Goal: Information Seeking & Learning: Learn about a topic

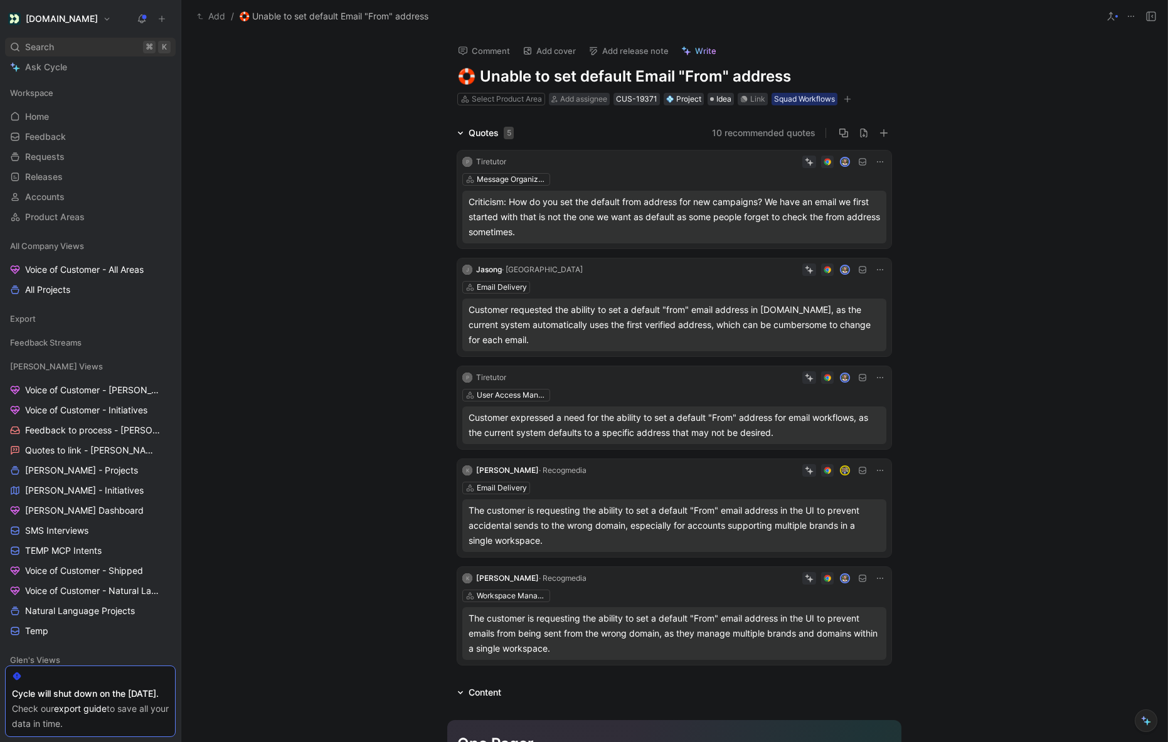
click at [50, 45] on span "Search" at bounding box center [39, 47] width 29 height 15
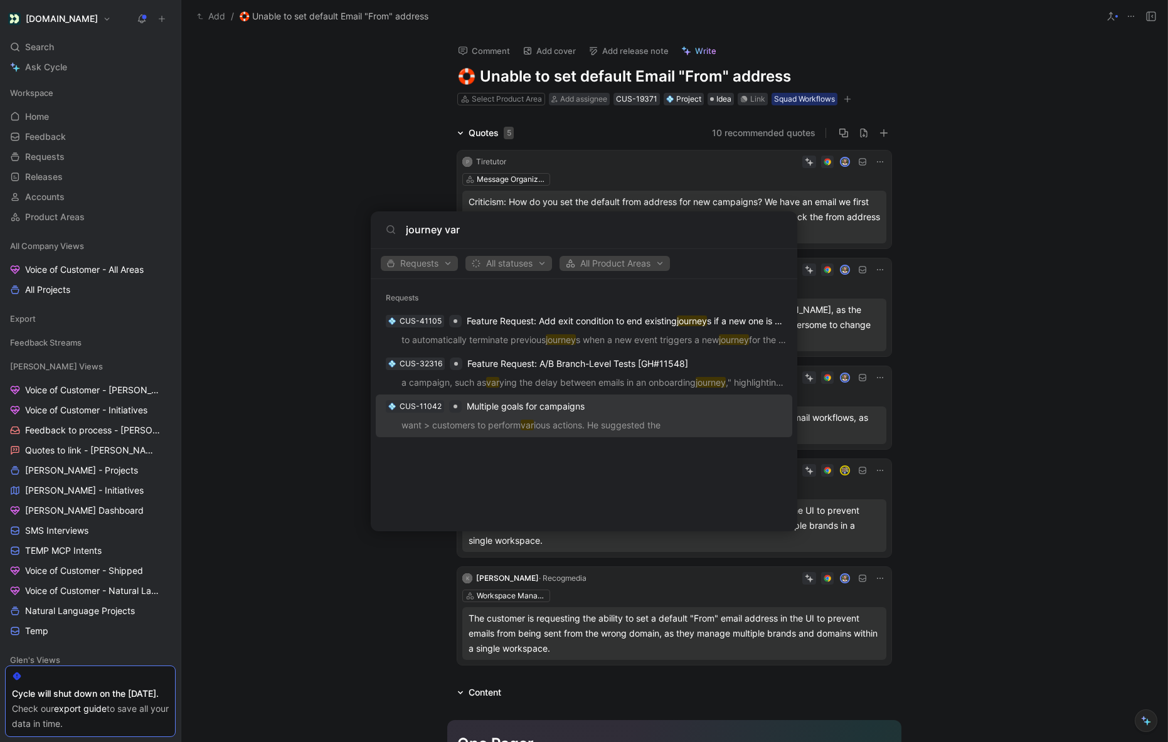
type input "journey var"
click at [502, 422] on p "want > customers to perform var ious actions. He suggested the" at bounding box center [584, 427] width 409 height 19
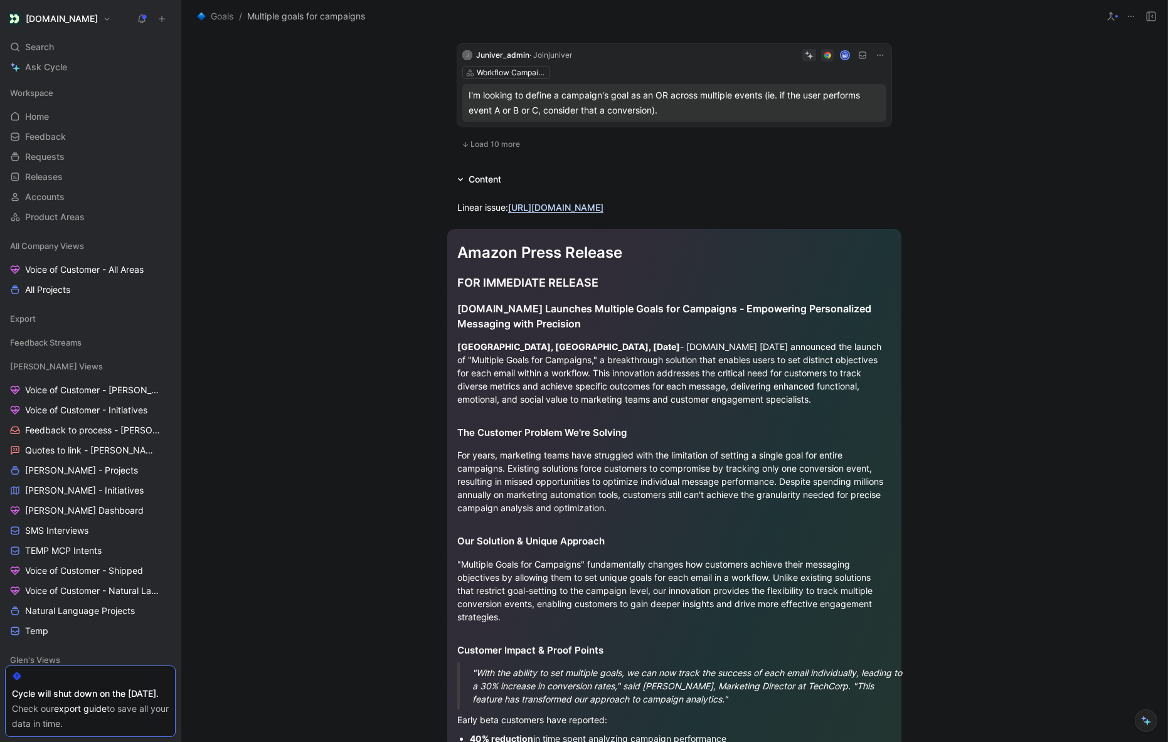
scroll to position [977, 0]
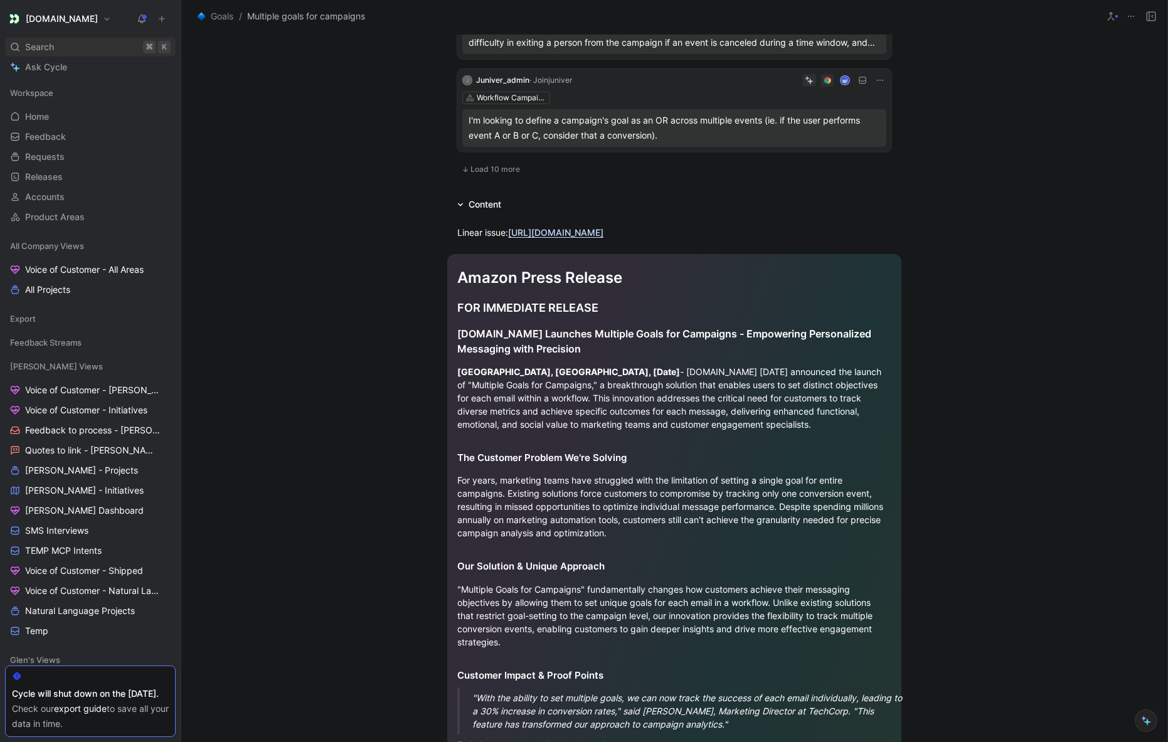
click at [39, 42] on span "Search" at bounding box center [39, 47] width 29 height 15
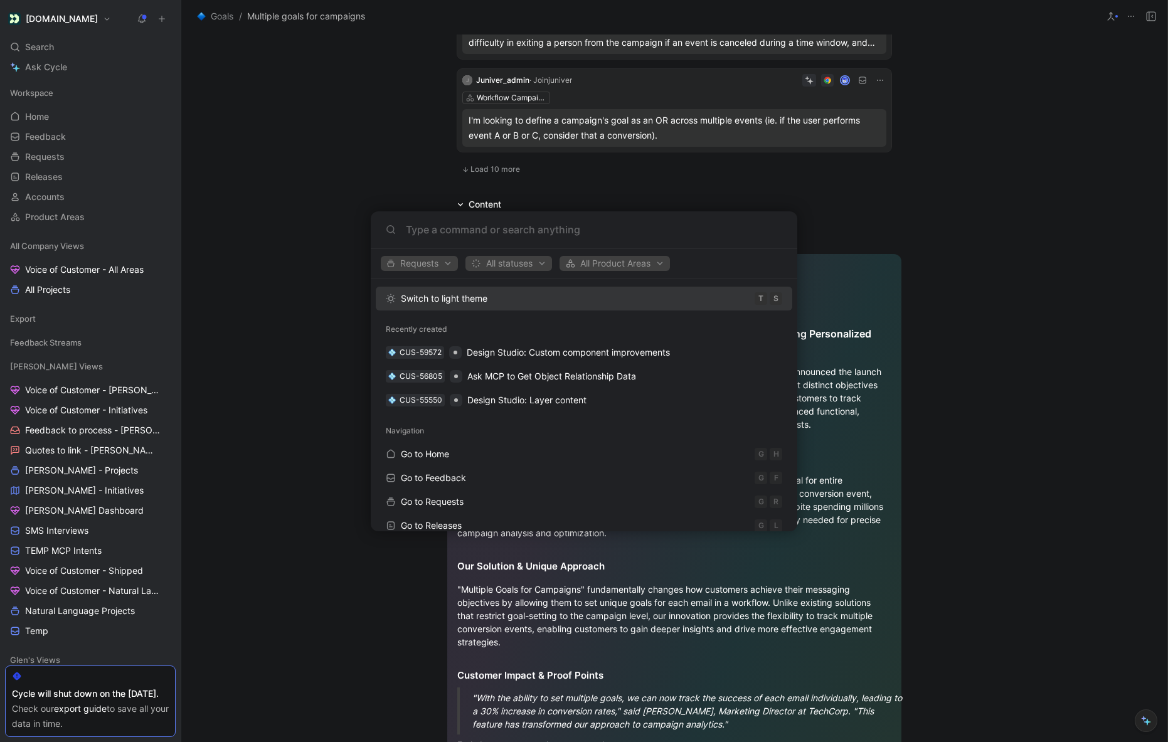
click at [51, 124] on body "[DOMAIN_NAME] Search ⌘ K Ask Cycle Workspace Home G then H Feedback G then F Re…" at bounding box center [584, 371] width 1168 height 742
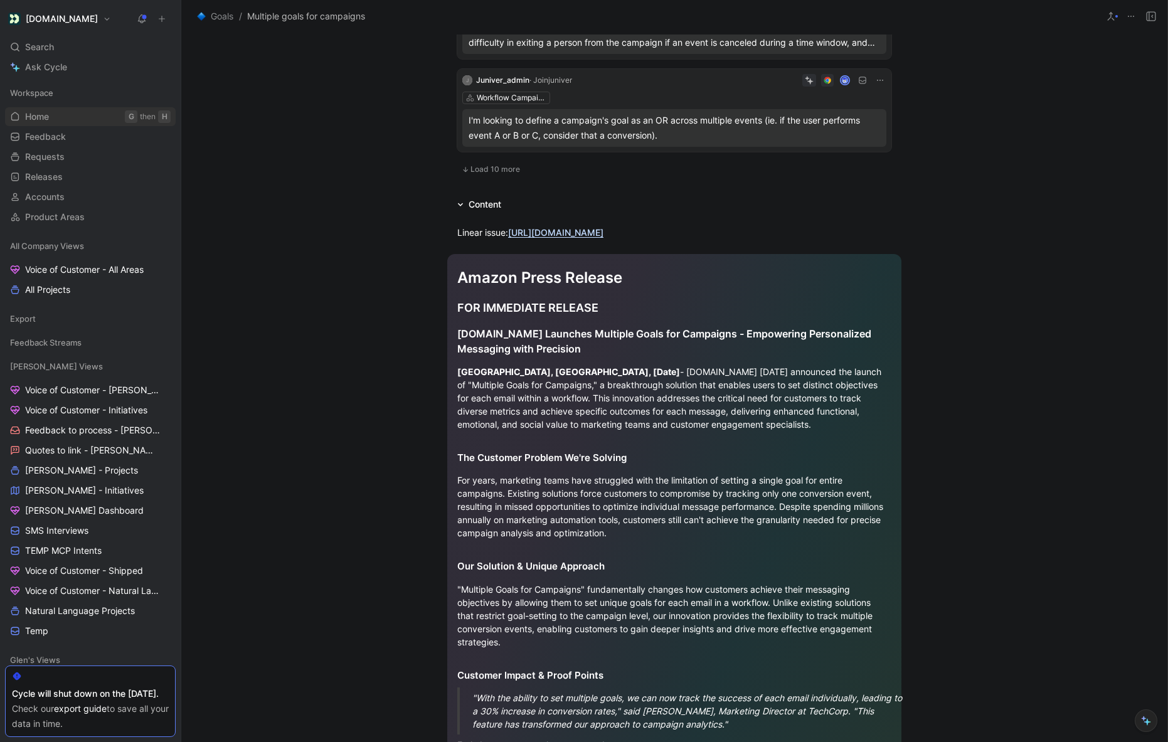
click at [45, 119] on span "Home" at bounding box center [37, 116] width 24 height 13
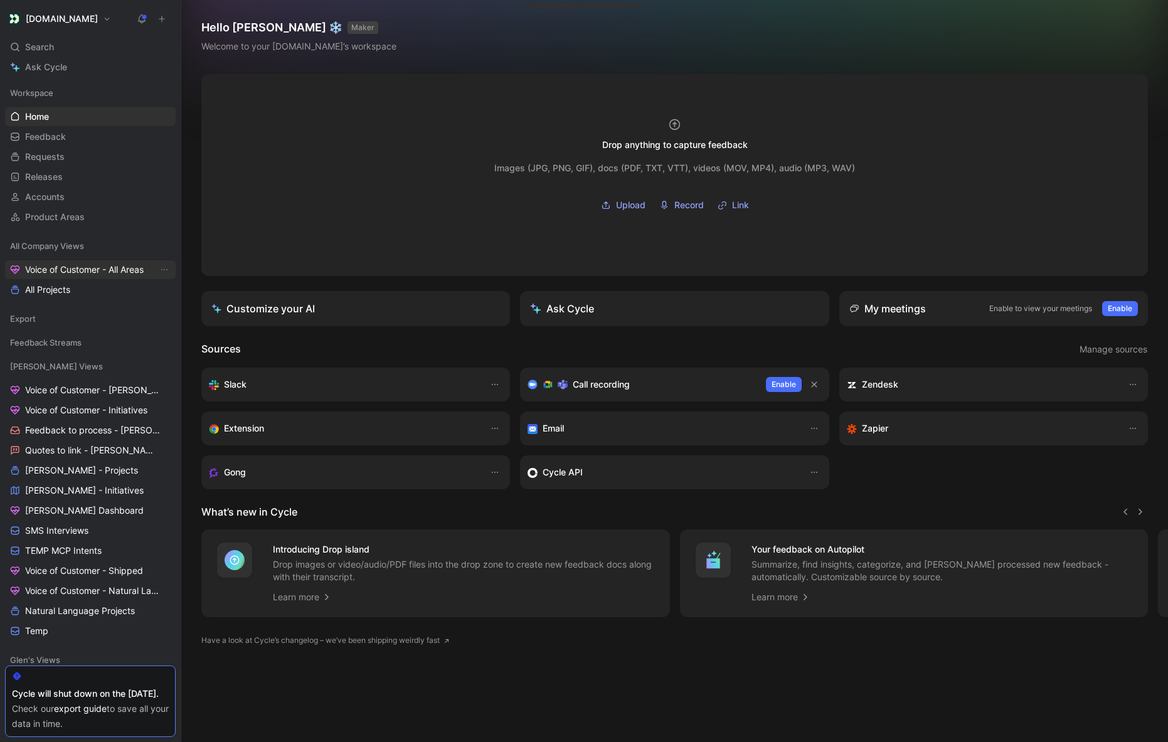
click at [90, 267] on span "Voice of Customer - All Areas" at bounding box center [84, 269] width 119 height 13
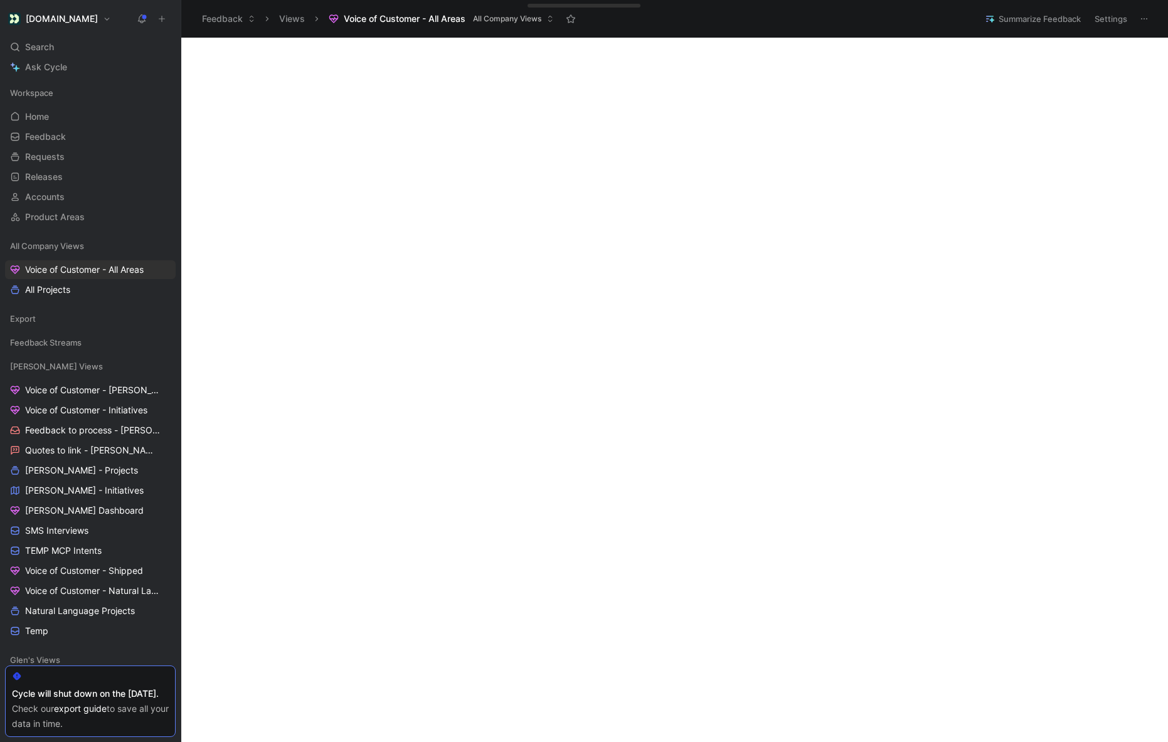
scroll to position [343, 0]
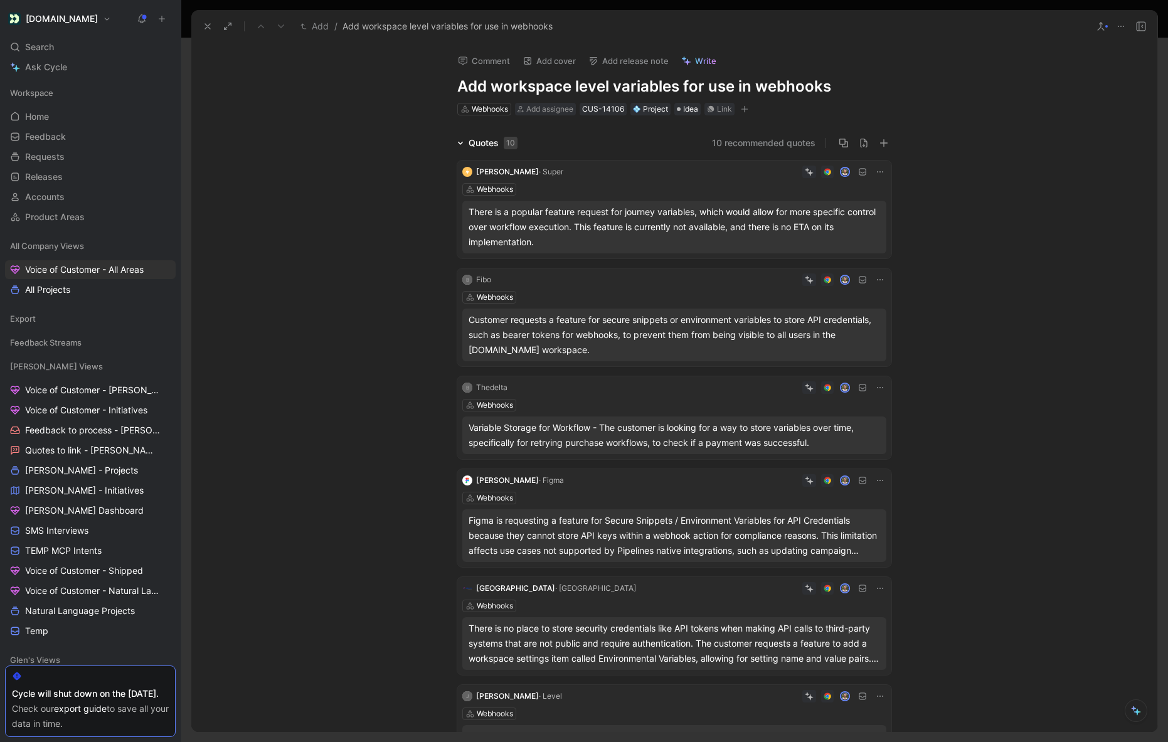
click at [875, 171] on icon at bounding box center [880, 172] width 10 height 10
click at [50, 51] on span "Search" at bounding box center [39, 47] width 29 height 15
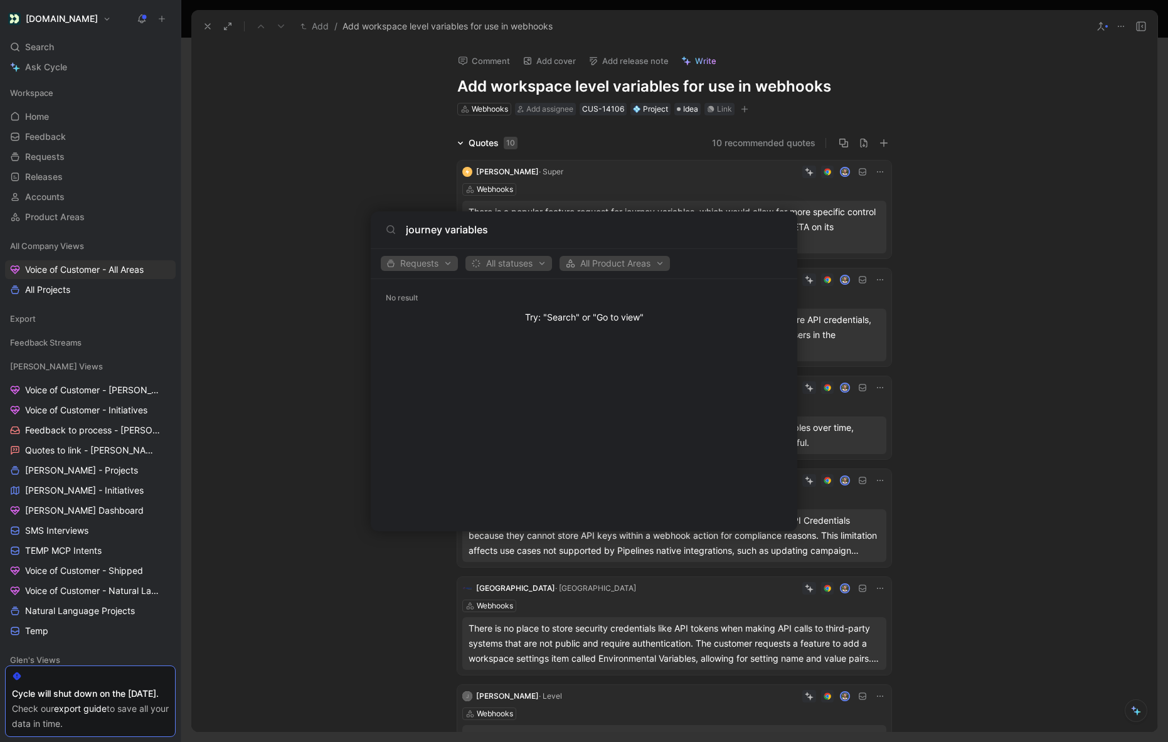
type input "journey variables"
click at [396, 261] on span "Requests" at bounding box center [419, 263] width 66 height 15
click at [488, 307] on div "Quotes" at bounding box center [443, 307] width 119 height 20
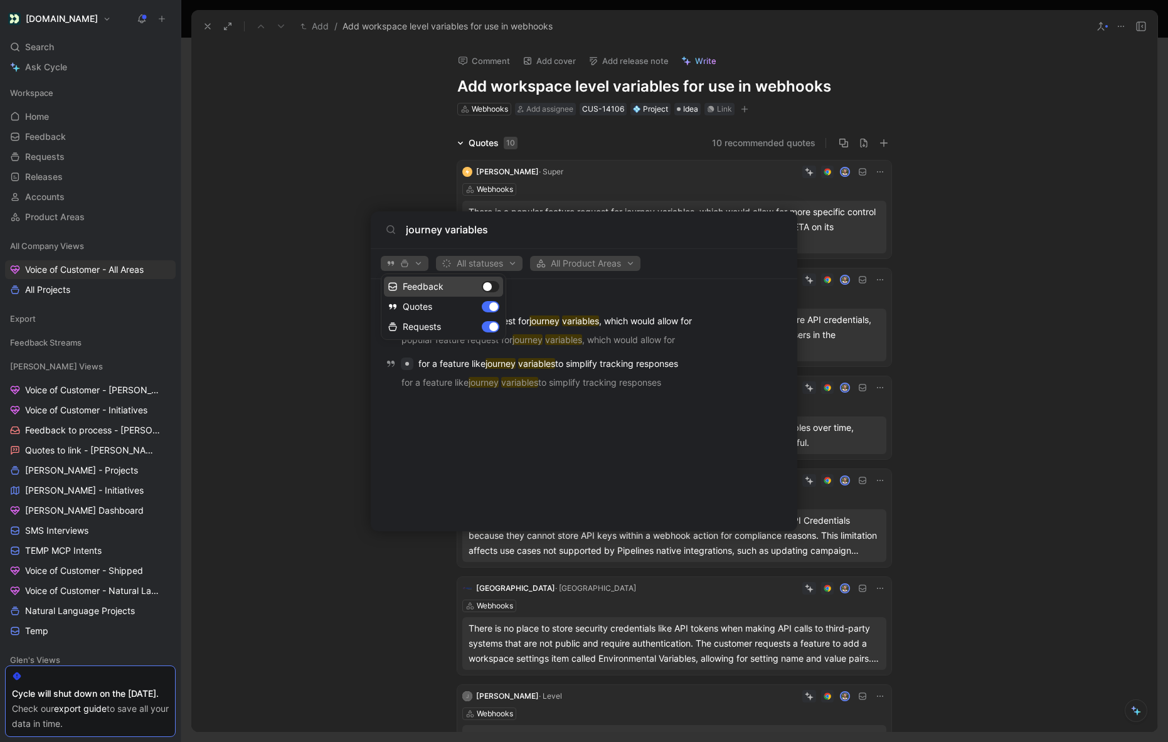
click at [485, 285] on div "Feedback" at bounding box center [443, 287] width 119 height 20
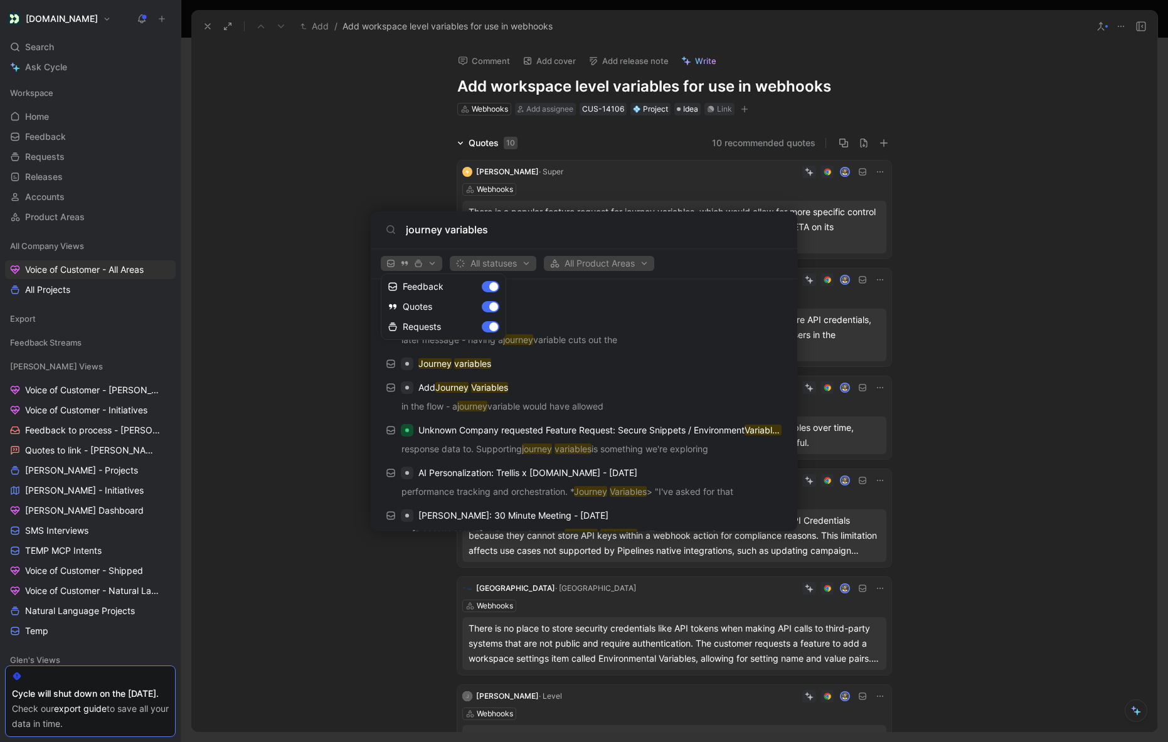
click at [728, 251] on div at bounding box center [584, 371] width 1168 height 742
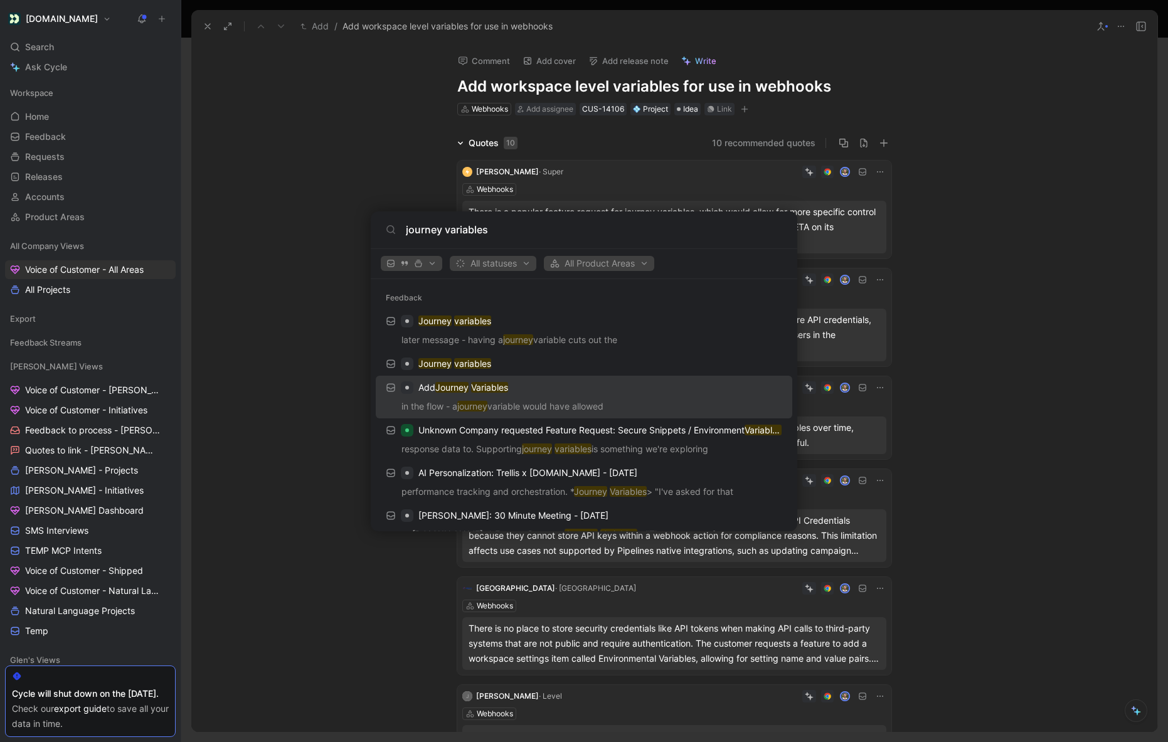
click at [618, 398] on div "Add Journey Variables" at bounding box center [584, 387] width 409 height 23
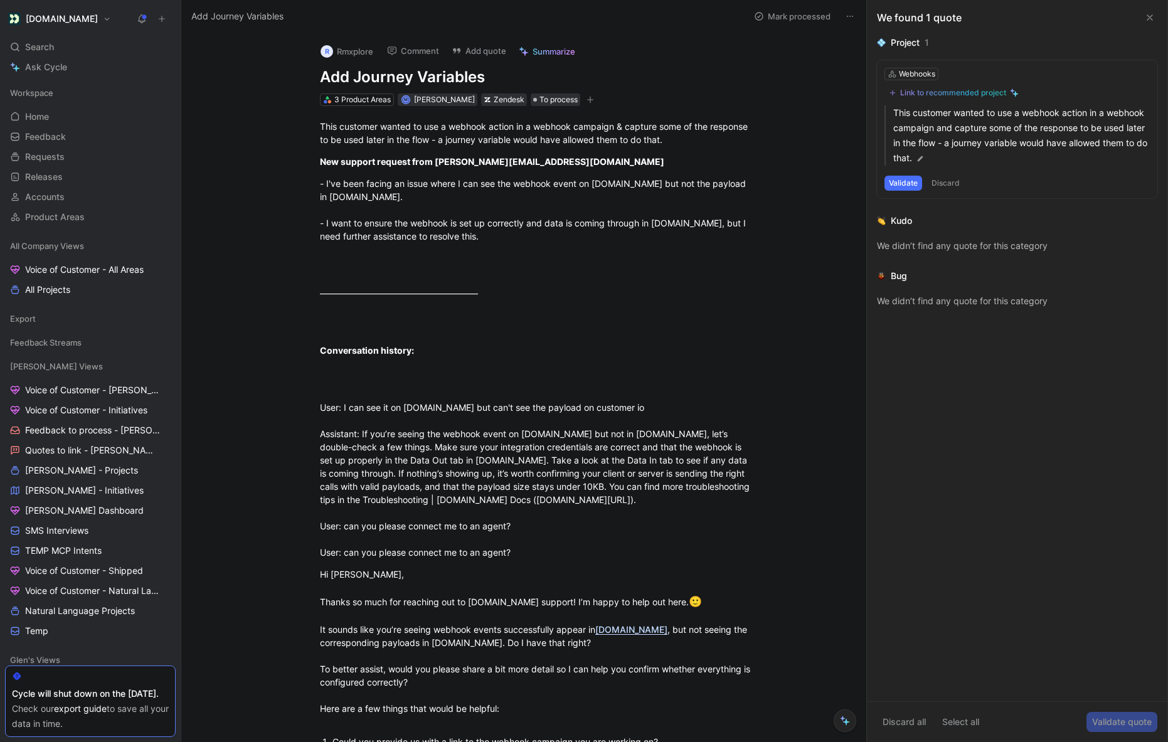
click at [890, 183] on button "Validate" at bounding box center [904, 183] width 38 height 15
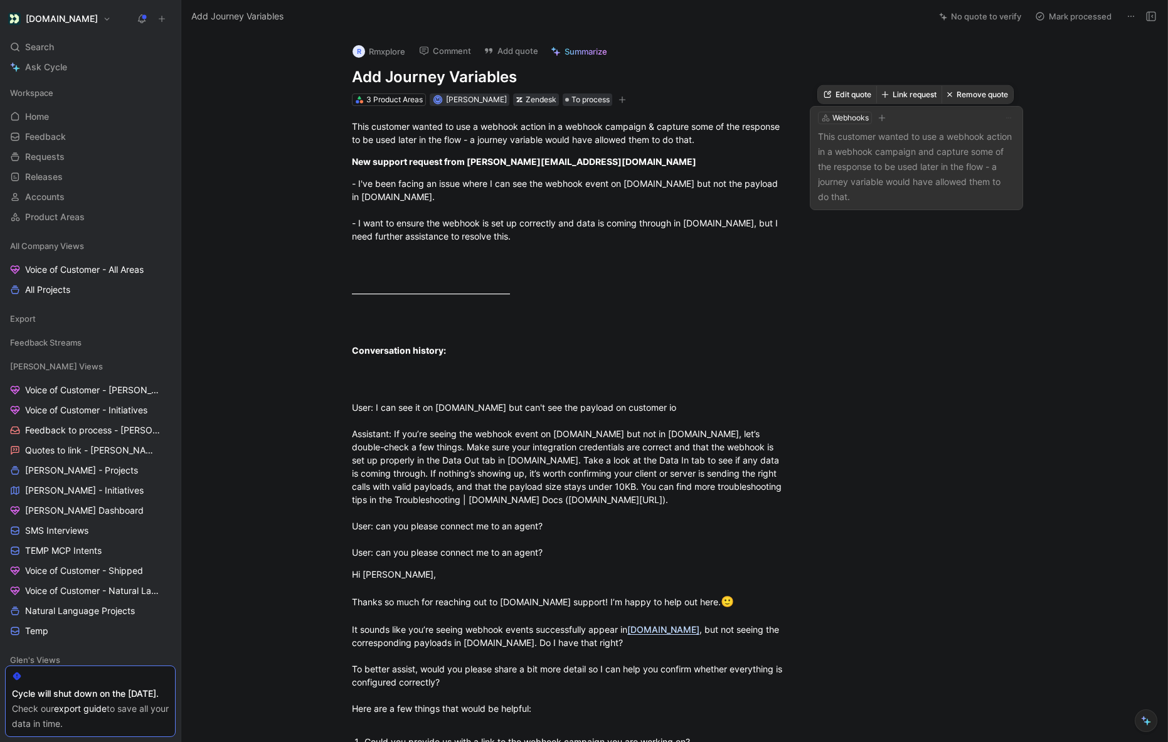
click at [901, 193] on p "This customer wanted to use a webhook action in a webhook campaign and capture …" at bounding box center [916, 166] width 197 height 75
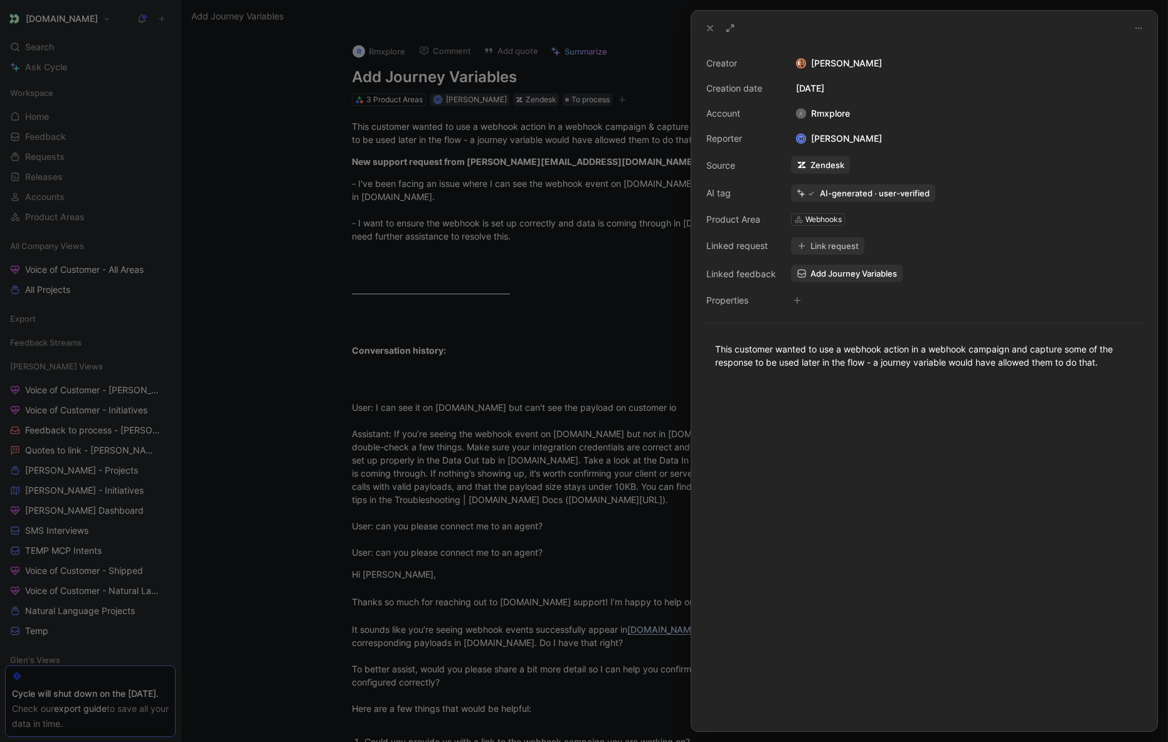
click at [816, 246] on button "Link request" at bounding box center [827, 246] width 73 height 18
click at [821, 245] on button "Link request" at bounding box center [827, 246] width 73 height 18
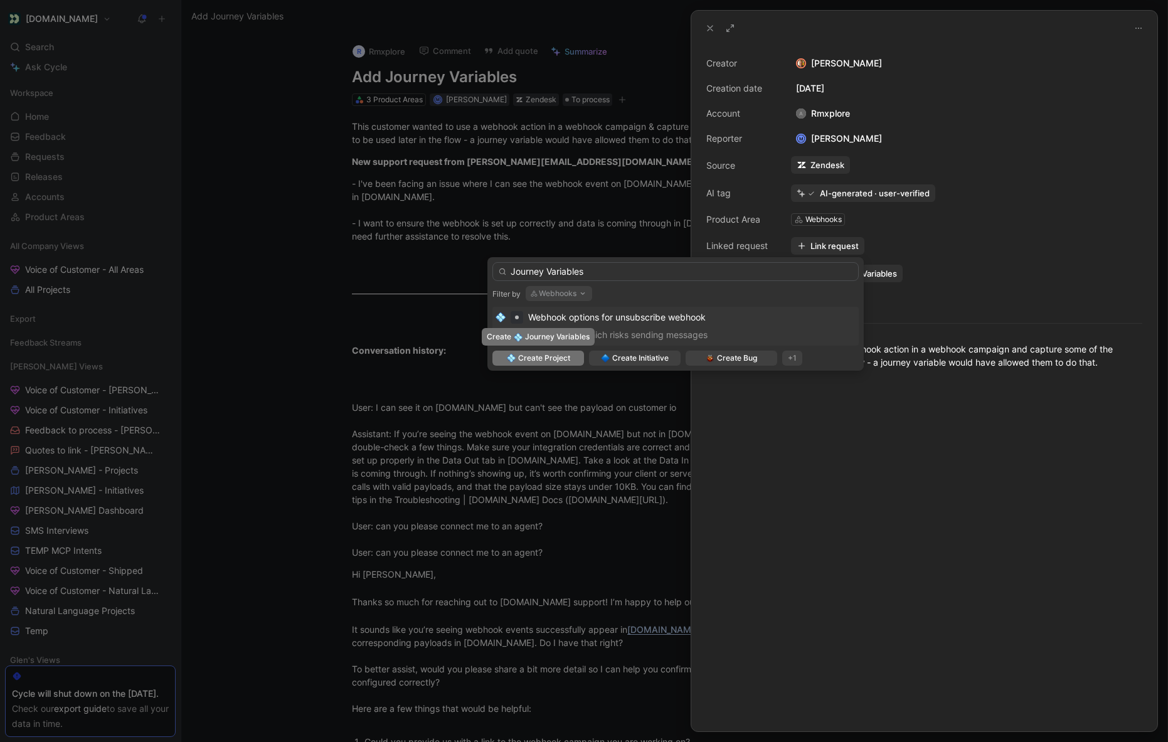
type input "Journey Variables"
click at [563, 358] on span "Create Project" at bounding box center [544, 358] width 52 height 13
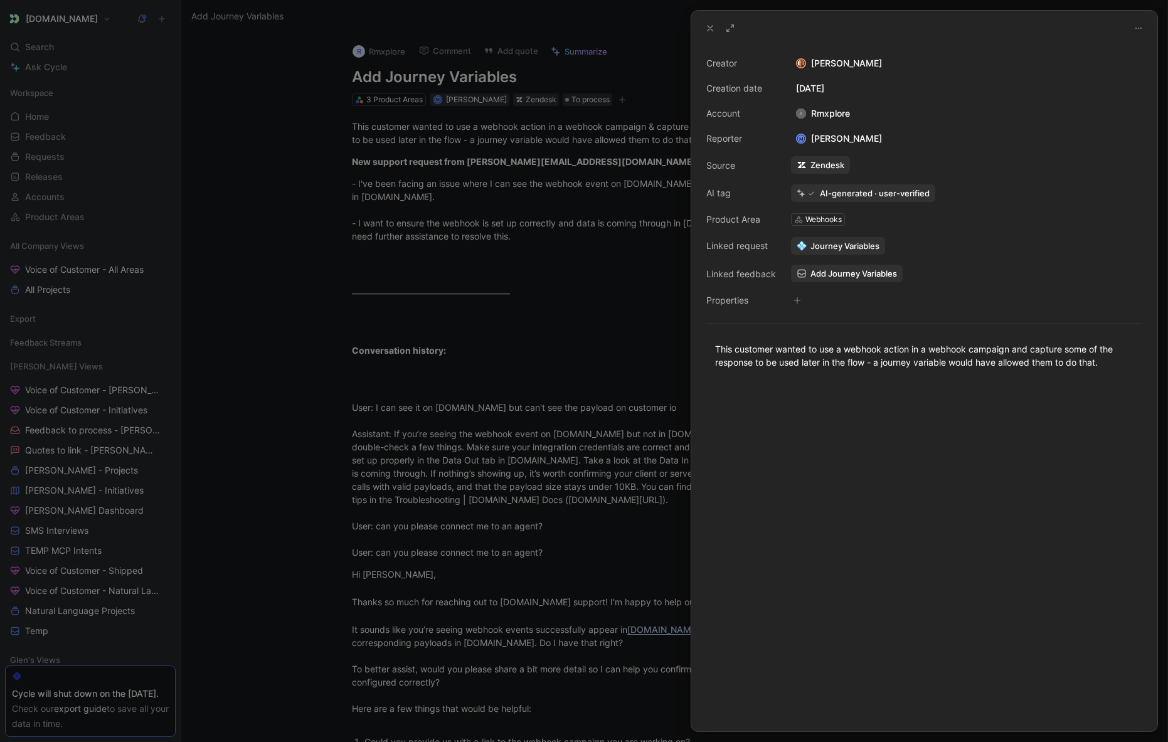
click at [855, 243] on span "Journey Variables" at bounding box center [845, 245] width 69 height 11
click at [292, 322] on div at bounding box center [584, 371] width 1168 height 742
click at [826, 250] on span "Journey Variables" at bounding box center [845, 245] width 69 height 11
click at [709, 28] on use at bounding box center [710, 28] width 5 height 5
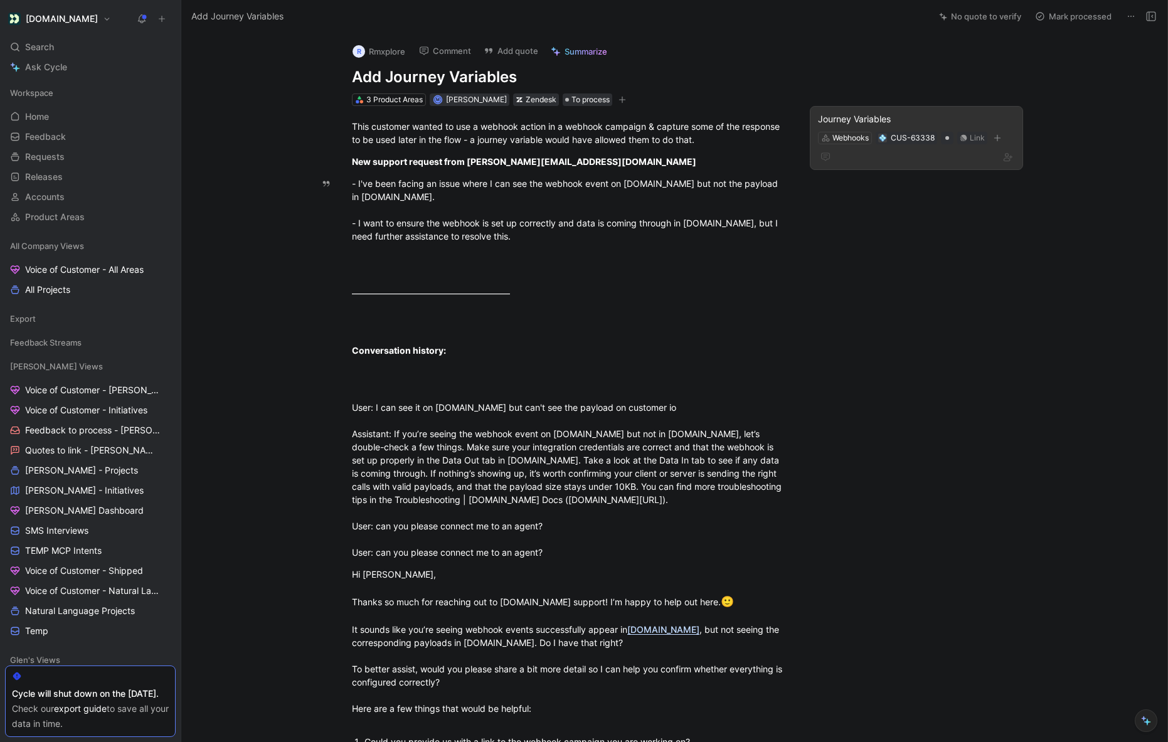
click at [865, 121] on div "Journey Variables" at bounding box center [916, 119] width 197 height 15
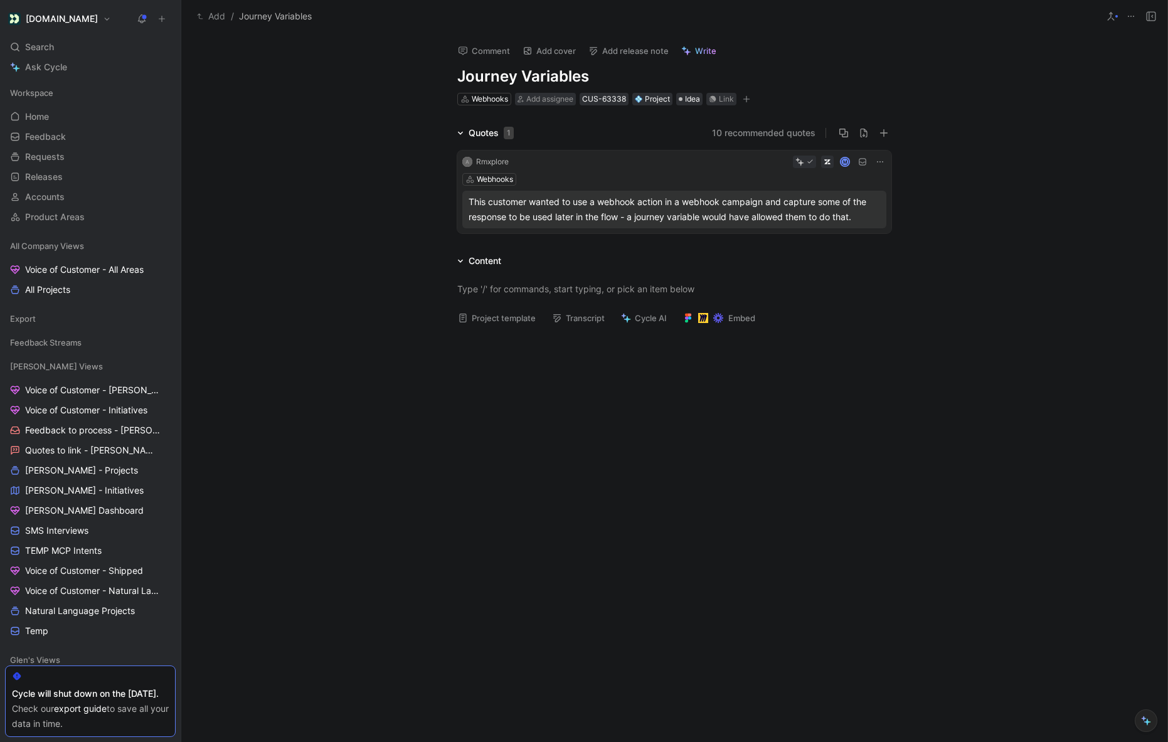
click at [772, 132] on button "10 recommended quotes" at bounding box center [764, 132] width 104 height 15
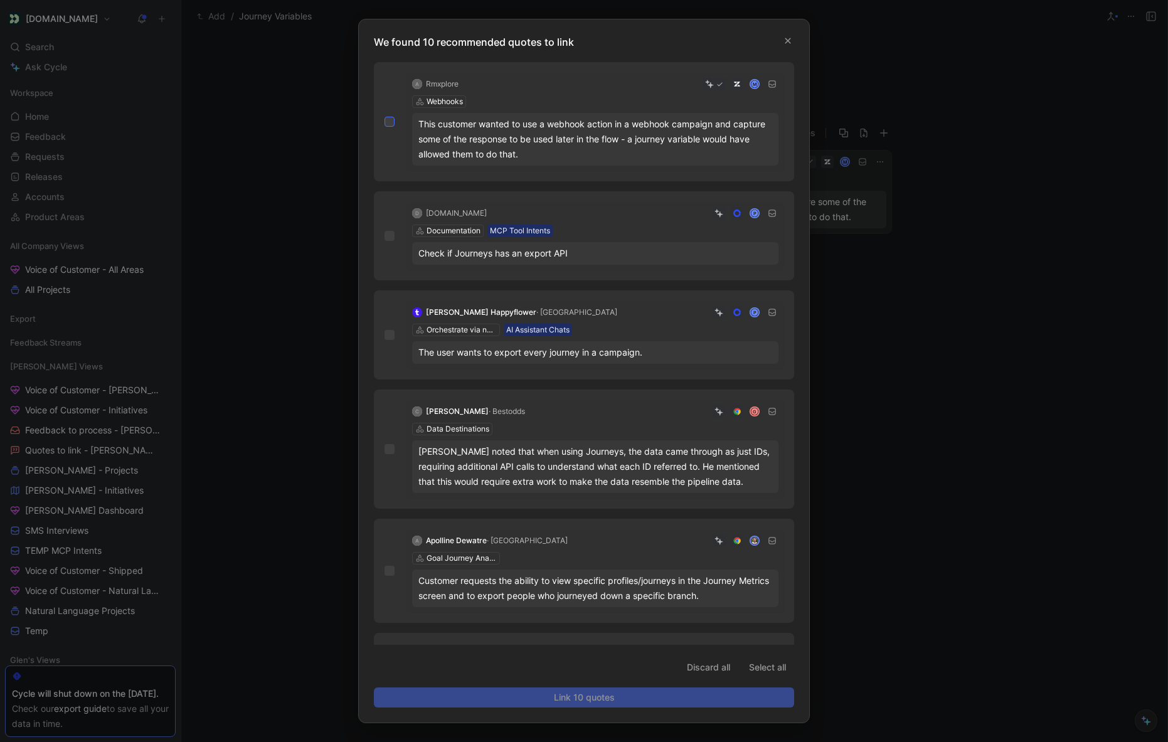
click at [388, 122] on icon at bounding box center [390, 122] width 8 height 8
click at [385, 117] on input "checkbox" at bounding box center [385, 117] width 0 height 0
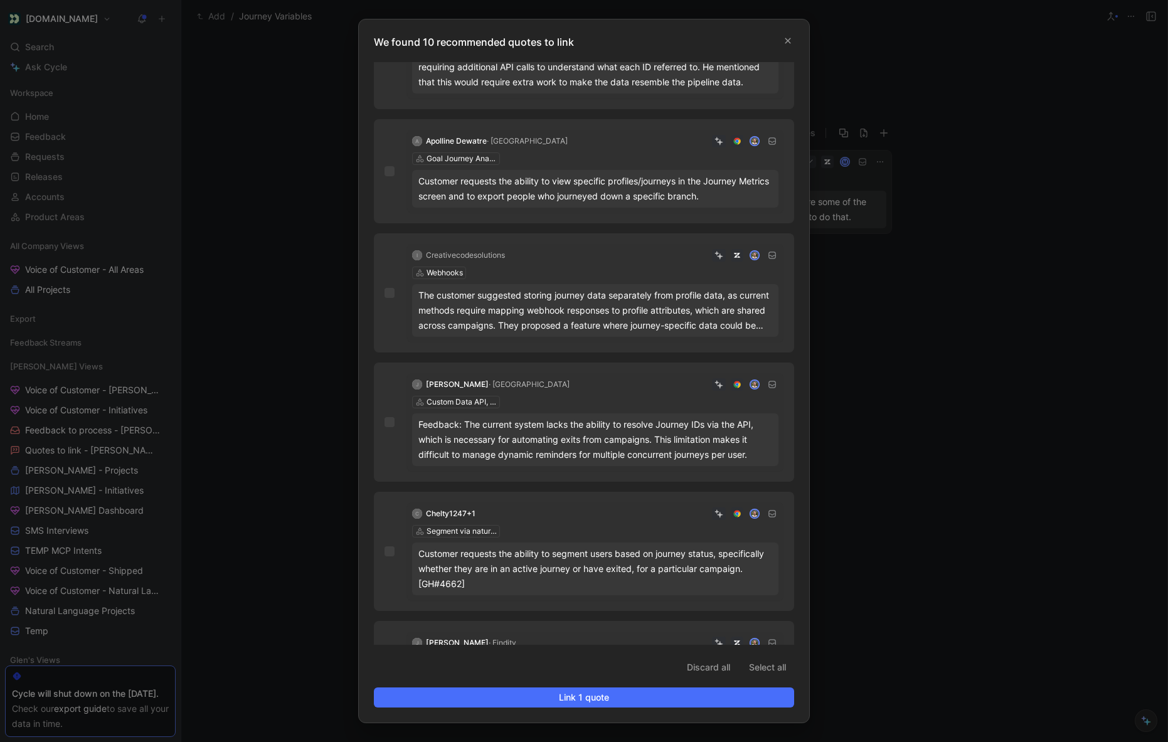
scroll to position [400, 0]
click at [577, 323] on div "The customer suggested storing journey data separately from profile data, as cu…" at bounding box center [595, 309] width 354 height 45
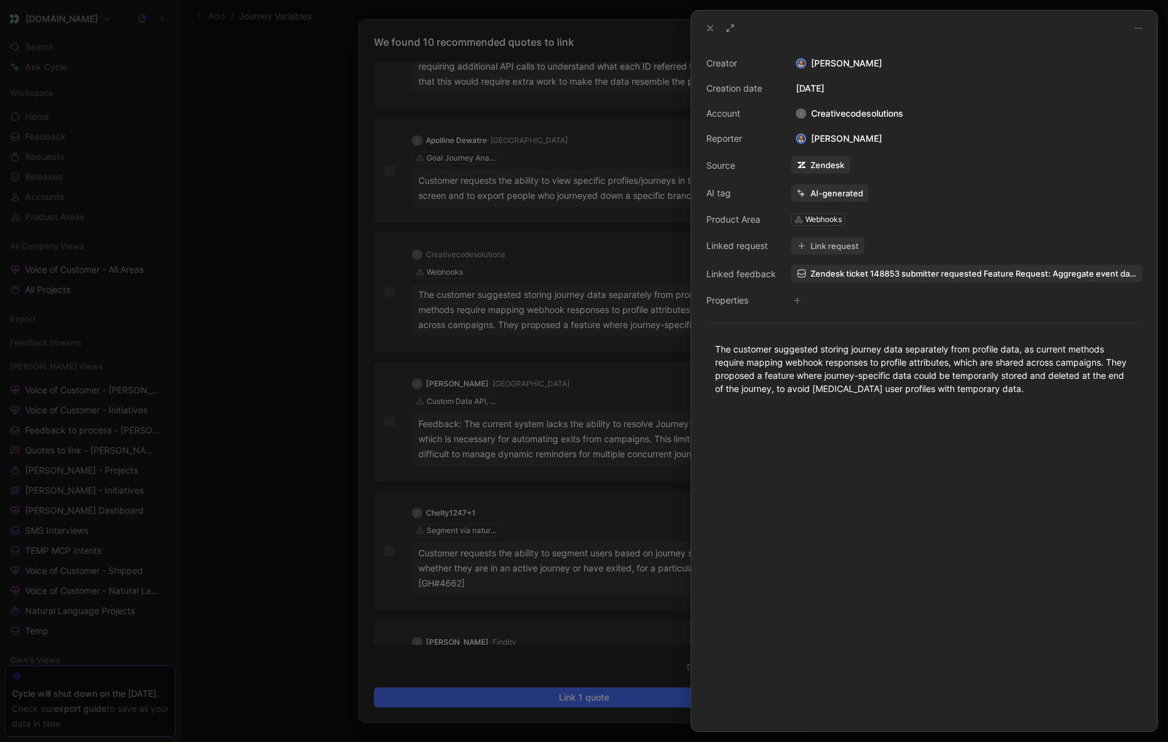
click at [439, 275] on div at bounding box center [584, 371] width 1168 height 742
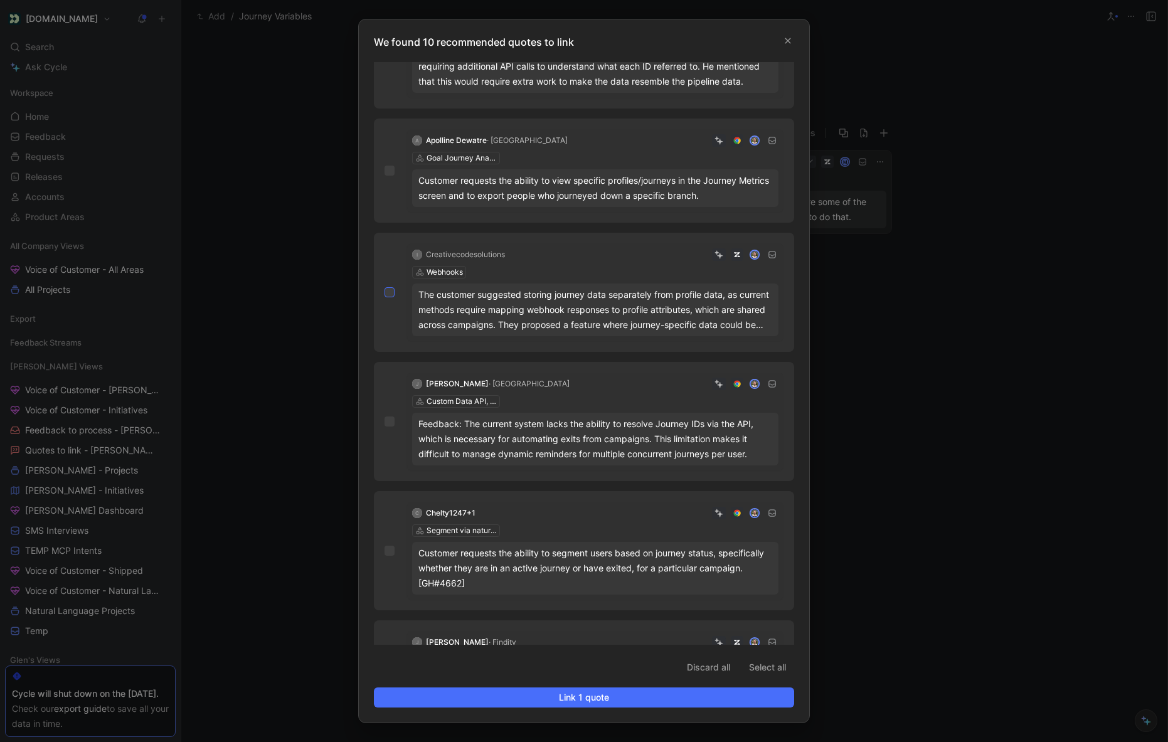
click at [386, 290] on icon at bounding box center [390, 293] width 8 height 8
click at [385, 688] on input "checkbox" at bounding box center [385, 688] width 0 height 0
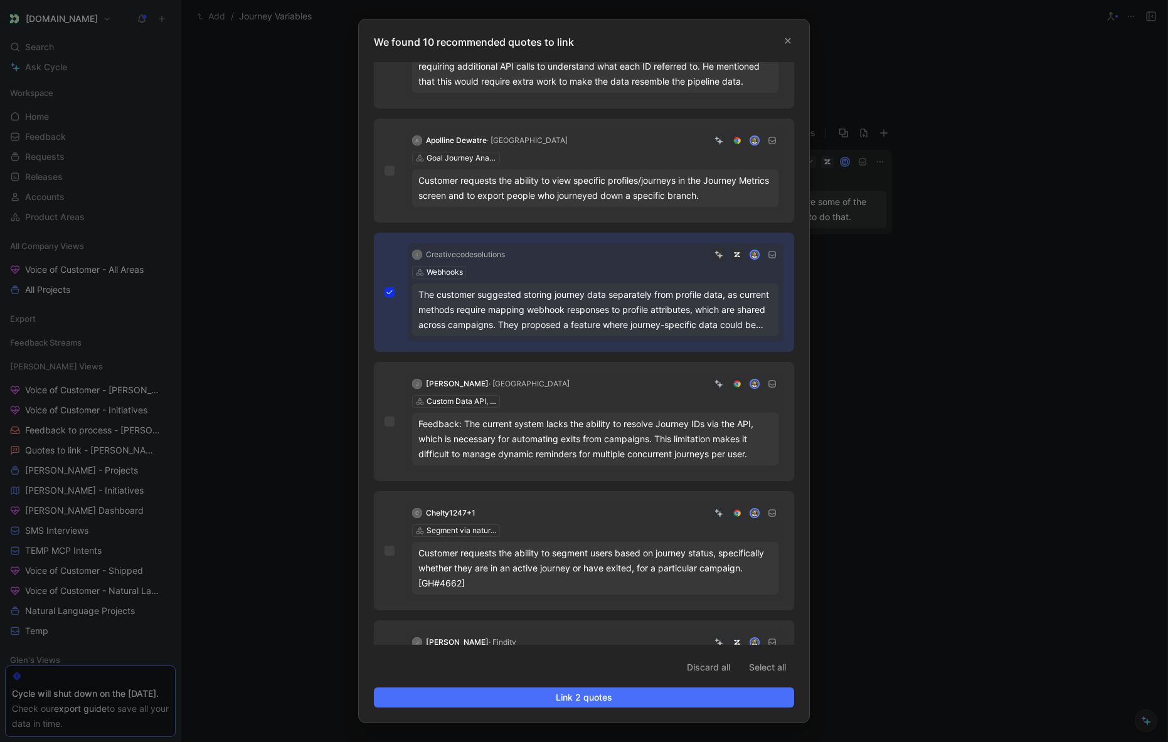
click at [628, 425] on div "Feedback: The current system lacks the ability to resolve Journey IDs via the A…" at bounding box center [595, 439] width 354 height 45
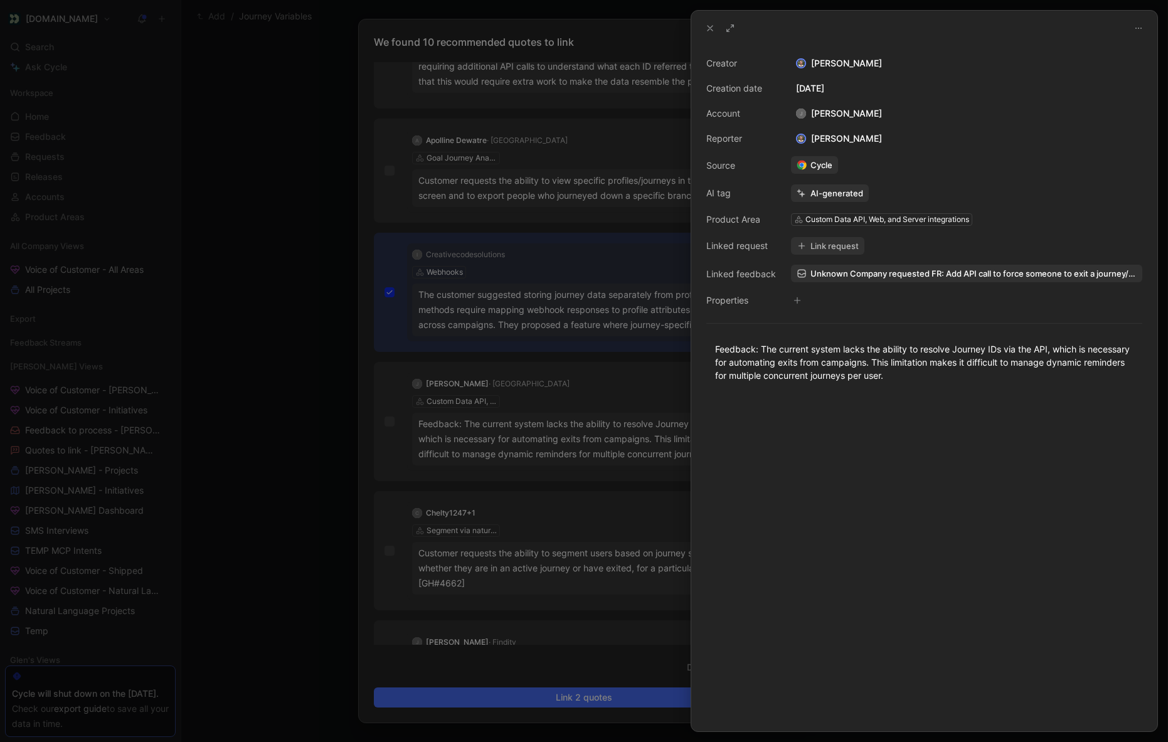
click at [628, 425] on div at bounding box center [584, 371] width 1168 height 742
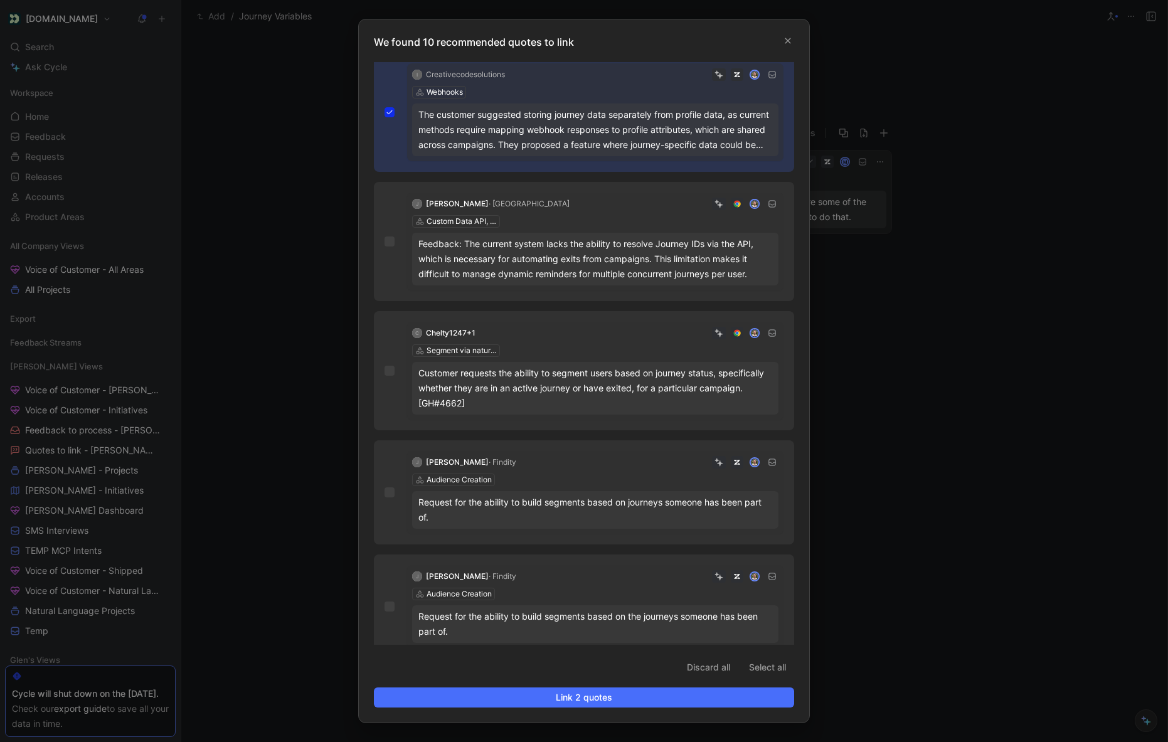
scroll to position [594, 0]
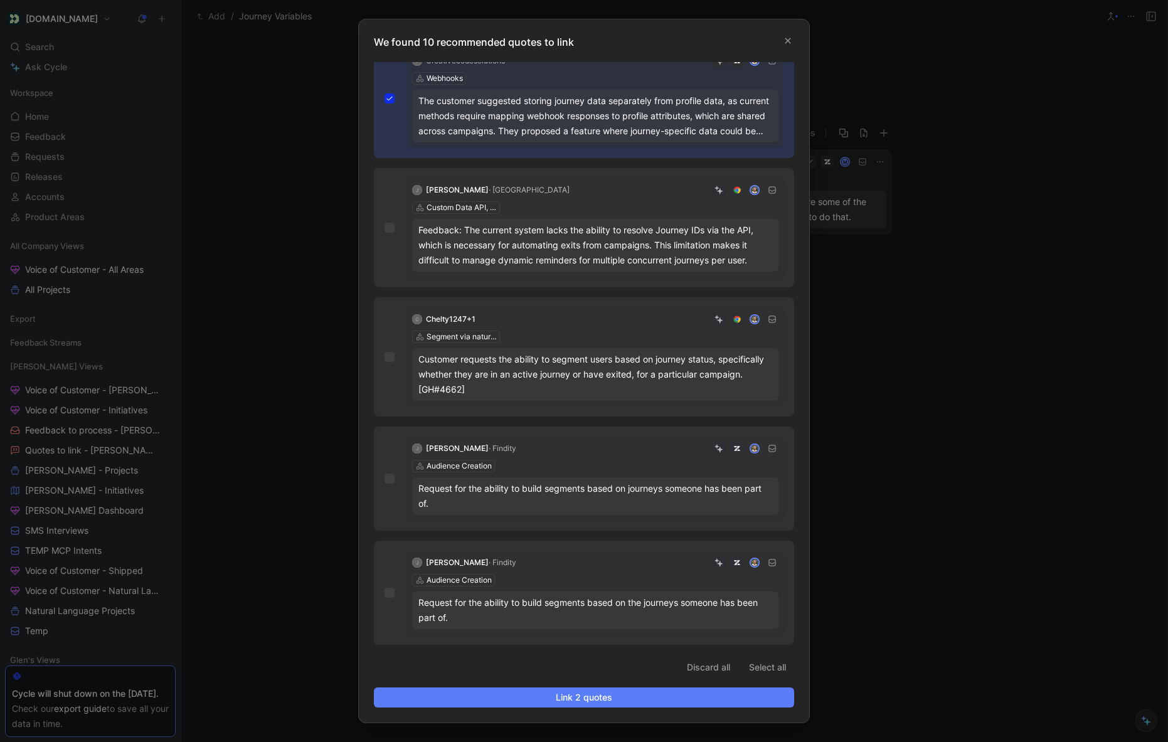
click at [561, 697] on span "Link 2 quotes" at bounding box center [584, 697] width 399 height 15
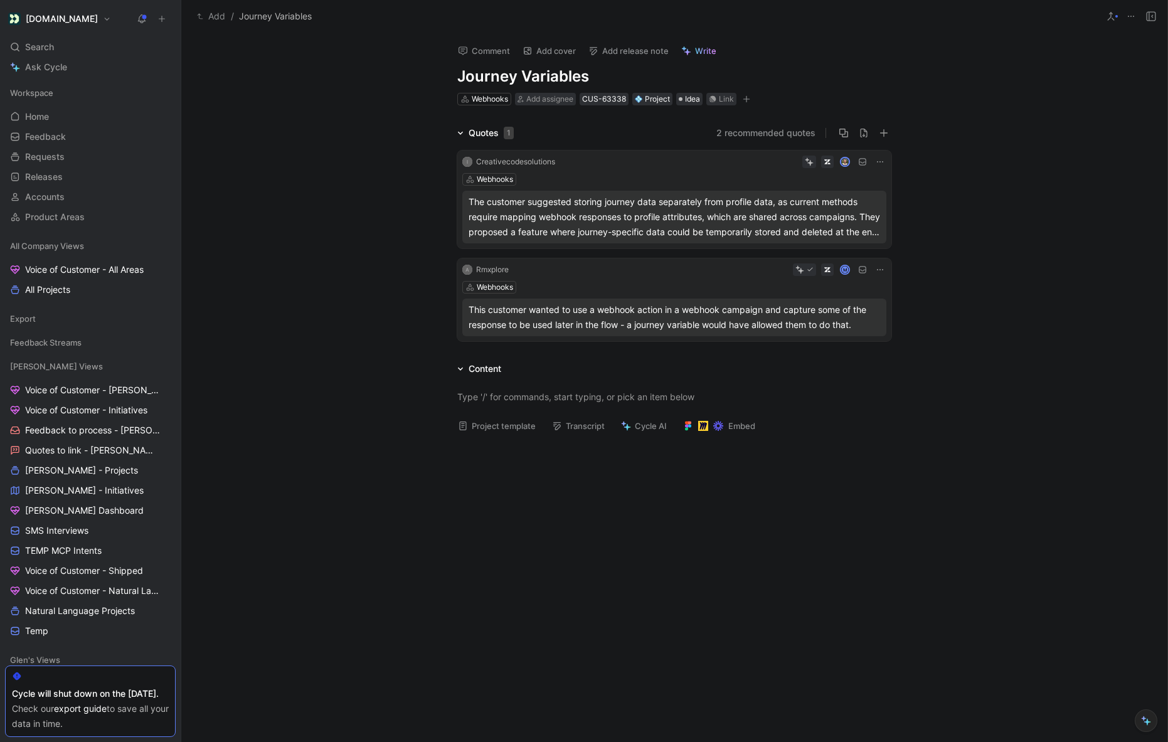
click at [643, 424] on button "Cycle AI" at bounding box center [643, 426] width 57 height 18
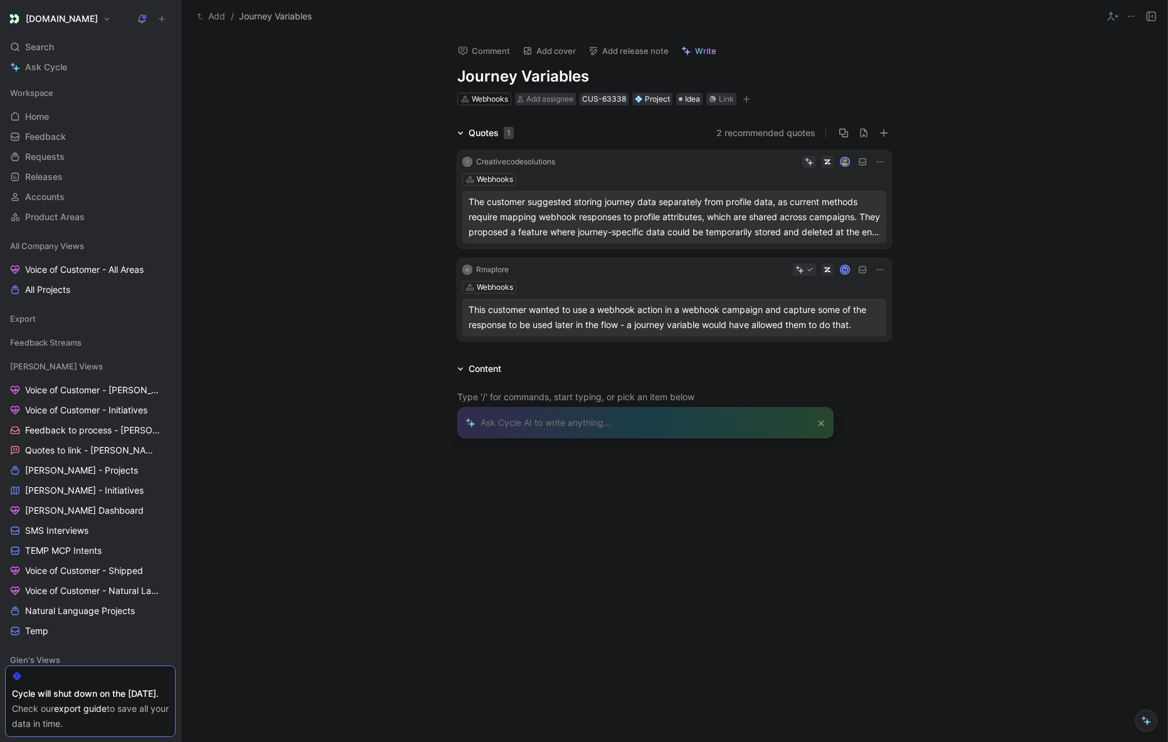
click at [1049, 165] on div "Quotes 1 2 recommended quotes I Creativecodesolutions Webhooks The customer sug…" at bounding box center [674, 235] width 986 height 221
click at [992, 95] on div "Comment Add cover Add release note Write Journey Variables Webhooks Add assigne…" at bounding box center [674, 387] width 986 height 709
click at [1147, 17] on use at bounding box center [1151, 16] width 9 height 9
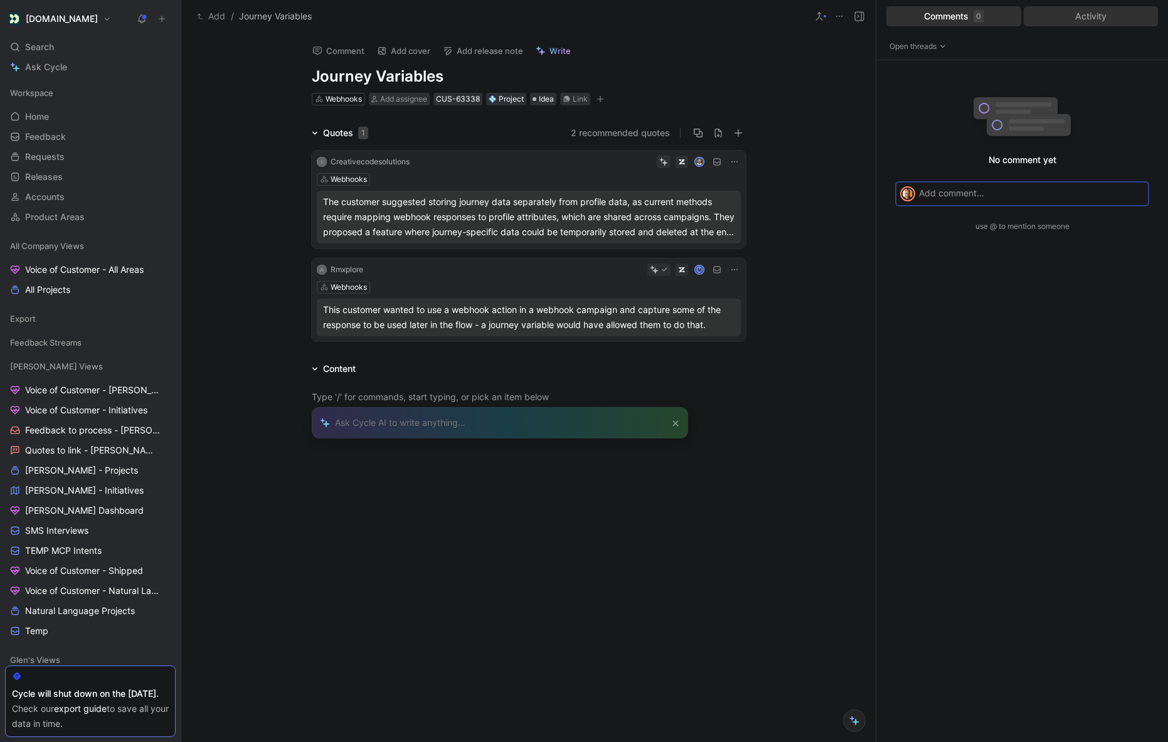
click at [1085, 25] on div "Activity" at bounding box center [1091, 16] width 135 height 20
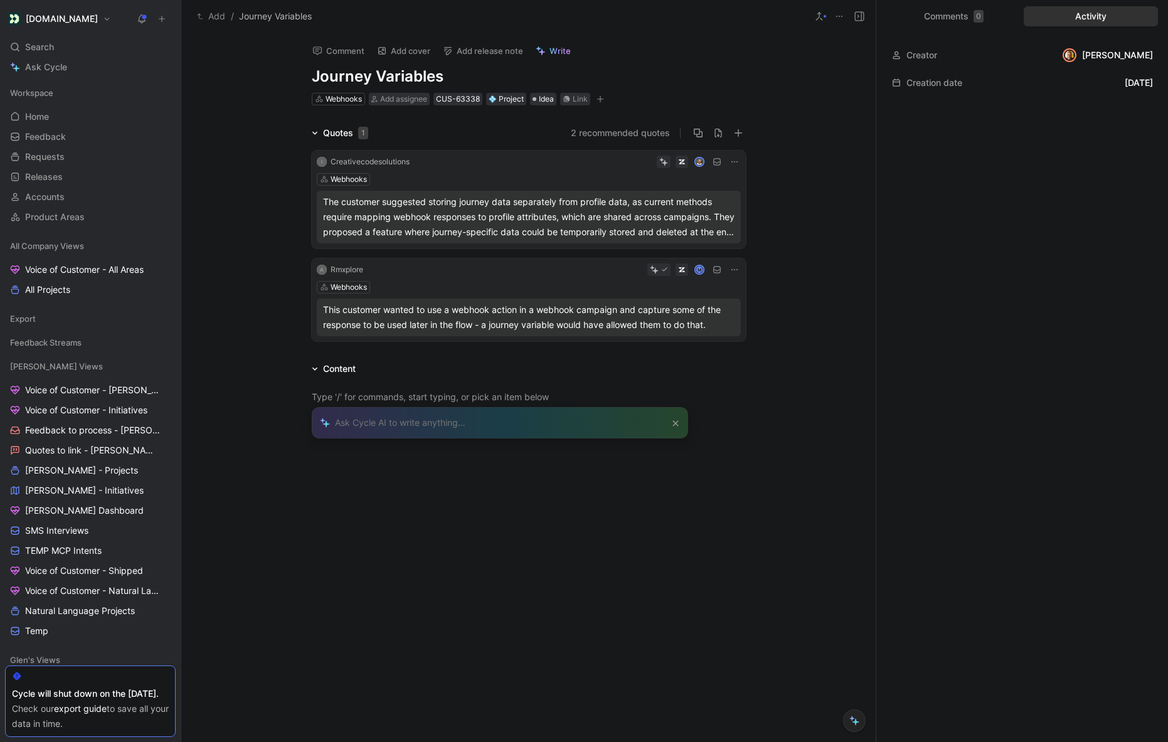
click at [855, 19] on use at bounding box center [859, 16] width 9 height 9
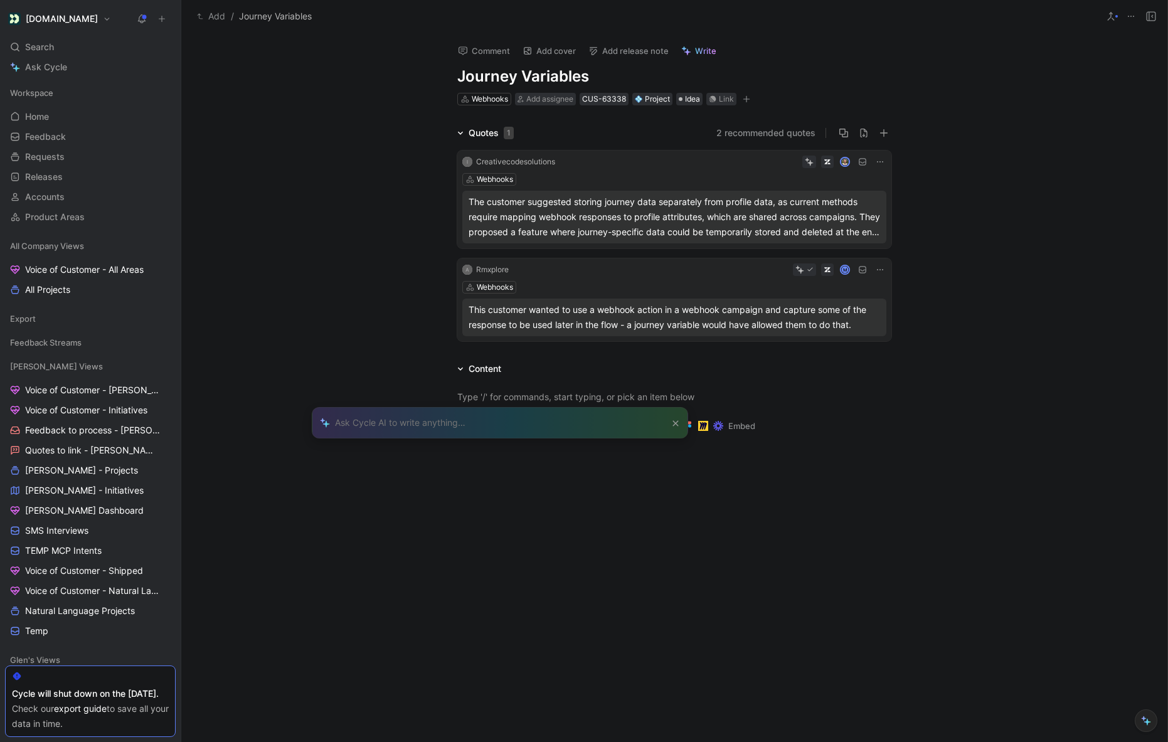
click at [1114, 21] on icon at bounding box center [1111, 16] width 10 height 10
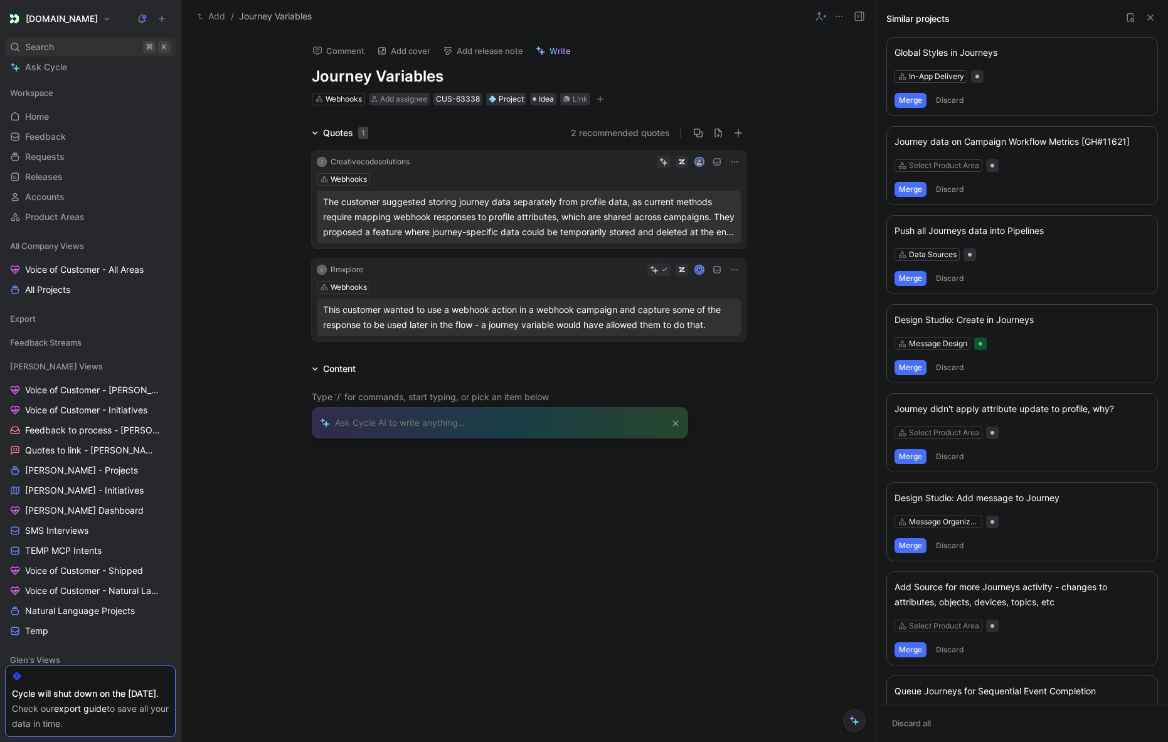
click at [63, 46] on div "Search ⌘ K" at bounding box center [90, 47] width 171 height 19
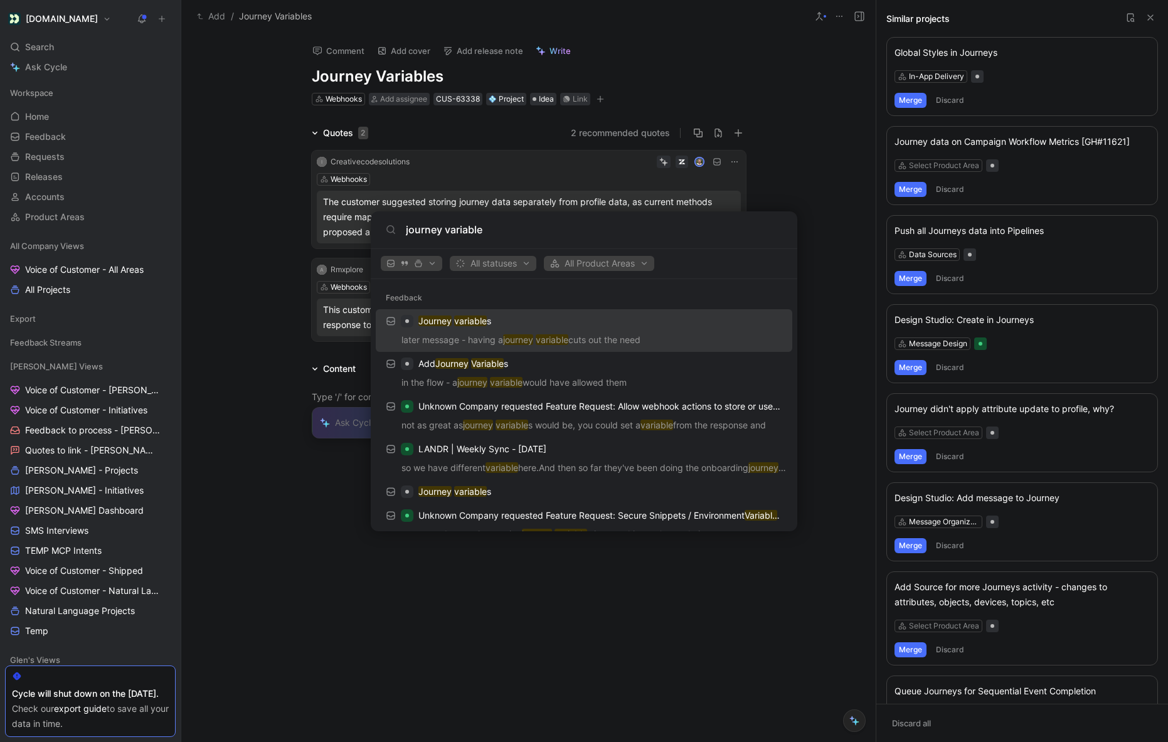
type input "journey variable"
click at [538, 327] on div "Journey variable s" at bounding box center [584, 321] width 409 height 23
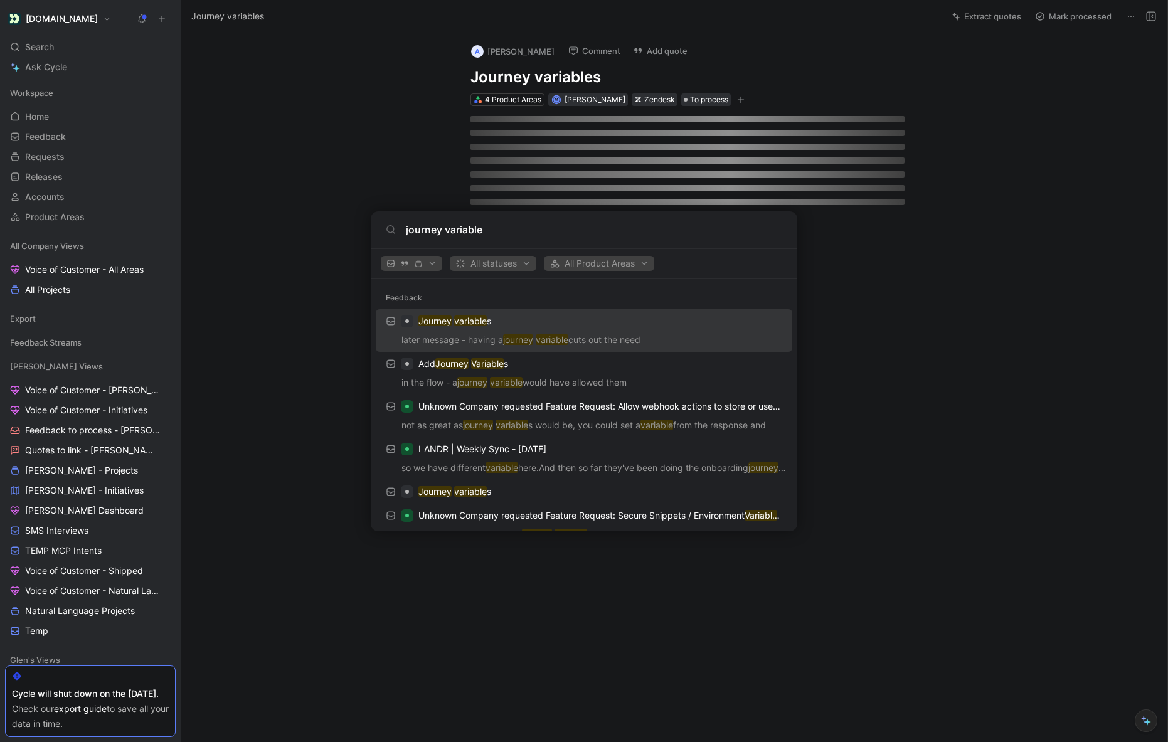
click at [538, 327] on div "A [PERSON_NAME] Comment Add quote Journey variables 4 Product Areas M [PERSON_N…" at bounding box center [674, 387] width 986 height 709
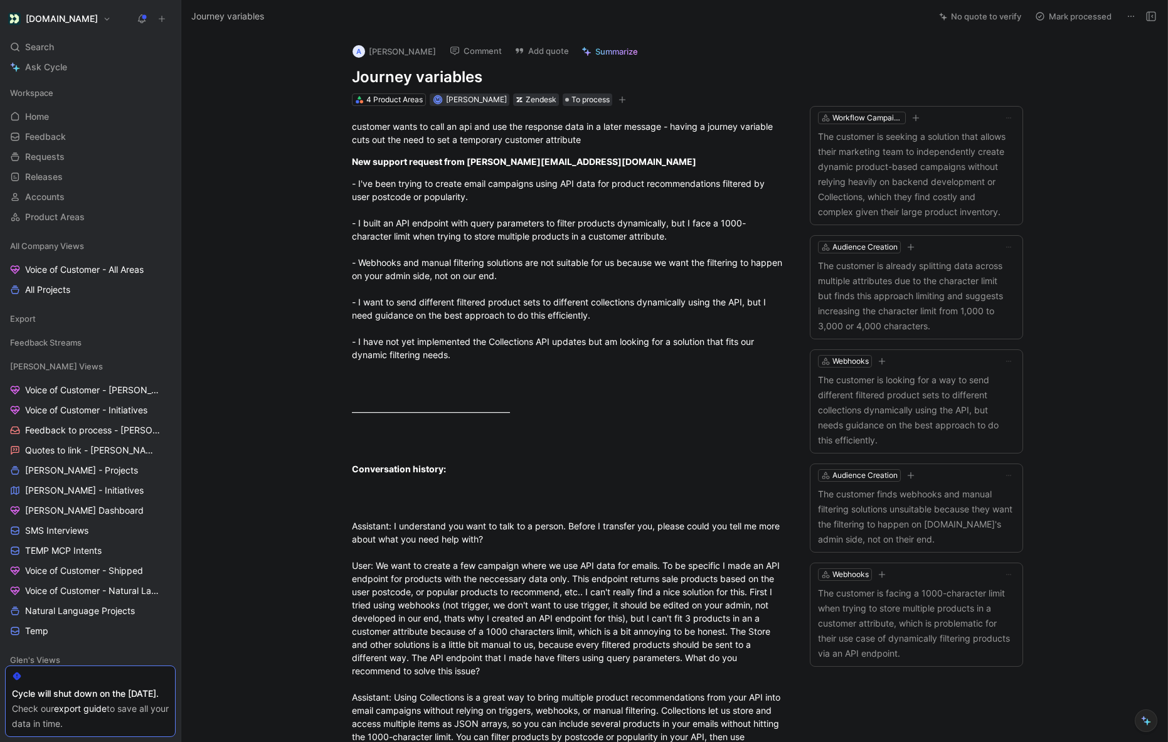
click at [595, 54] on span "Summarize" at bounding box center [616, 51] width 43 height 11
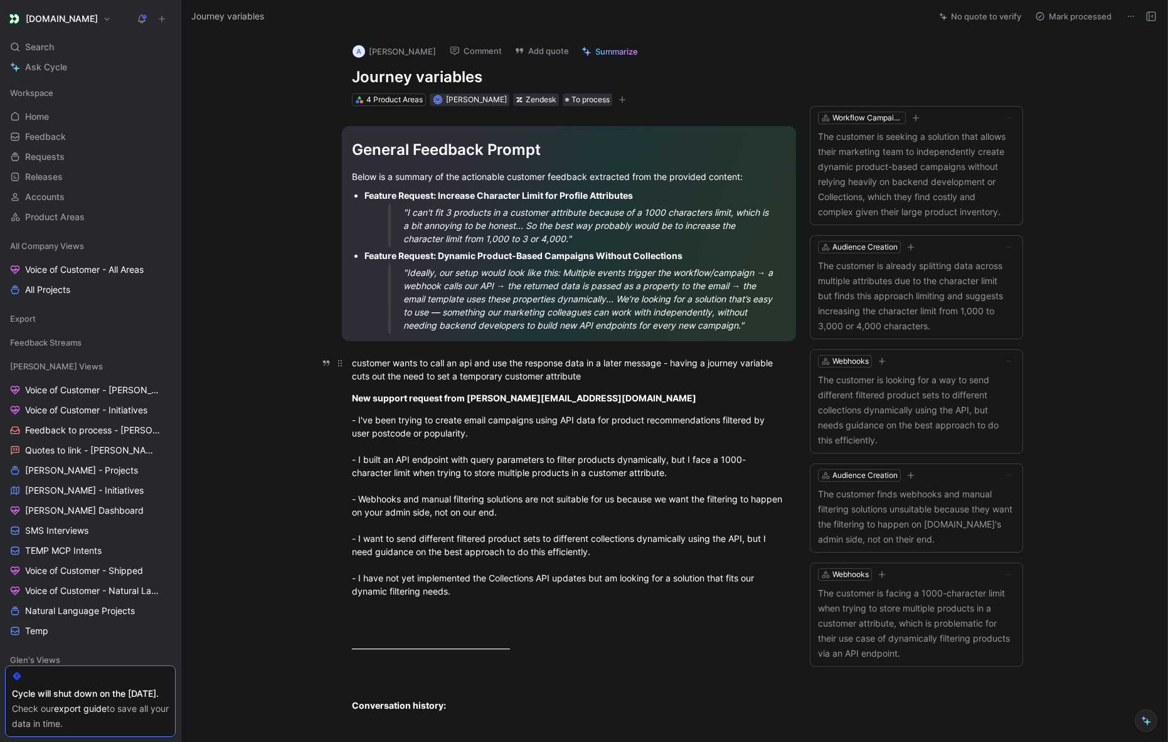
click at [591, 376] on div "customer wants to call an api and use the response data in a later message - ha…" at bounding box center [569, 369] width 434 height 26
click at [322, 366] on icon "button" at bounding box center [326, 363] width 9 height 9
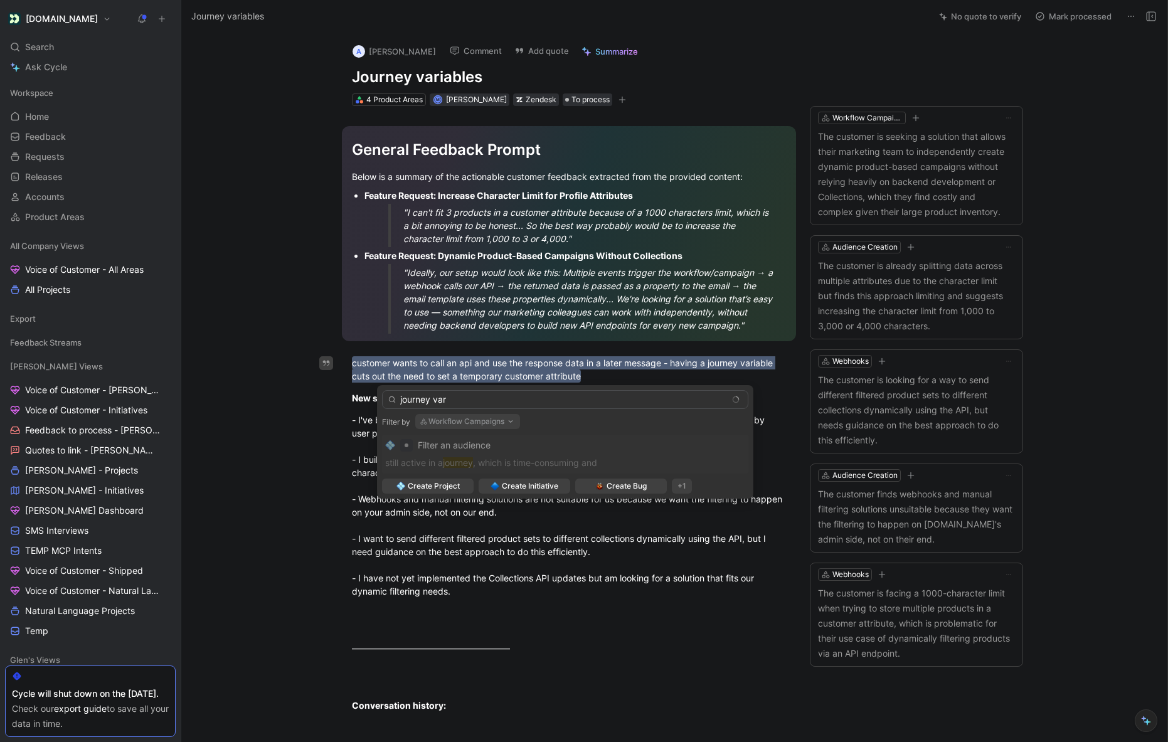
click at [452, 422] on button "Workflow Campaigns" at bounding box center [467, 421] width 105 height 15
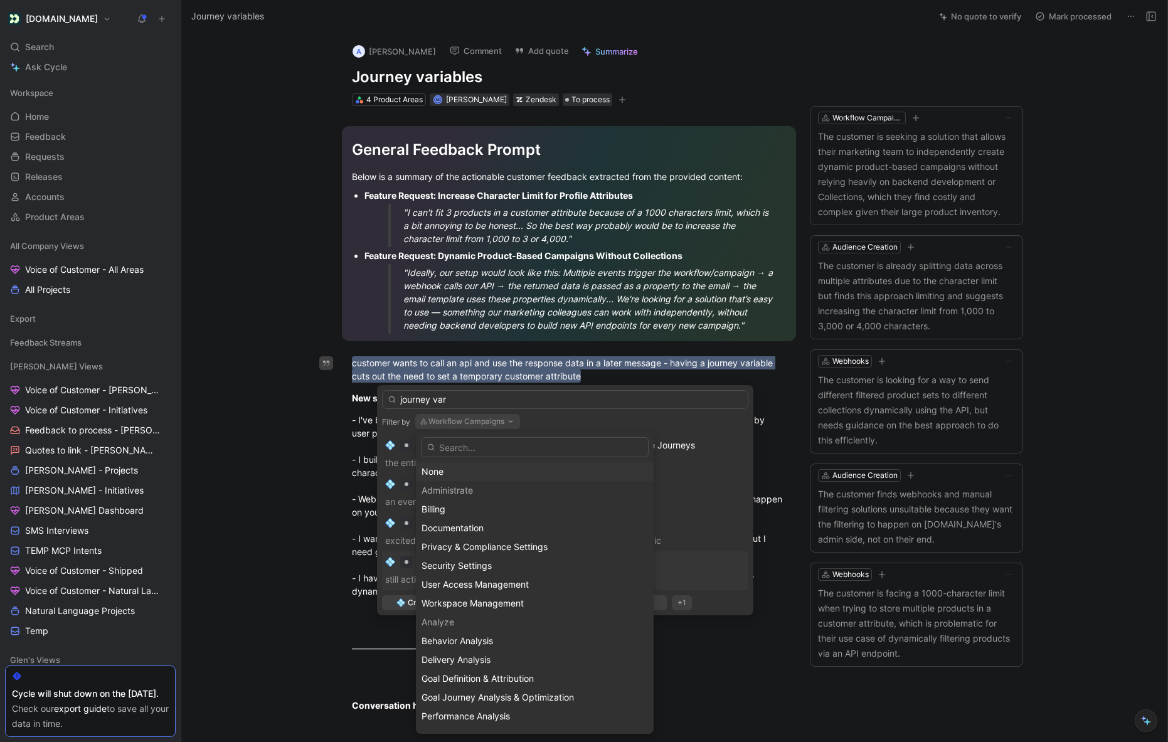
click at [439, 474] on div "None" at bounding box center [535, 471] width 226 height 15
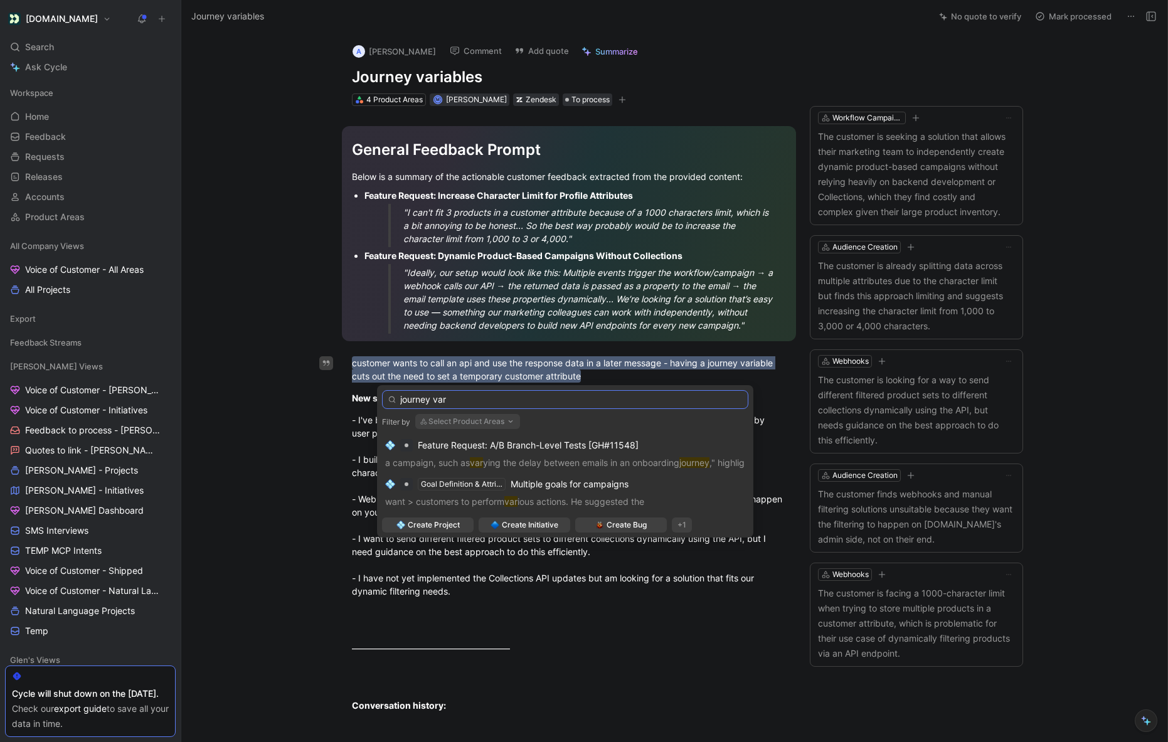
click at [474, 398] on input "journey var" at bounding box center [565, 399] width 366 height 19
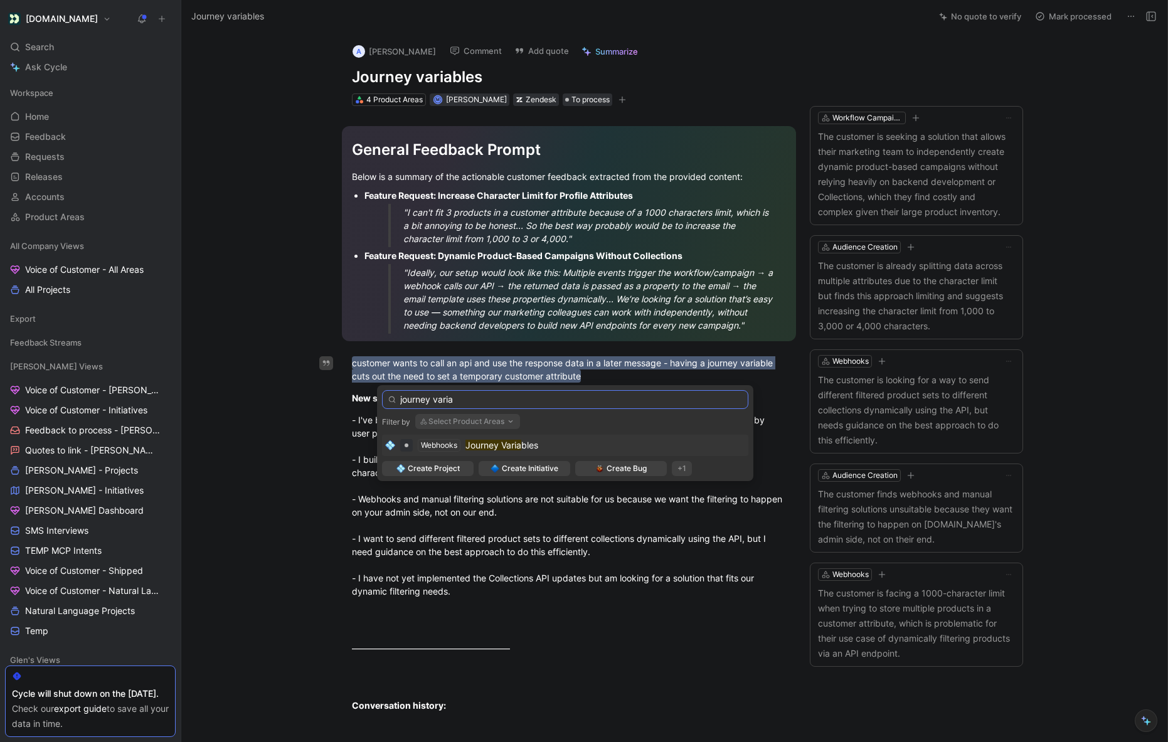
type input "journey varia"
click at [511, 444] on mark "Journey Varia" at bounding box center [493, 445] width 56 height 11
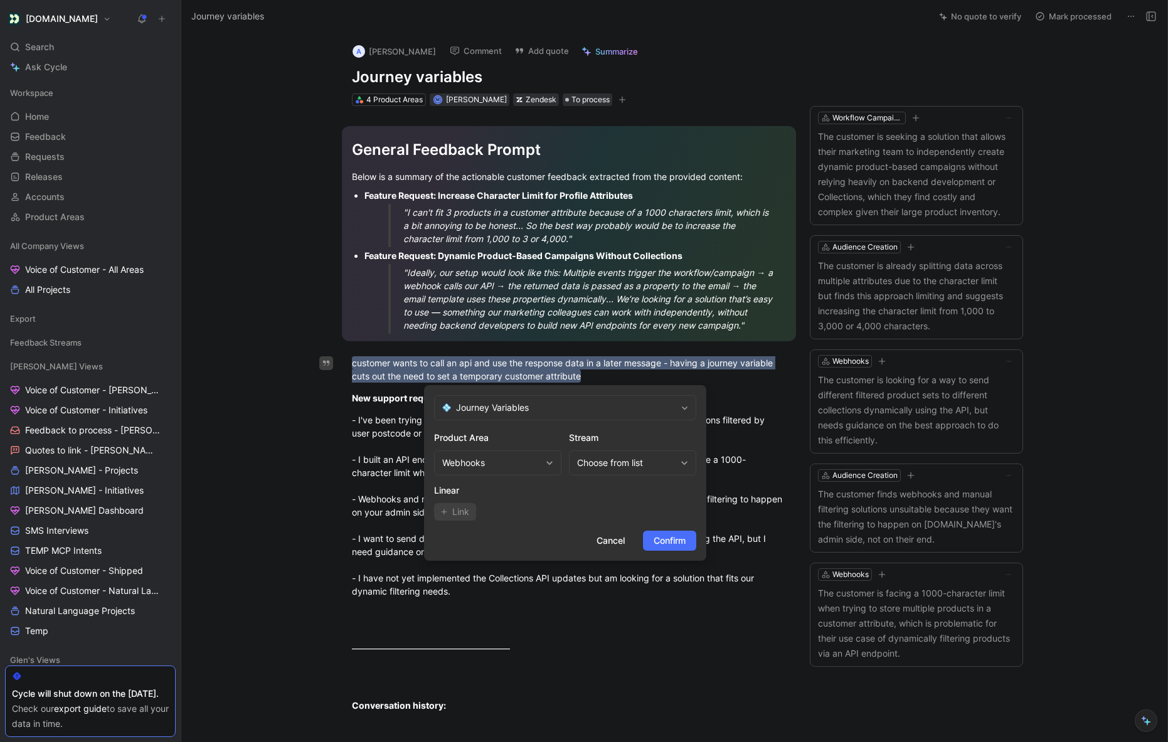
click at [528, 463] on div "Webhooks" at bounding box center [491, 462] width 98 height 15
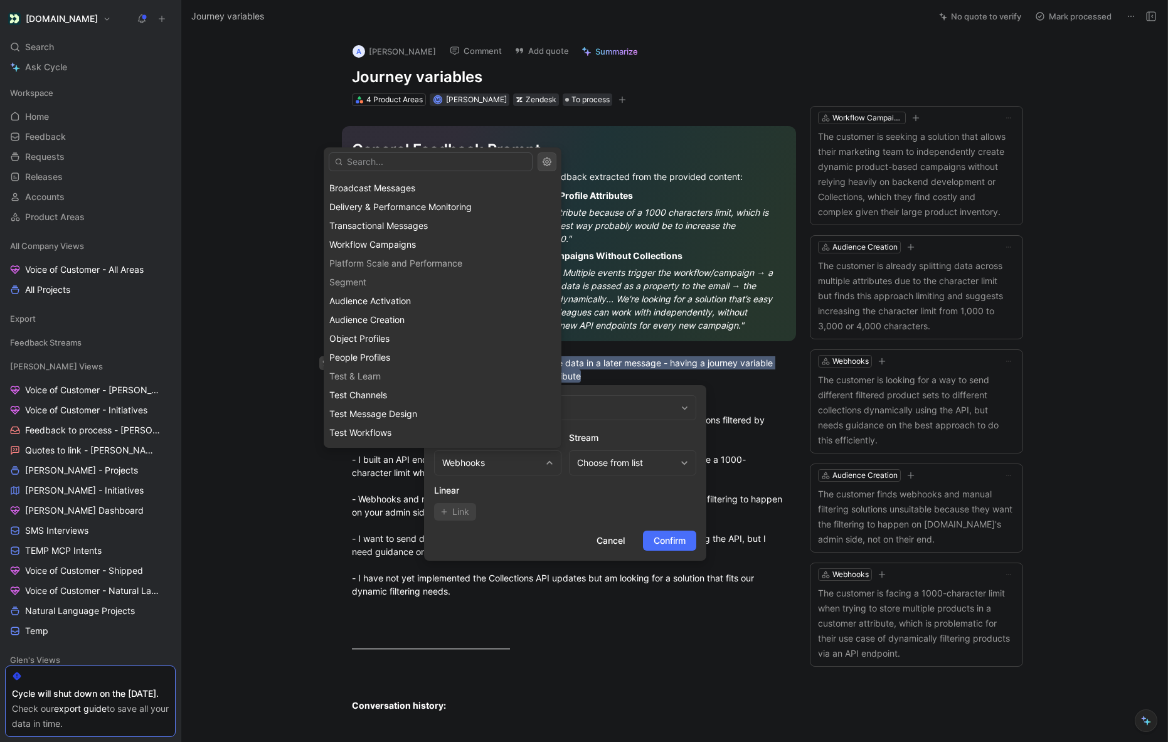
scroll to position [1111, 0]
click at [388, 241] on span "Workflow Campaigns" at bounding box center [372, 241] width 87 height 11
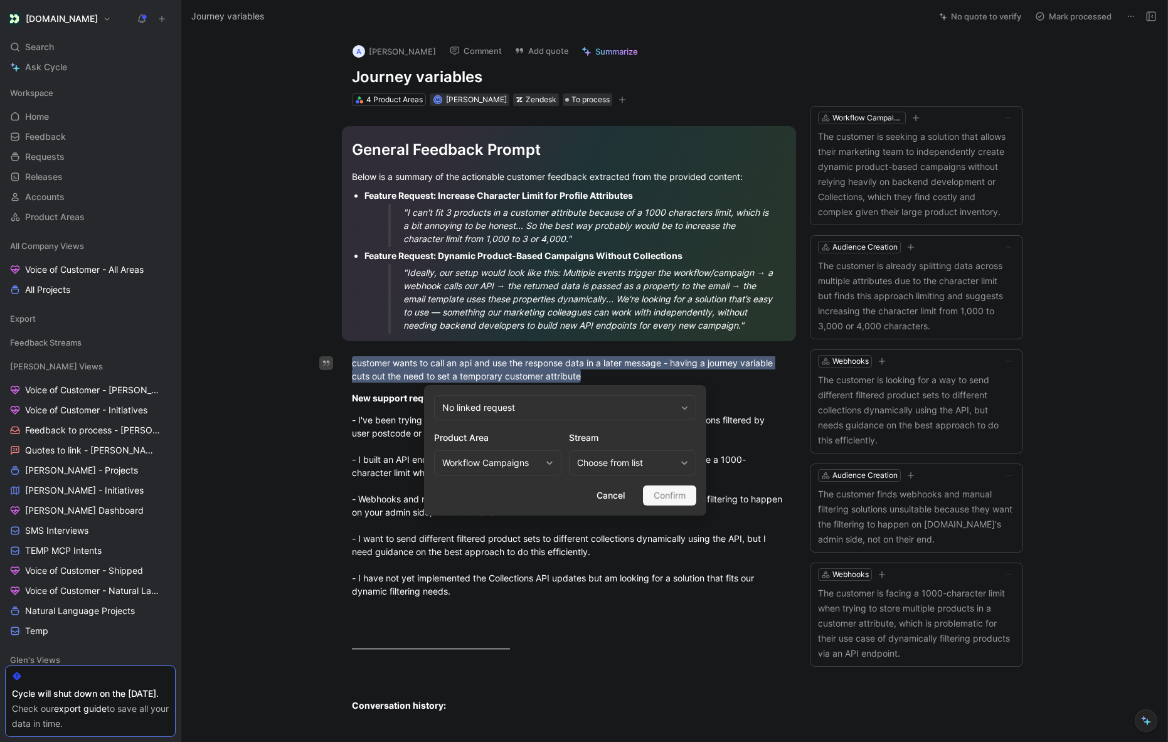
click at [644, 465] on div "Choose from list" at bounding box center [626, 462] width 98 height 15
click at [519, 405] on div "No linked request" at bounding box center [565, 407] width 262 height 25
click at [493, 459] on div "Workflow Campaigns" at bounding box center [491, 462] width 98 height 15
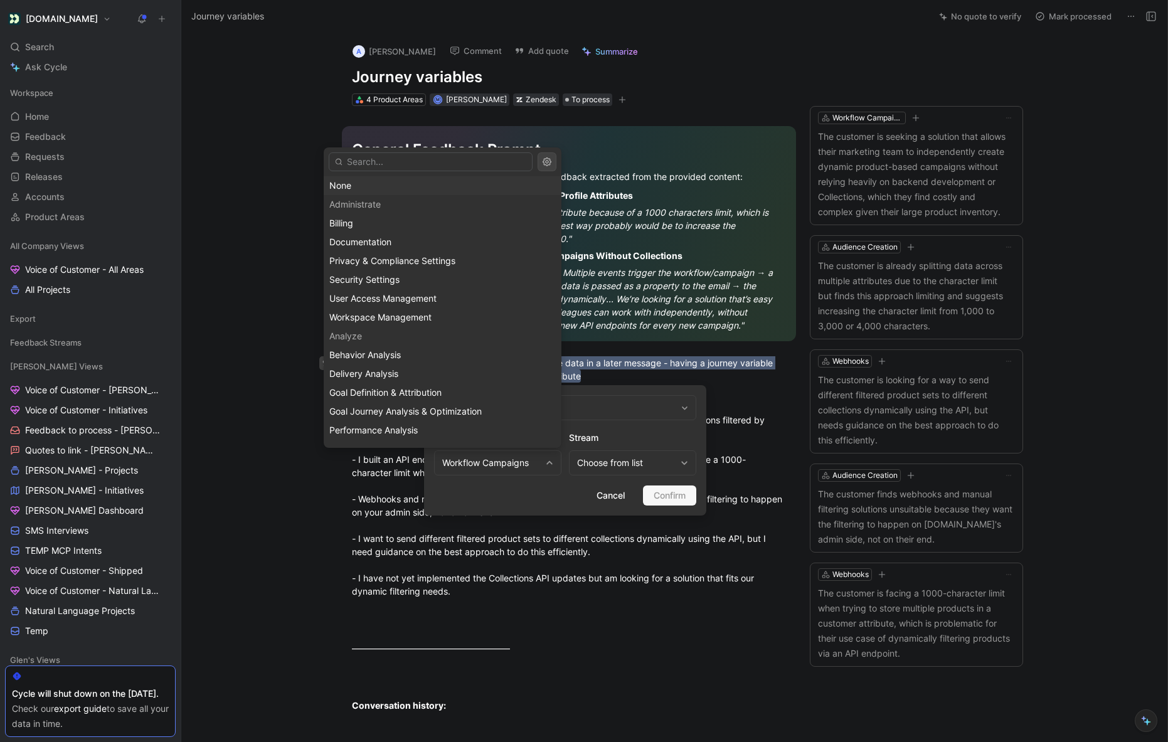
click at [386, 182] on div "None" at bounding box center [442, 185] width 226 height 15
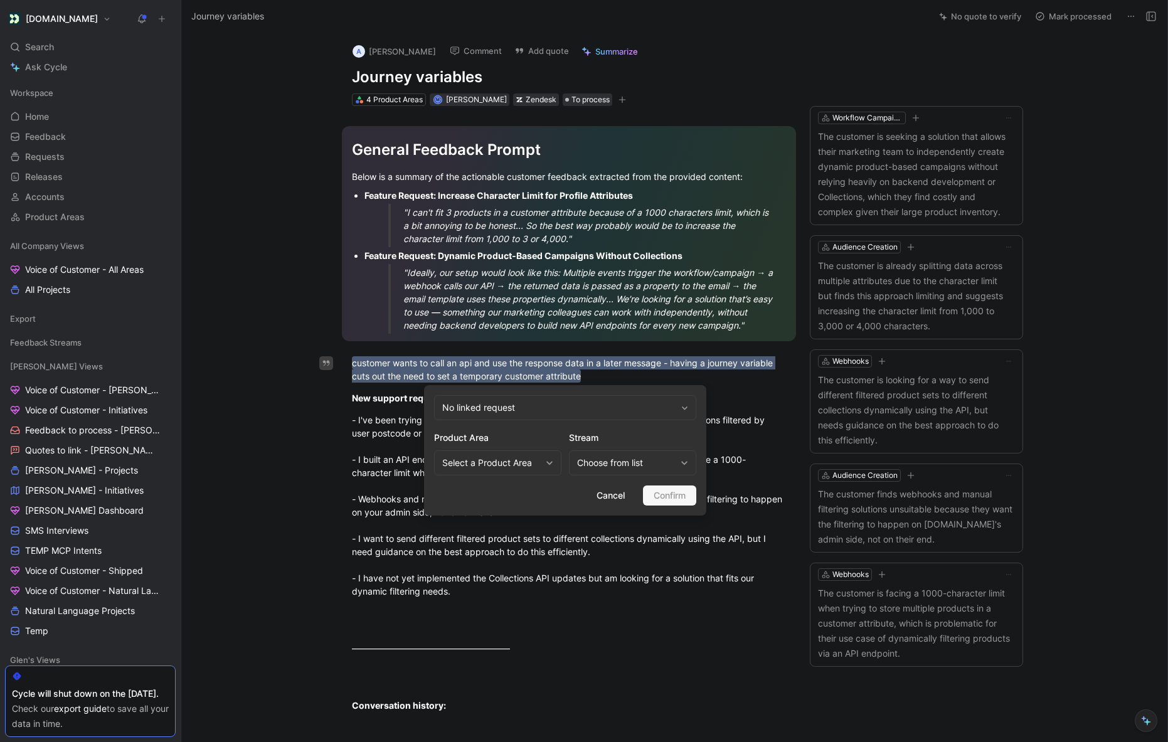
click at [490, 413] on div "No linked request" at bounding box center [565, 407] width 262 height 25
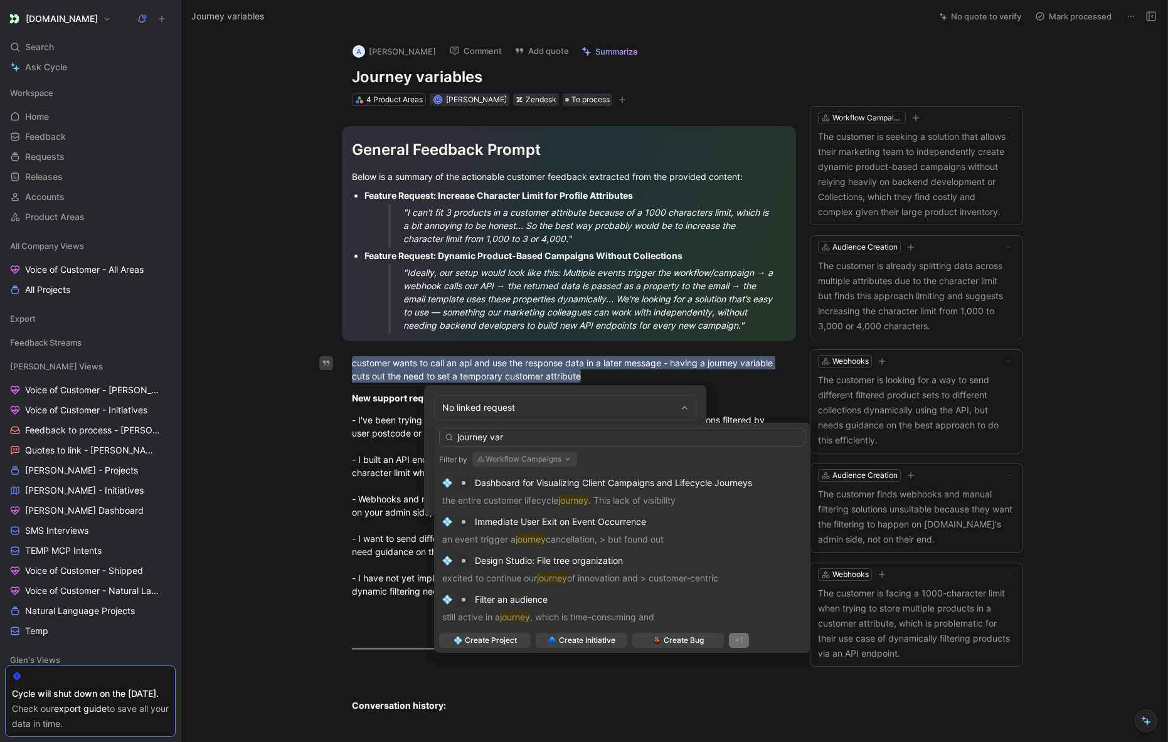
click at [546, 454] on button "Workflow Campaigns" at bounding box center [524, 459] width 105 height 15
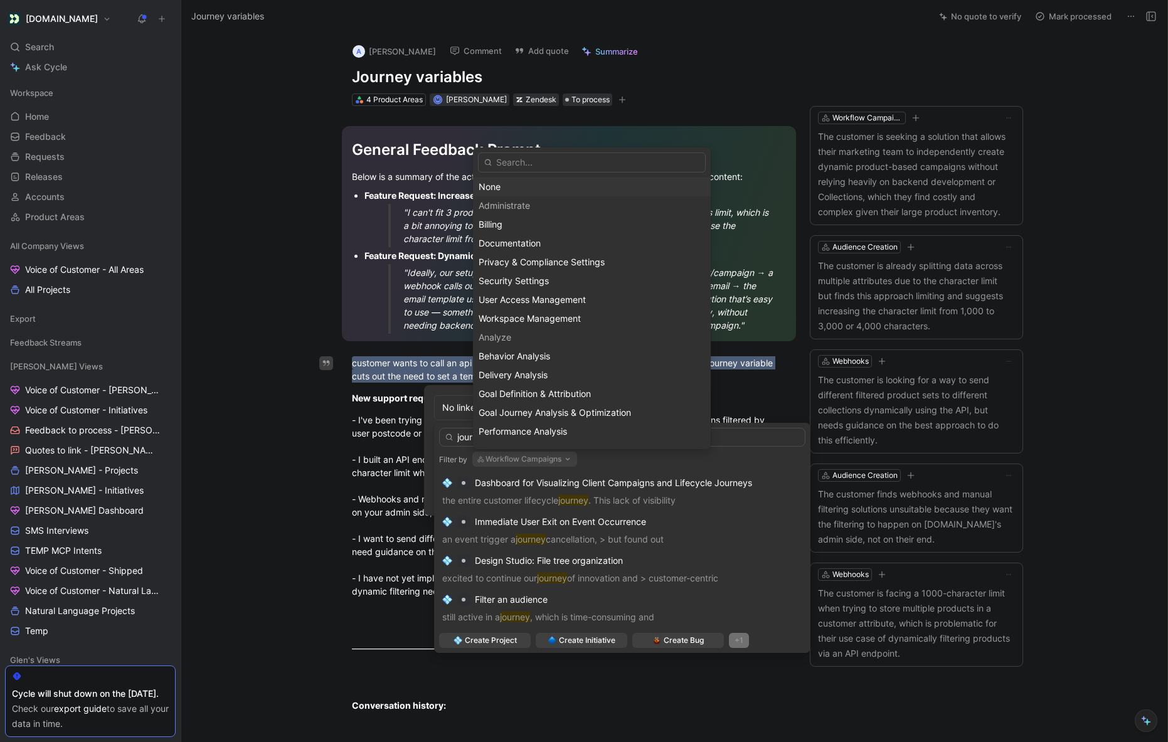
click at [483, 186] on div "None" at bounding box center [592, 186] width 226 height 15
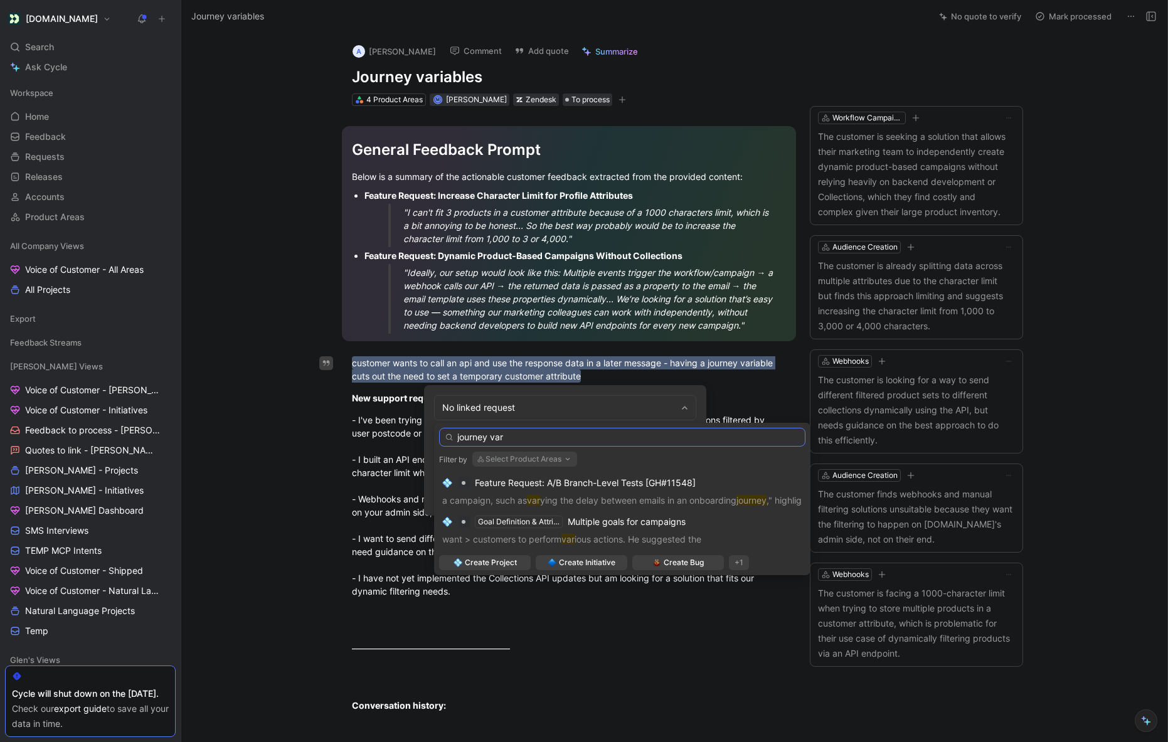
click at [598, 441] on input "journey var" at bounding box center [622, 437] width 366 height 19
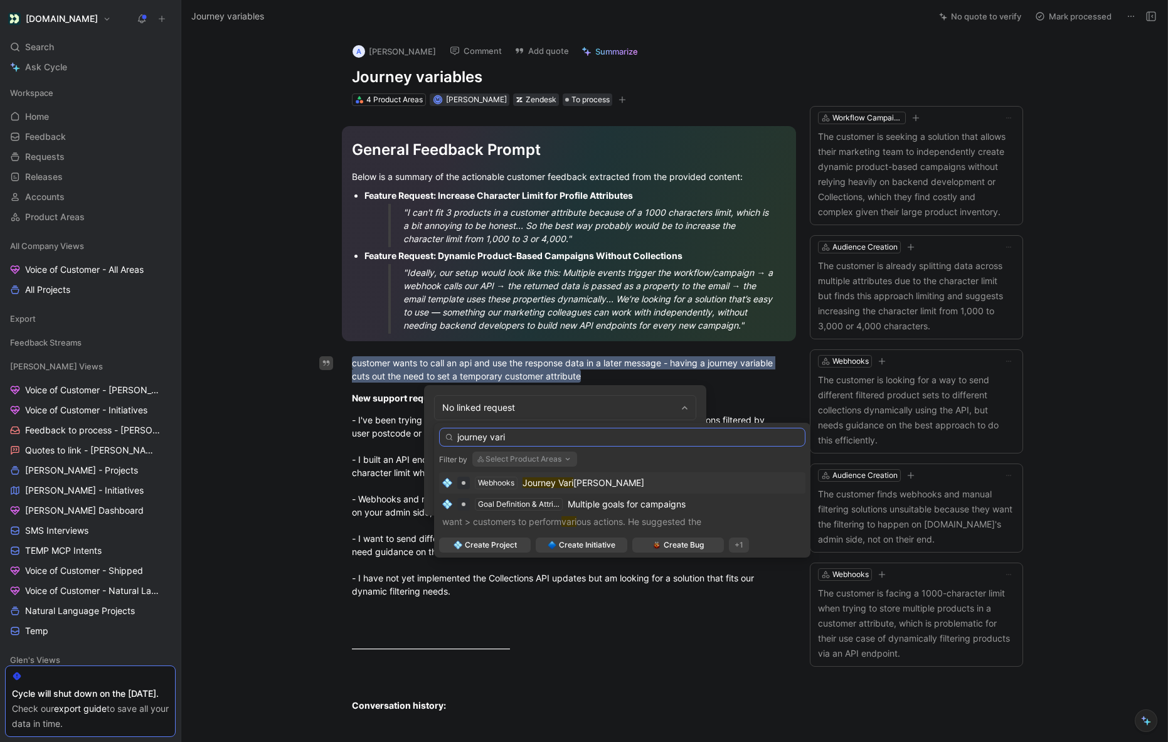
type input "journey vari"
click at [582, 477] on span "[PERSON_NAME]" at bounding box center [608, 482] width 71 height 11
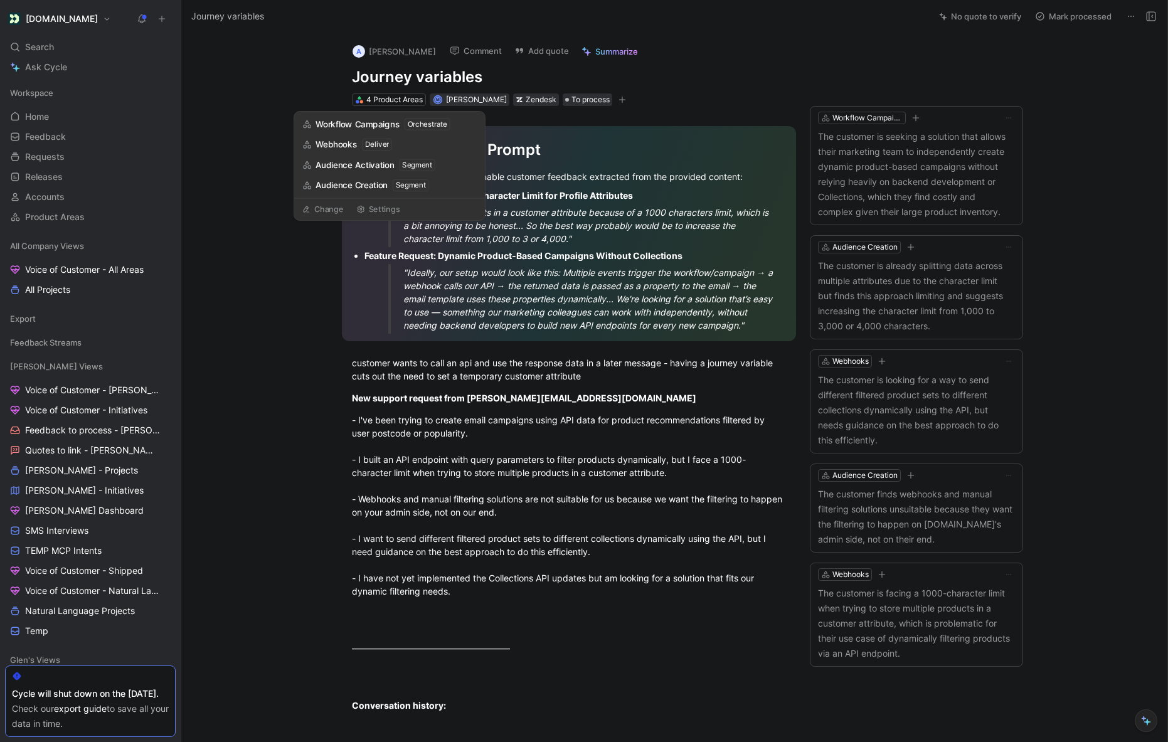
click at [246, 53] on div "A [PERSON_NAME] Comment Add quote Summarize Journey variables 4 Product Areas M…" at bounding box center [674, 387] width 986 height 709
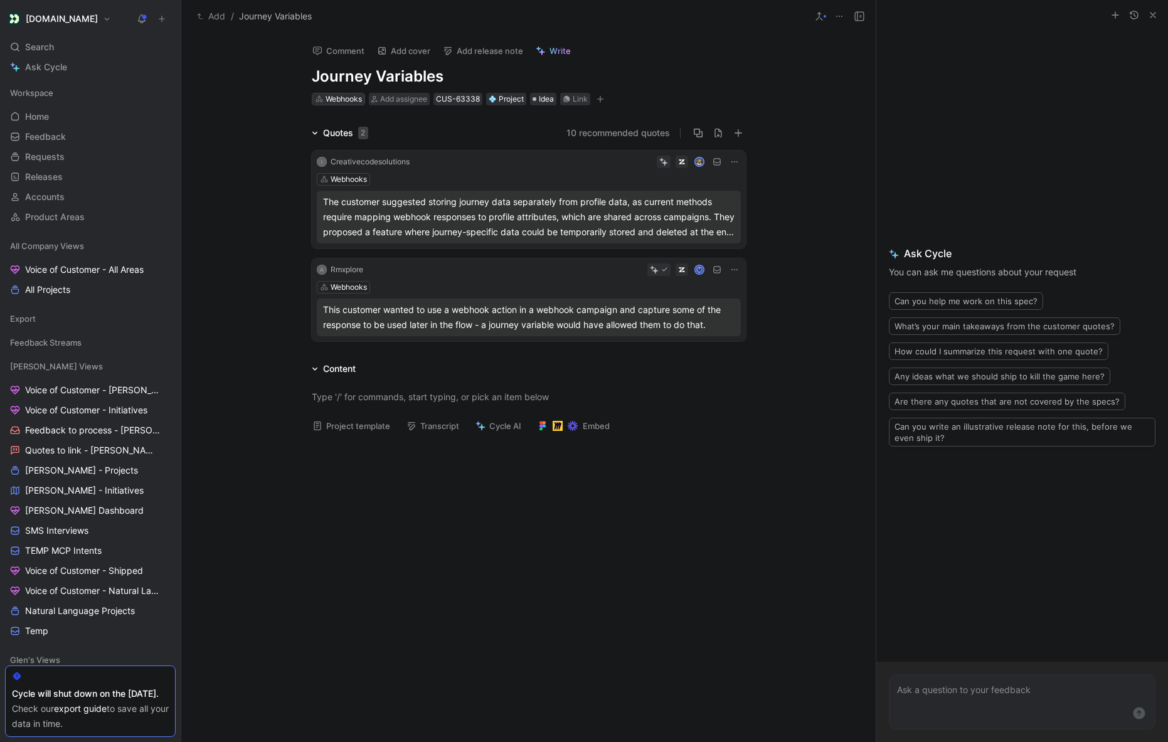
click at [348, 100] on div "Webhooks" at bounding box center [344, 99] width 36 height 13
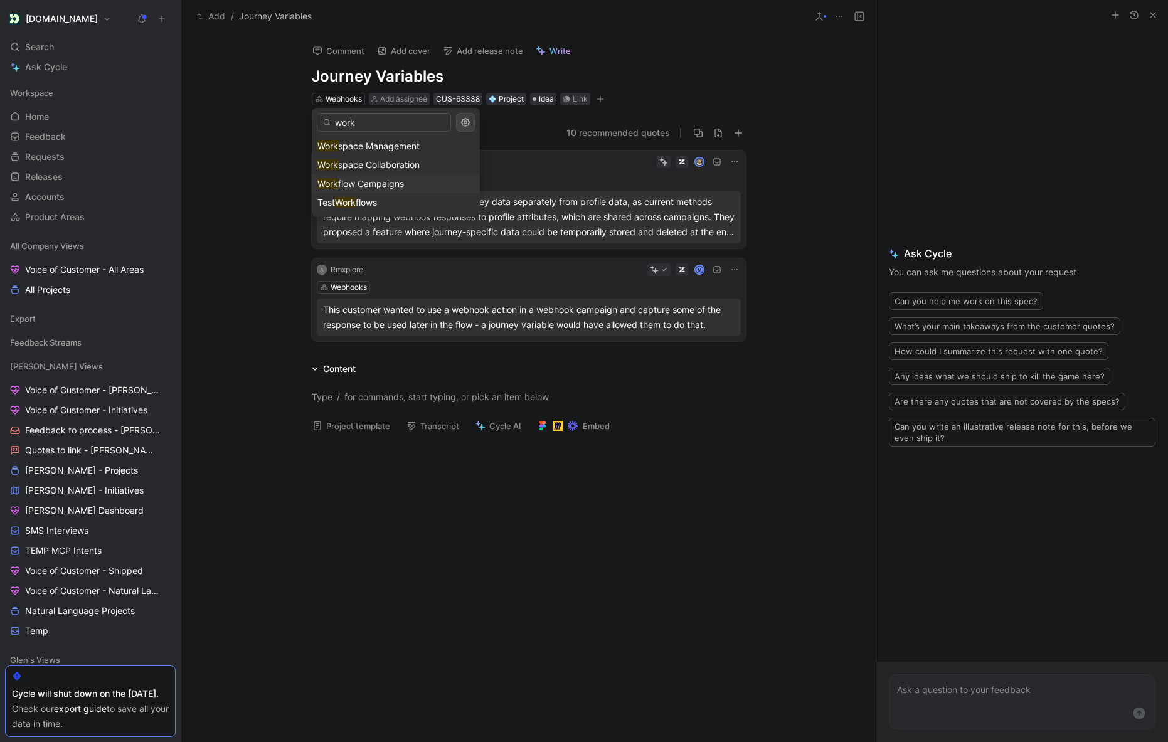
type input "work"
click at [390, 181] on span "flow Campaigns" at bounding box center [371, 183] width 66 height 11
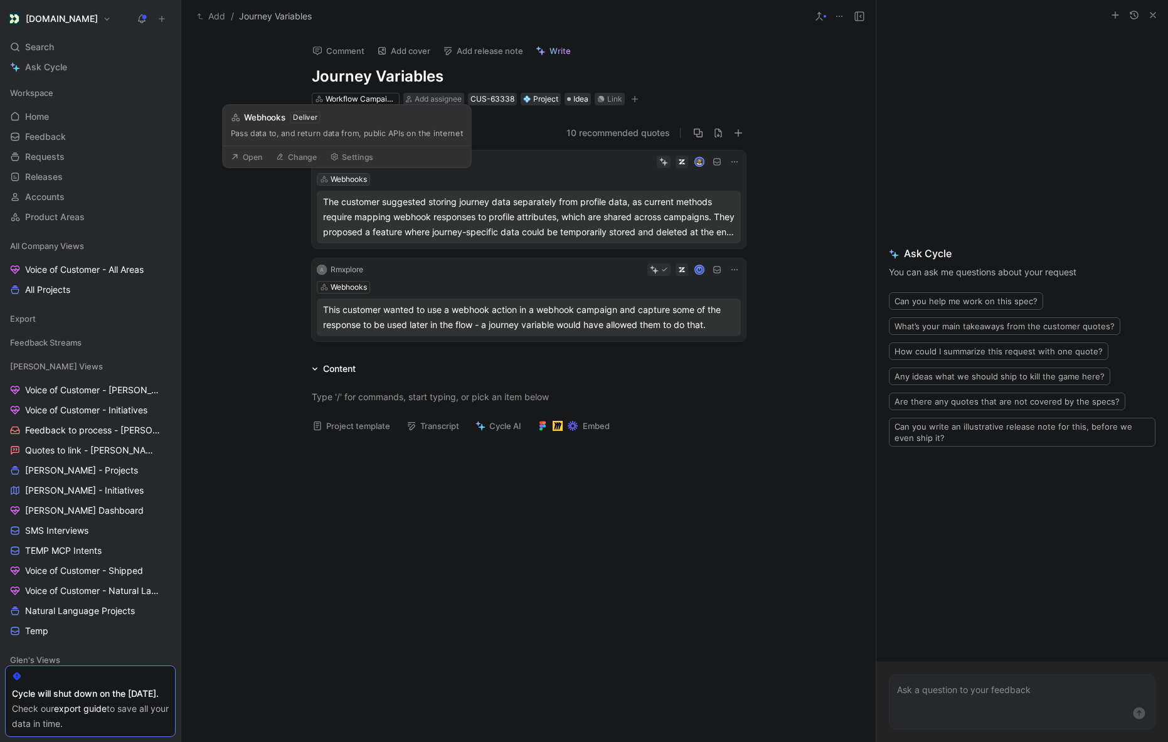
click at [352, 178] on div "Webhooks" at bounding box center [349, 179] width 36 height 13
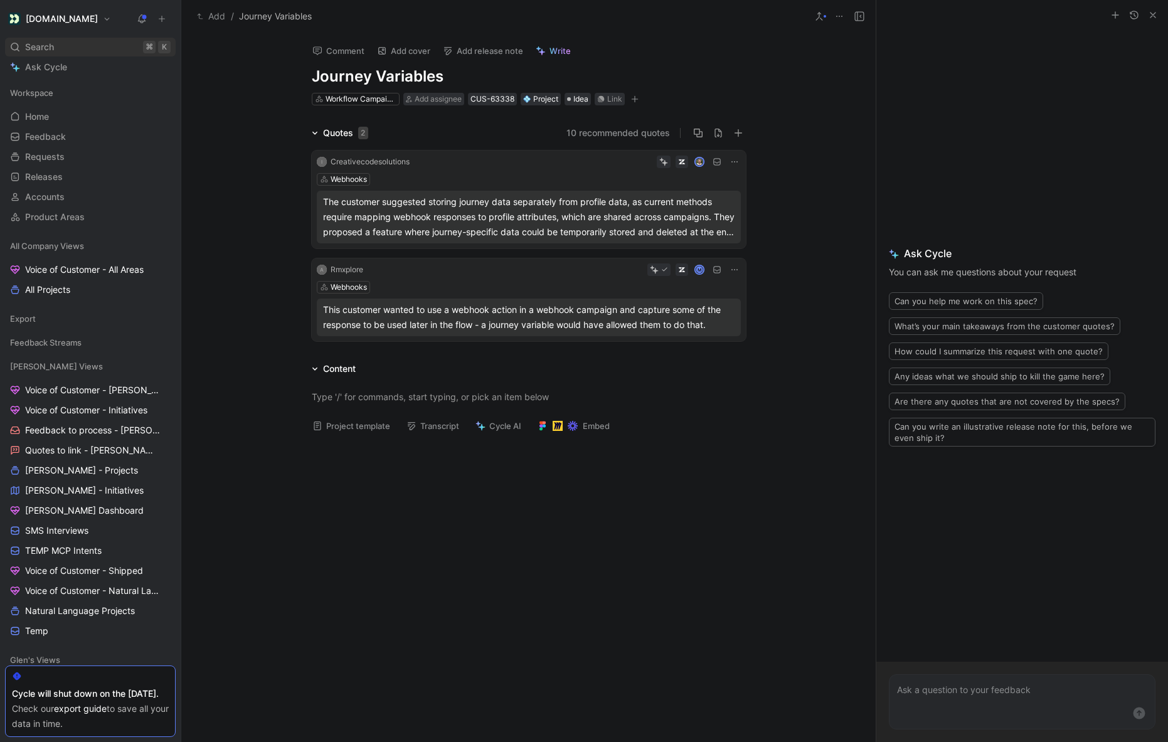
click at [61, 43] on div "Search ⌘ K" at bounding box center [90, 47] width 171 height 19
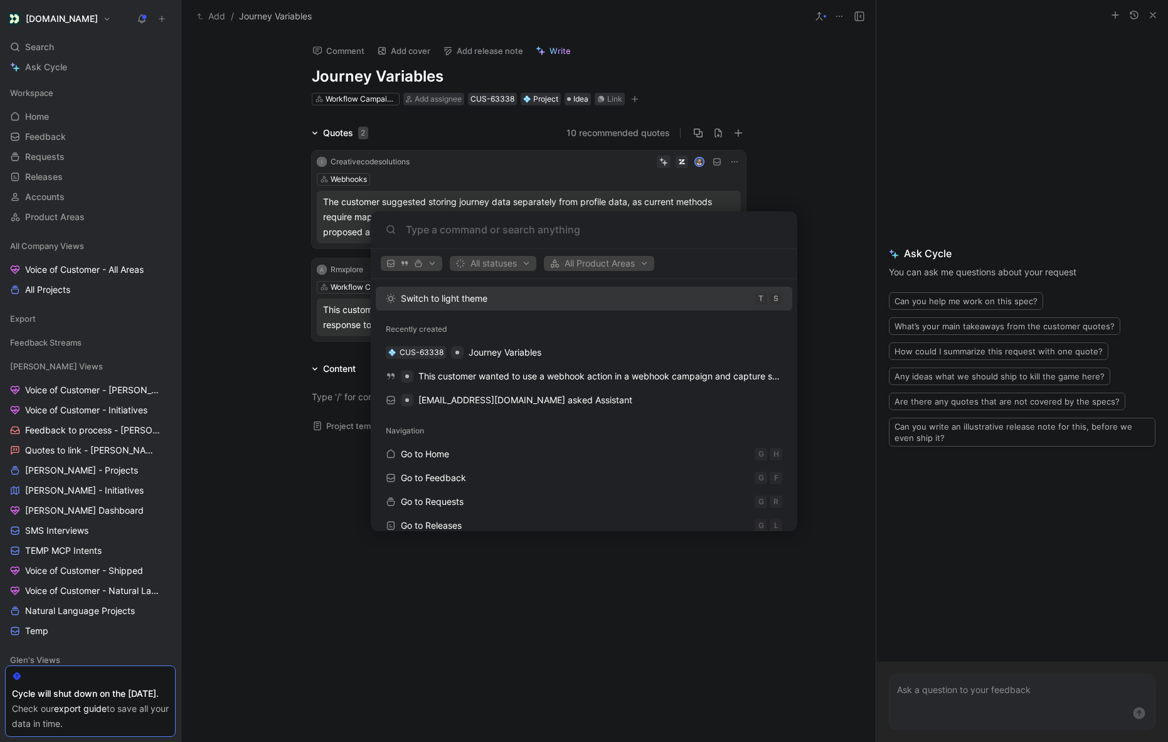
click at [35, 112] on body "[DOMAIN_NAME] Search ⌘ K Ask Cycle Workspace Home G then H Feedback G then F Re…" at bounding box center [584, 371] width 1168 height 742
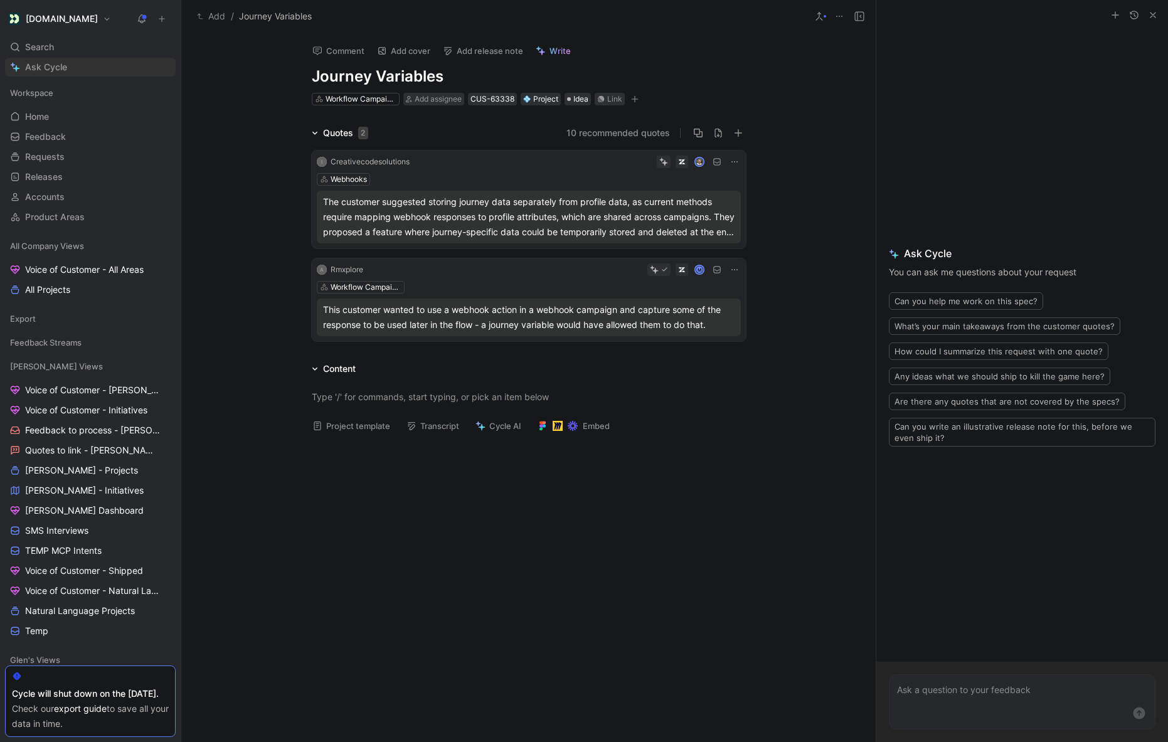
click at [46, 70] on span "Ask Cycle" at bounding box center [46, 67] width 42 height 15
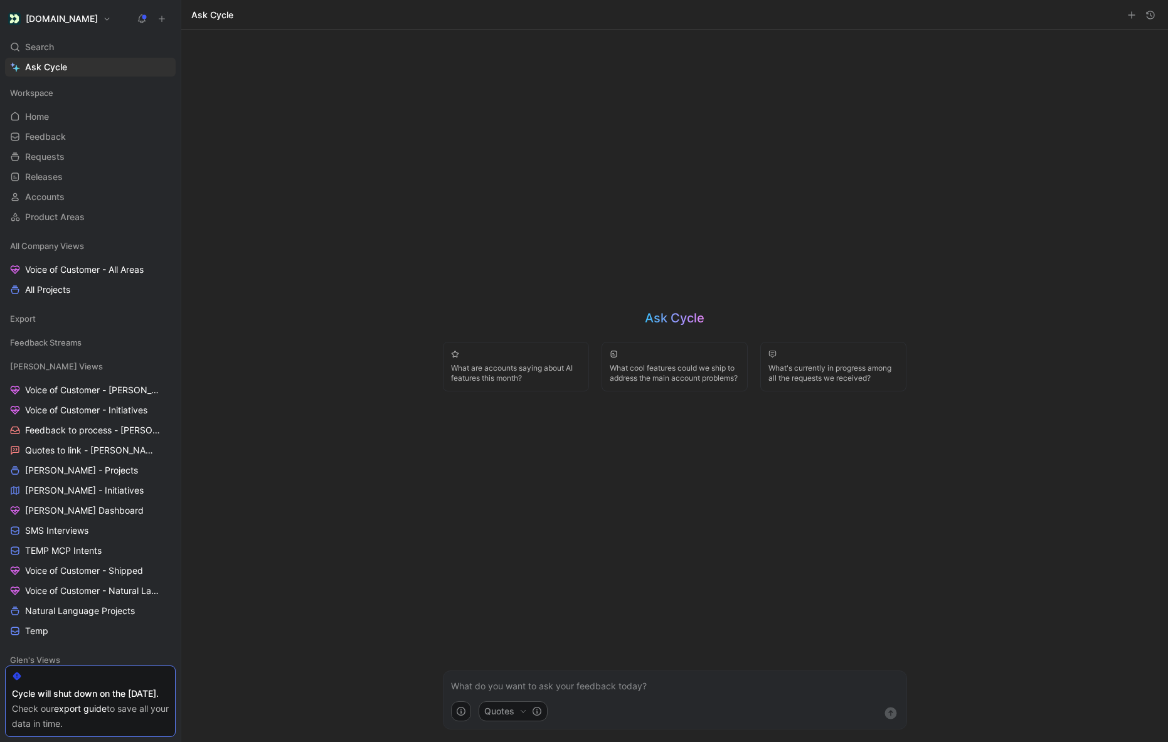
click at [536, 681] on p at bounding box center [675, 686] width 448 height 15
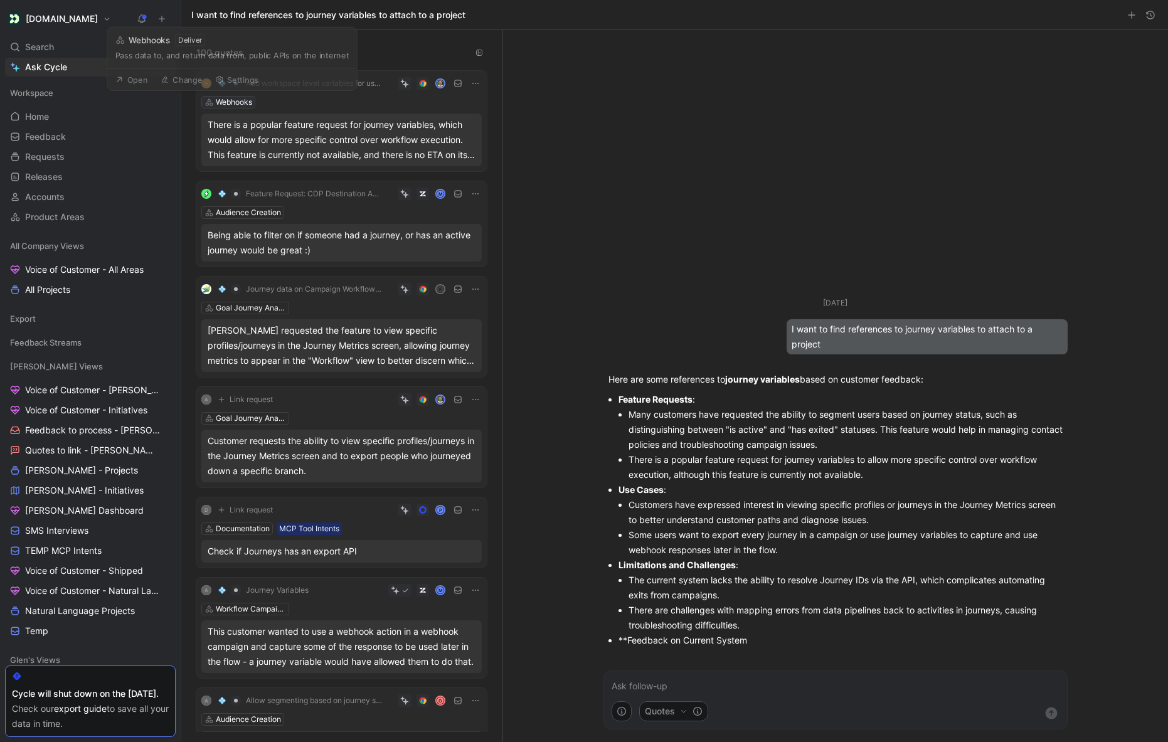
click at [227, 98] on div "Webhooks" at bounding box center [234, 102] width 36 height 13
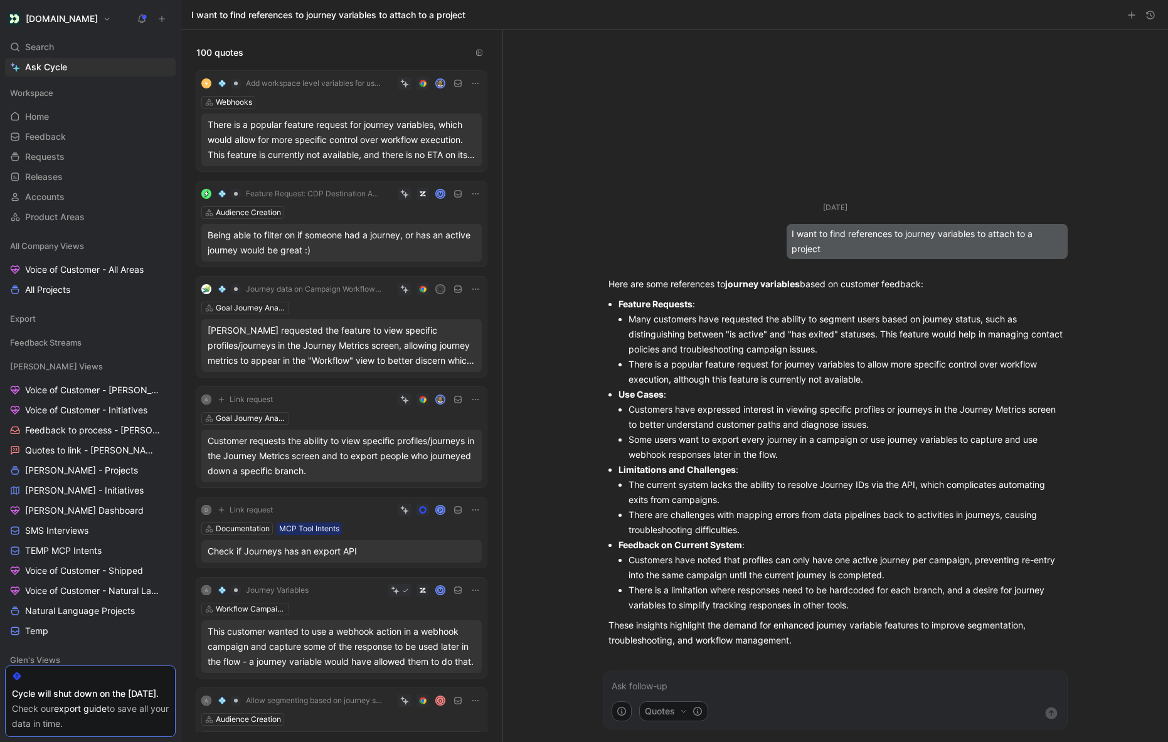
click at [472, 88] on button at bounding box center [475, 83] width 13 height 13
click at [471, 588] on icon at bounding box center [476, 590] width 10 height 10
click at [220, 101] on div "Webhooks" at bounding box center [234, 102] width 36 height 13
type input "work"
click at [252, 183] on span "flow Campaigns" at bounding box center [261, 186] width 66 height 11
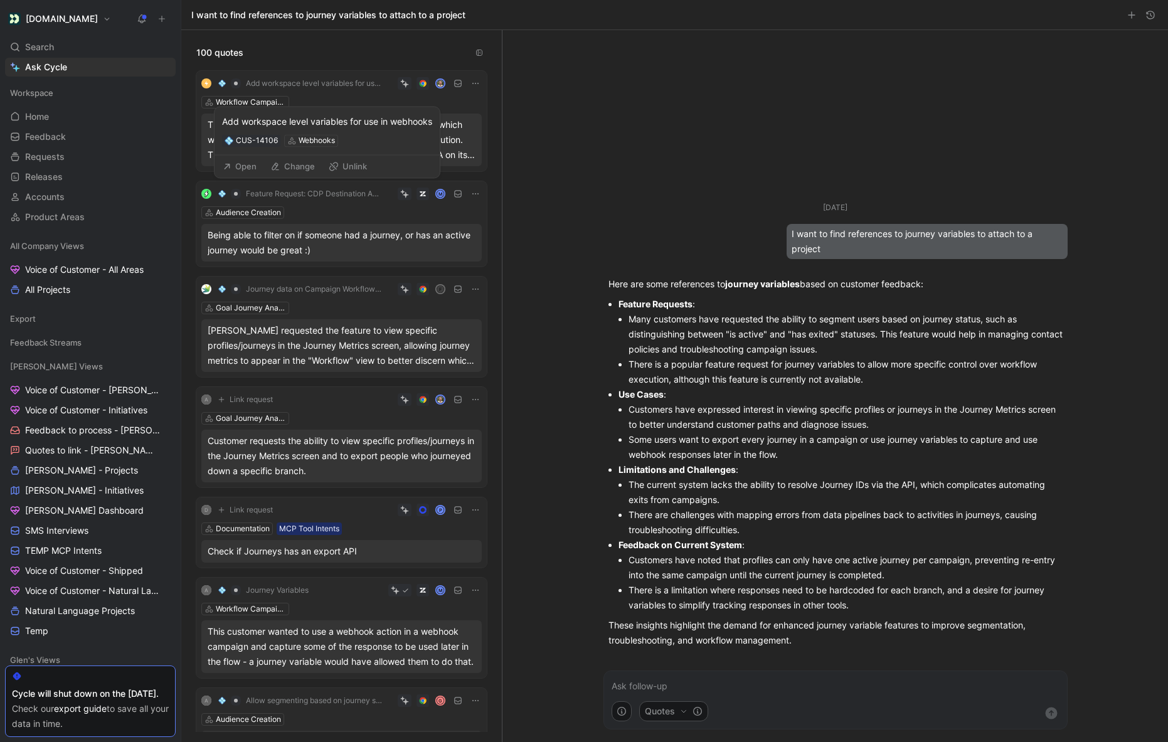
click at [220, 84] on img at bounding box center [222, 84] width 8 height 8
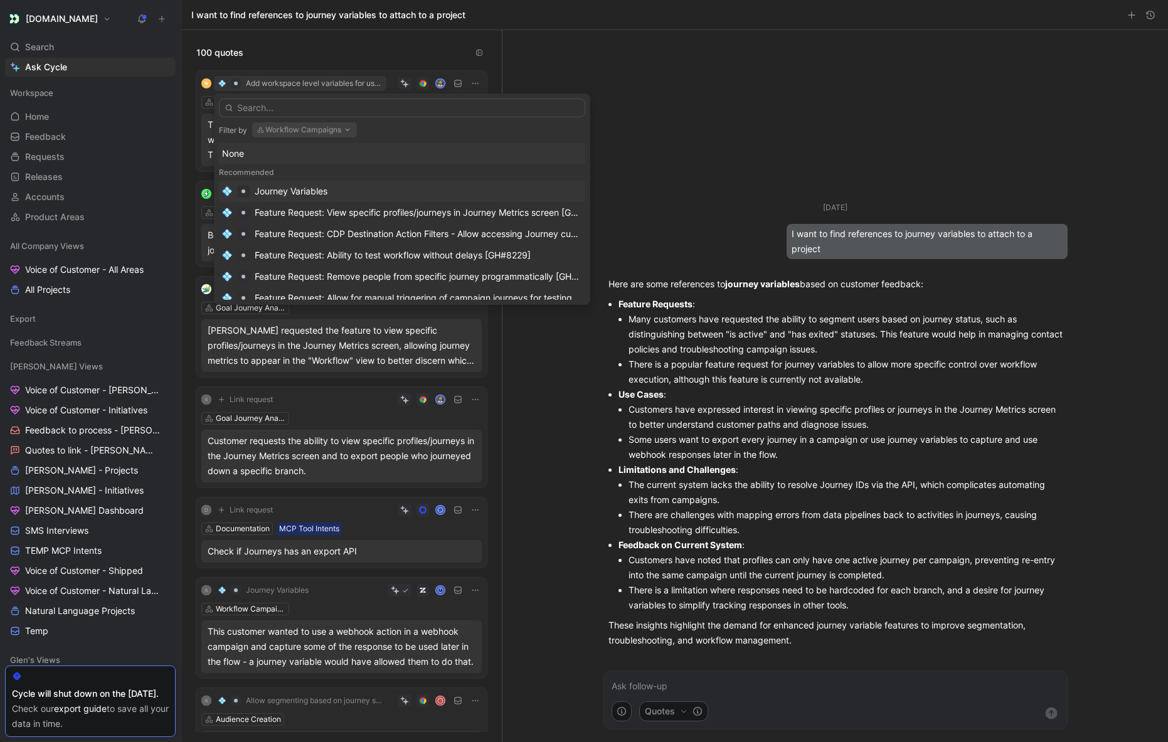
click at [300, 187] on div "Journey Variables" at bounding box center [291, 191] width 73 height 15
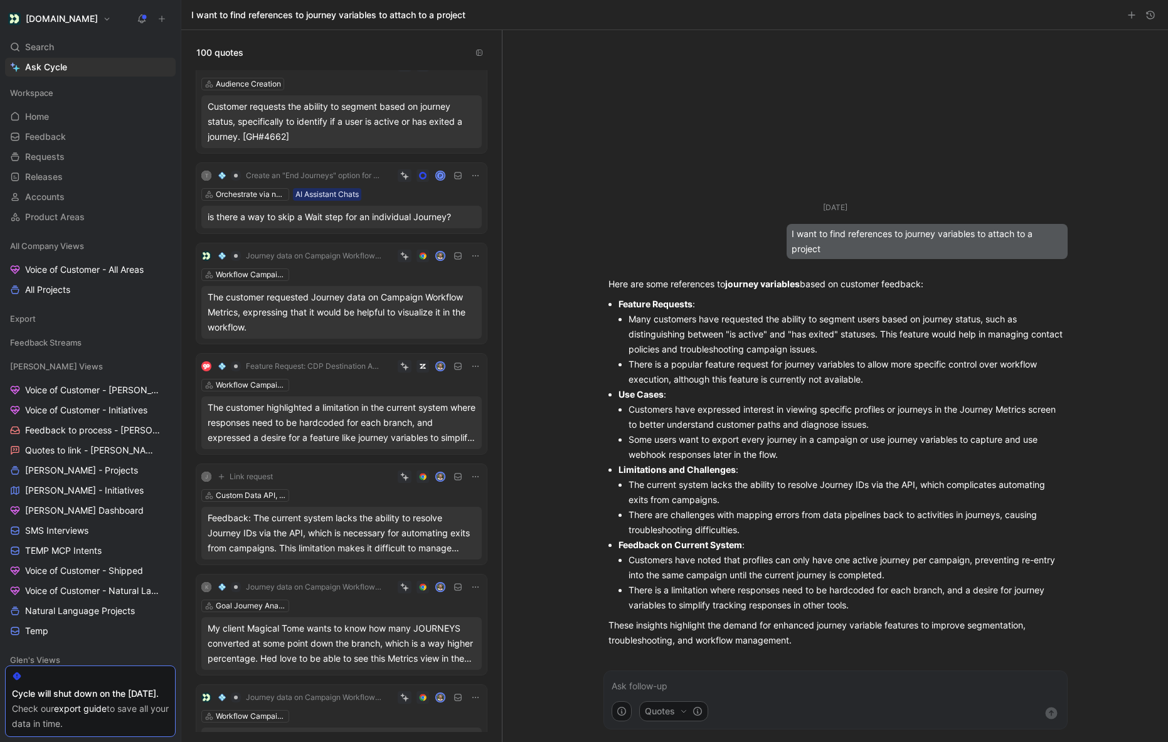
scroll to position [583, 0]
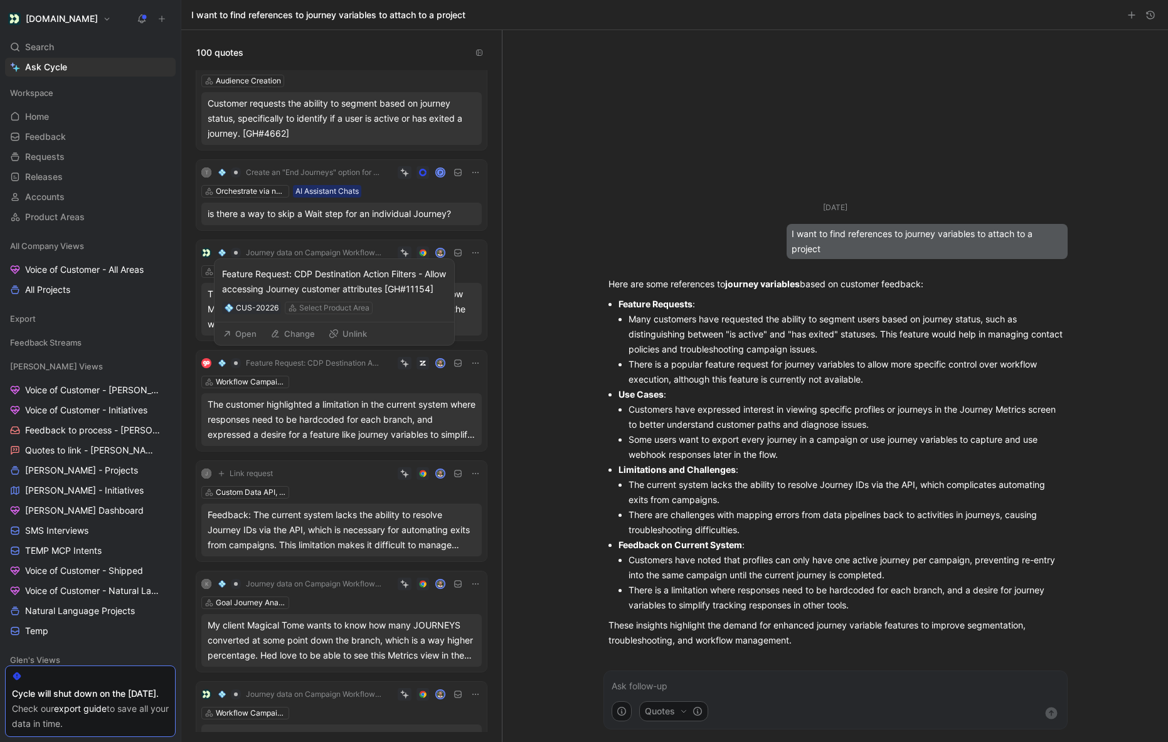
click at [223, 363] on img at bounding box center [222, 363] width 8 height 8
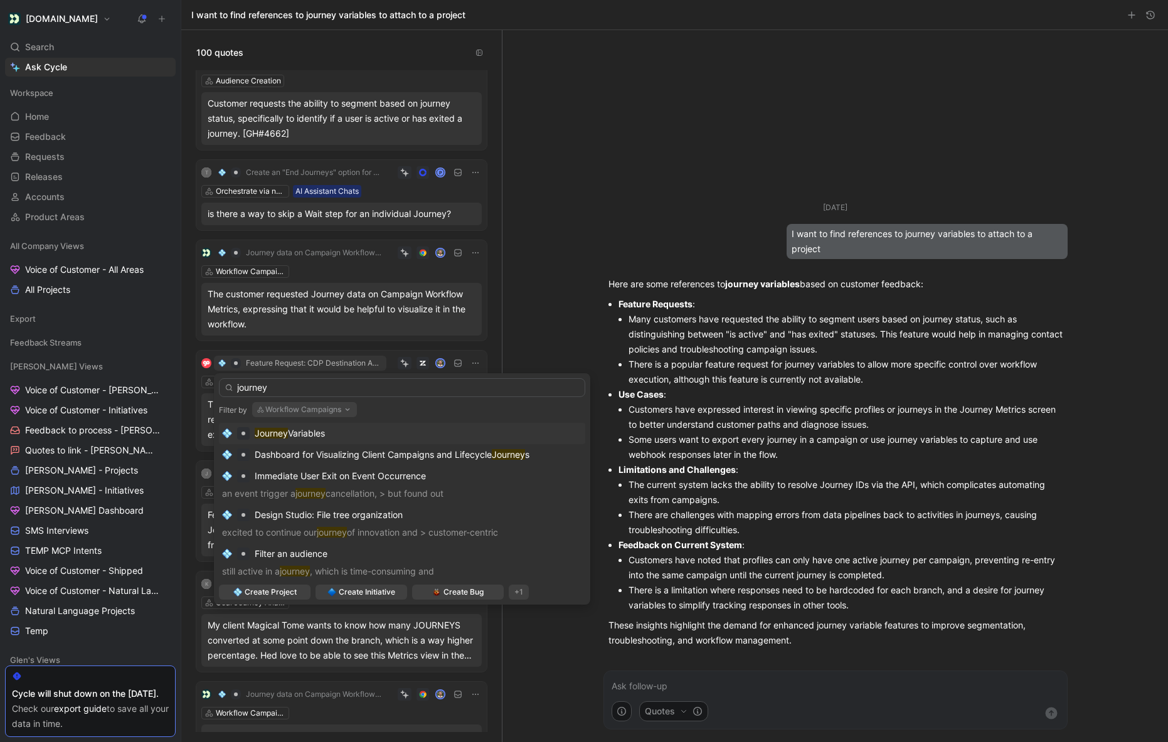
type input "journey"
click at [295, 434] on span "Variables" at bounding box center [306, 433] width 37 height 11
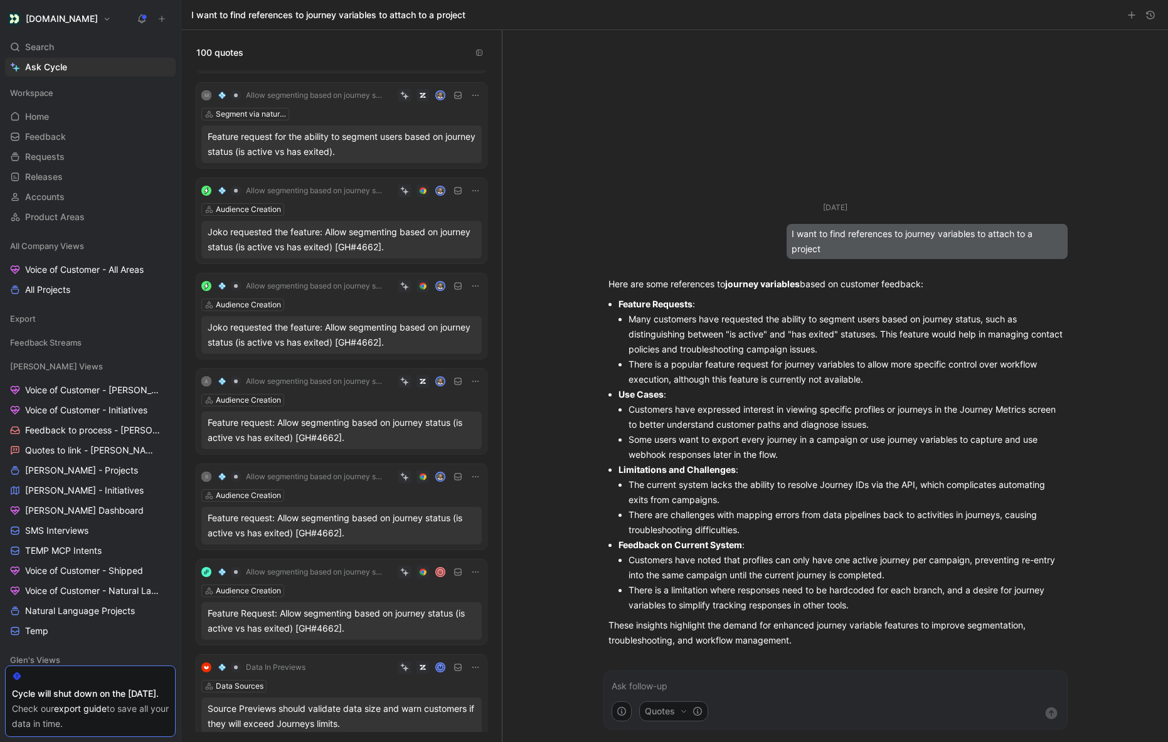
scroll to position [5509, 0]
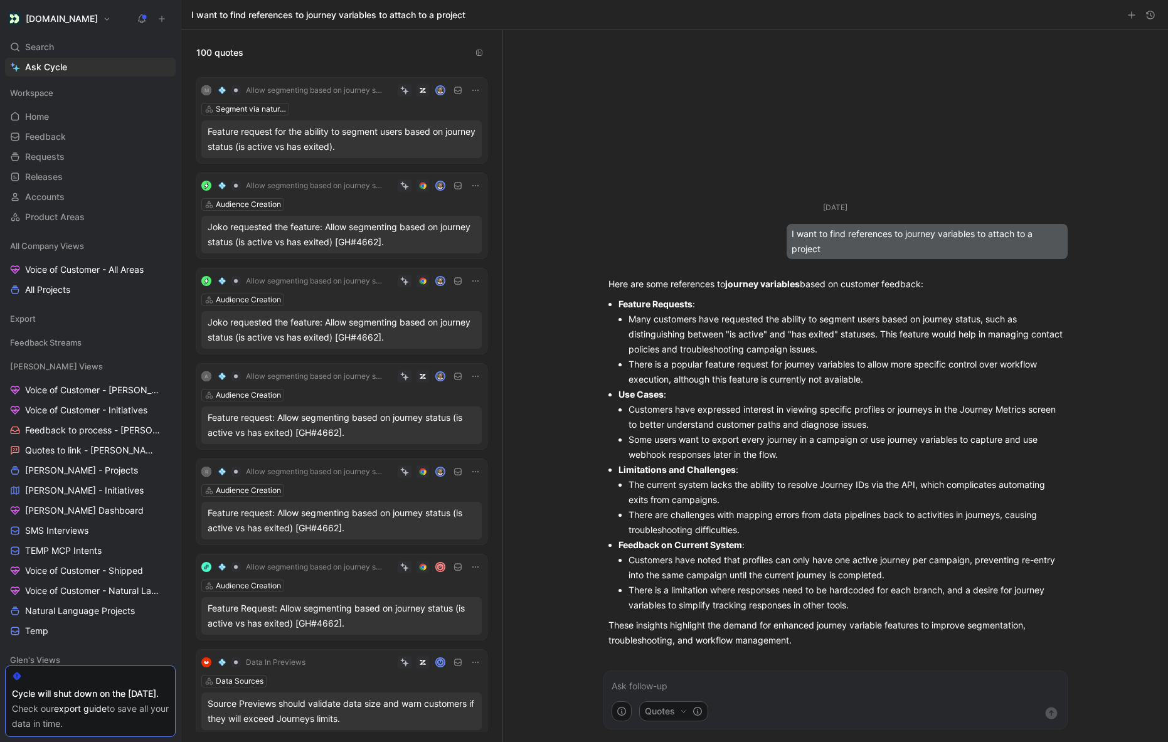
click at [627, 145] on div "[DATE] I want to find references to journey variables to attach to a project He…" at bounding box center [835, 344] width 489 height 628
click at [81, 265] on span "Voice of Customer - All Areas" at bounding box center [84, 269] width 119 height 13
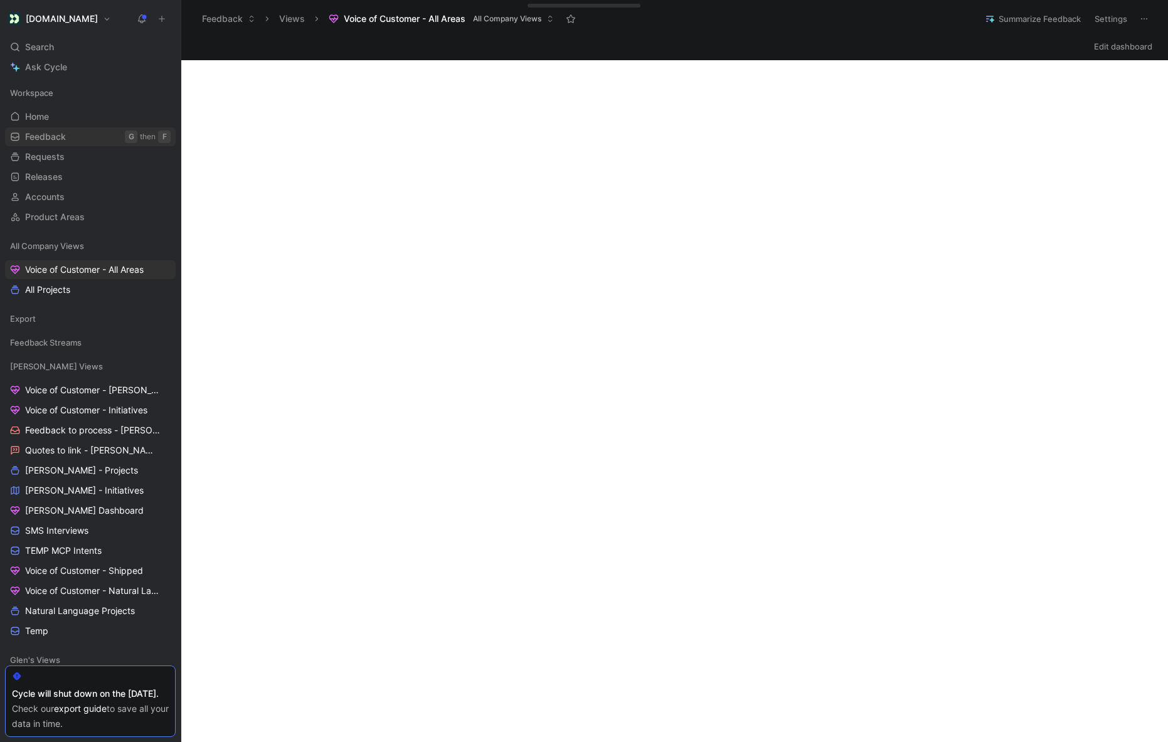
click at [58, 141] on span "Feedback" at bounding box center [45, 136] width 41 height 13
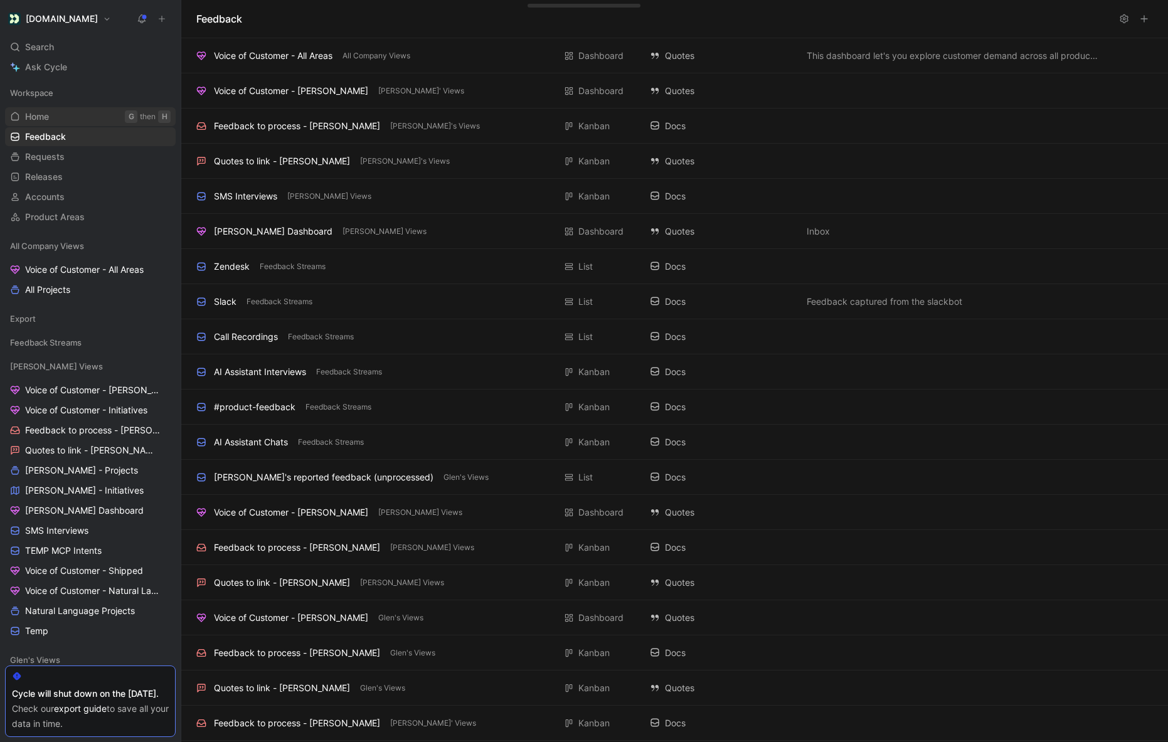
click at [50, 120] on link "Home G then H" at bounding box center [90, 116] width 171 height 19
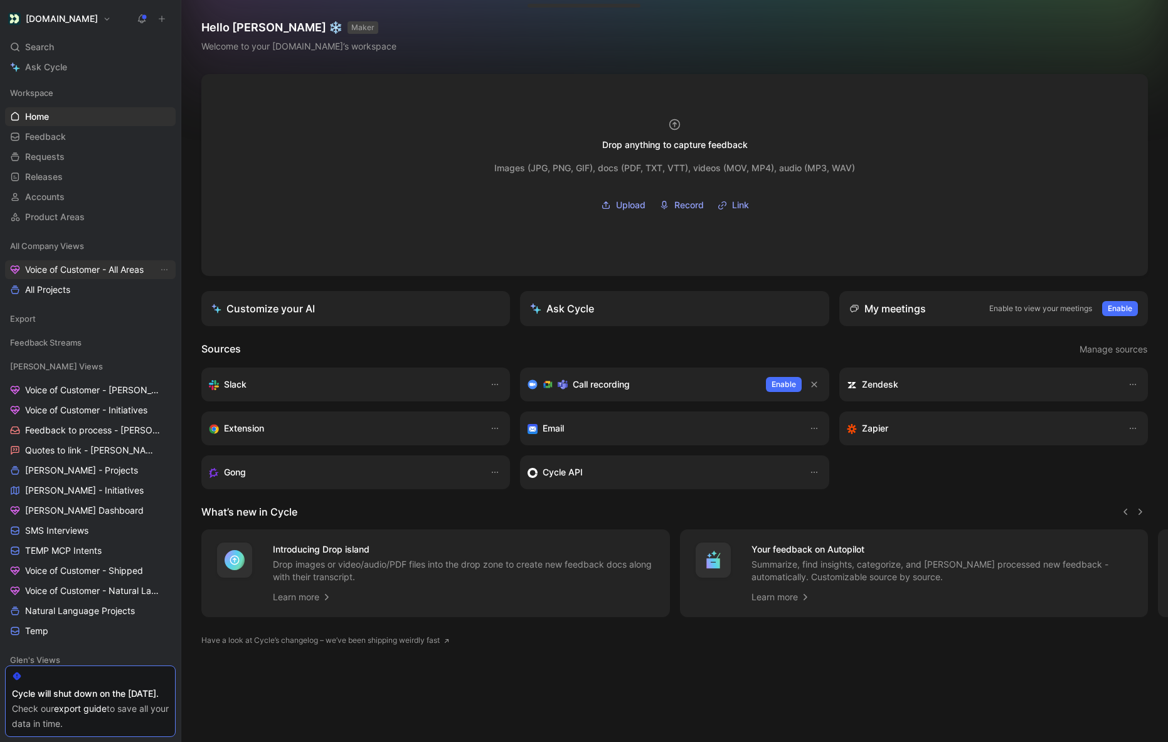
click at [98, 275] on span "Voice of Customer - All Areas" at bounding box center [84, 269] width 119 height 13
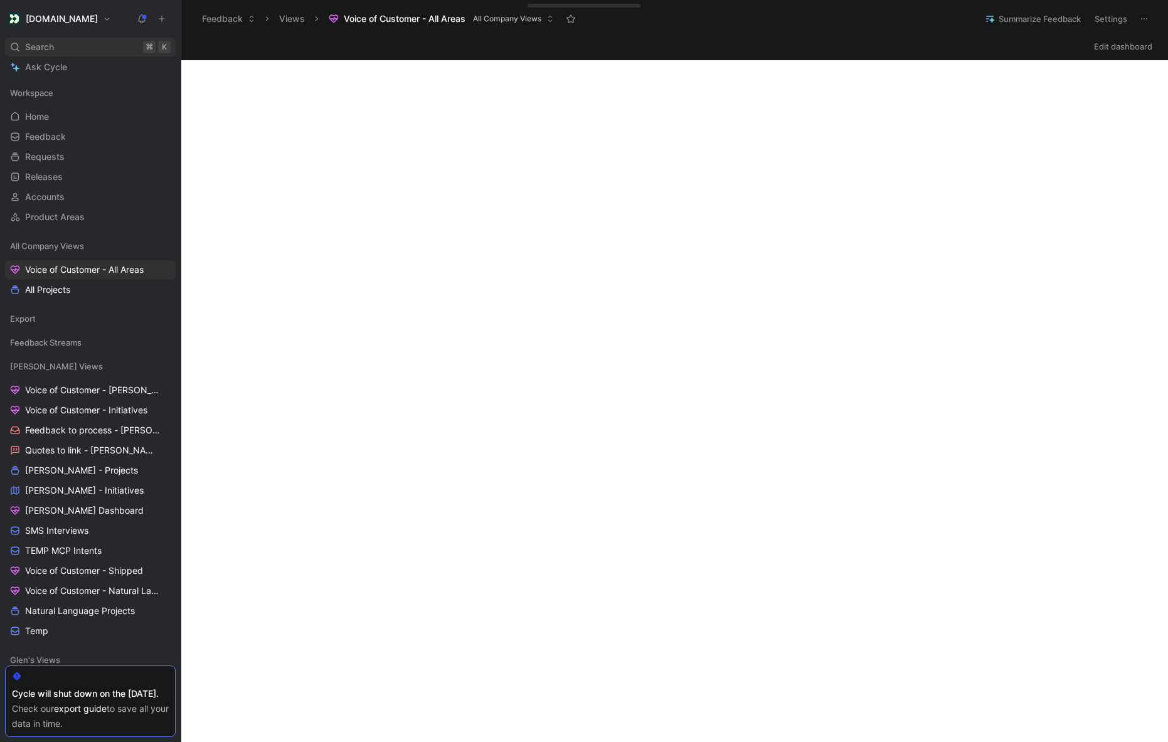
click at [92, 40] on div "Search ⌘ K" at bounding box center [90, 47] width 171 height 19
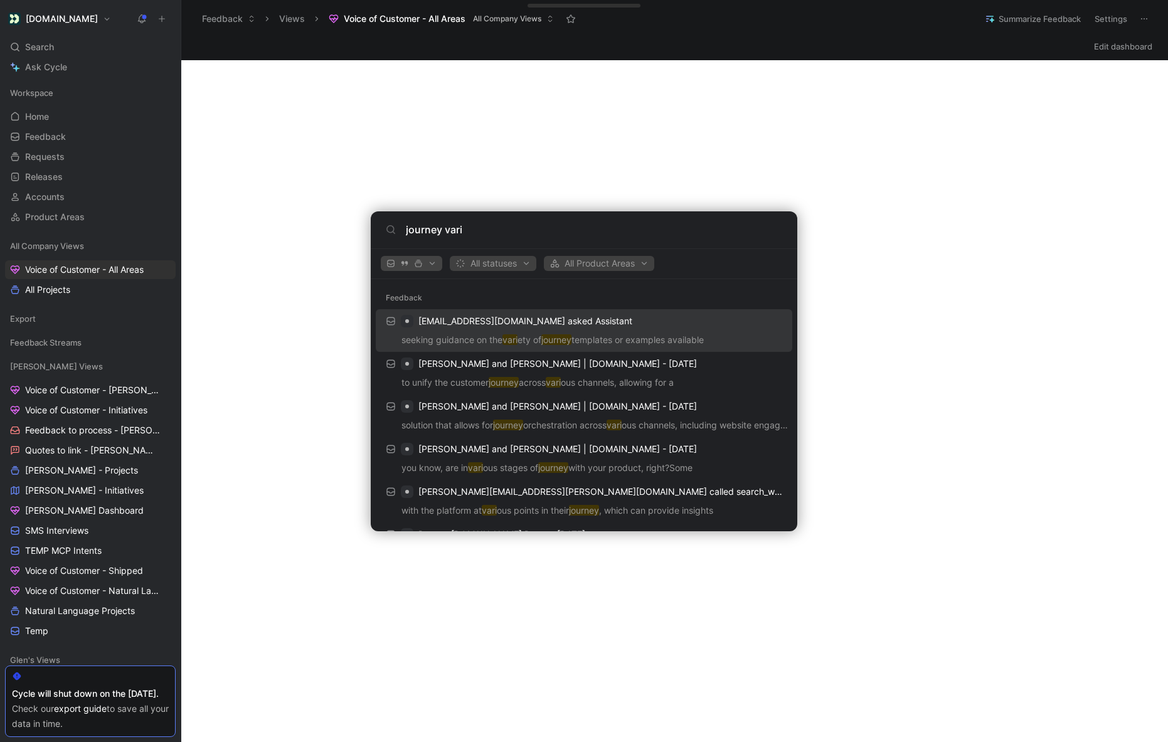
click at [404, 266] on icon "button" at bounding box center [404, 263] width 9 height 9
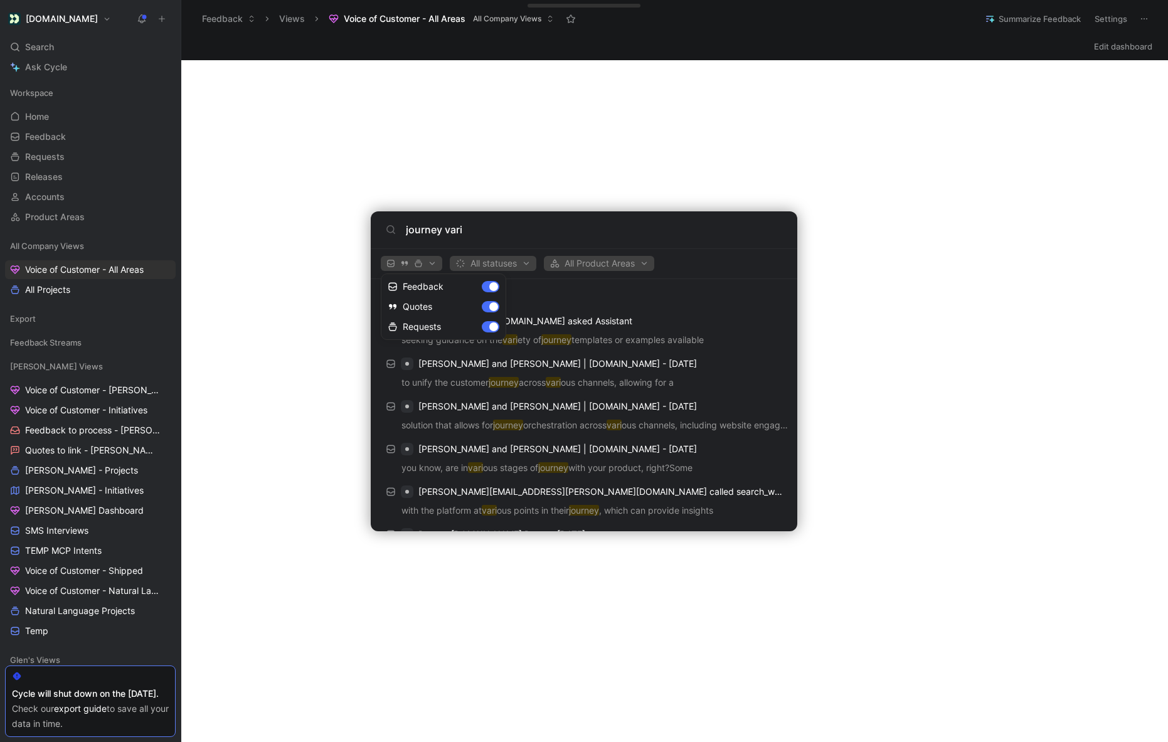
click at [489, 226] on div at bounding box center [584, 371] width 1168 height 742
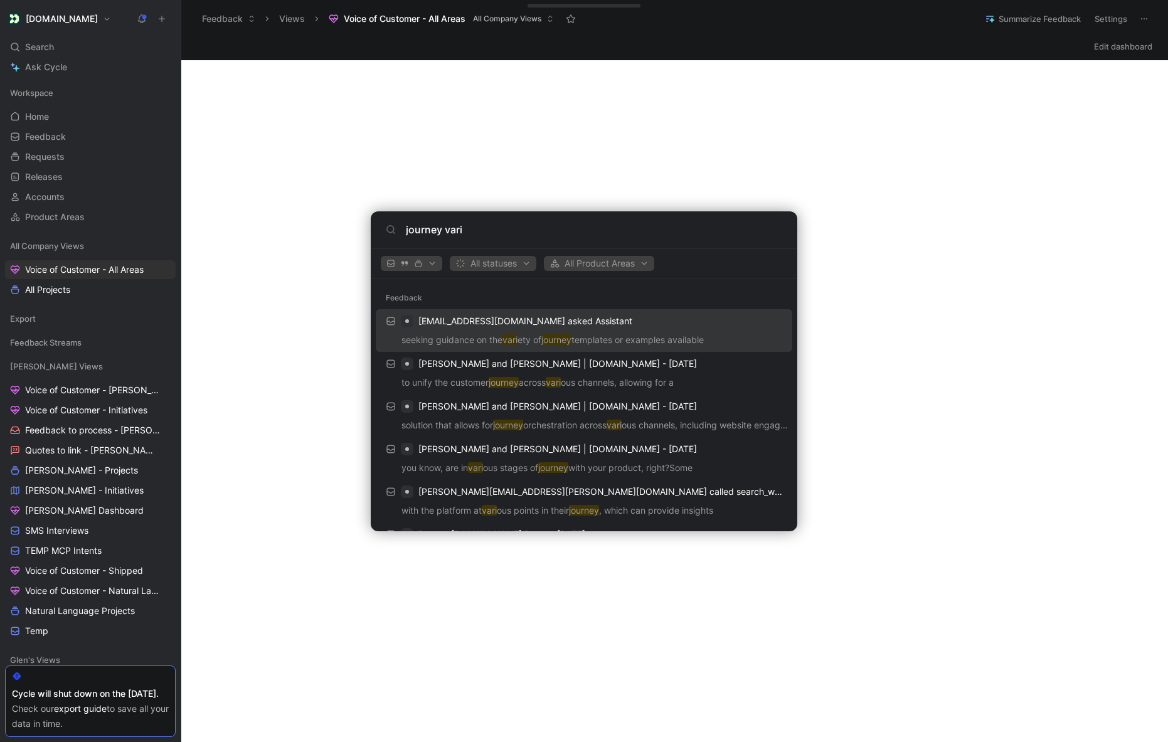
click at [489, 226] on input "journey vari" at bounding box center [594, 229] width 376 height 15
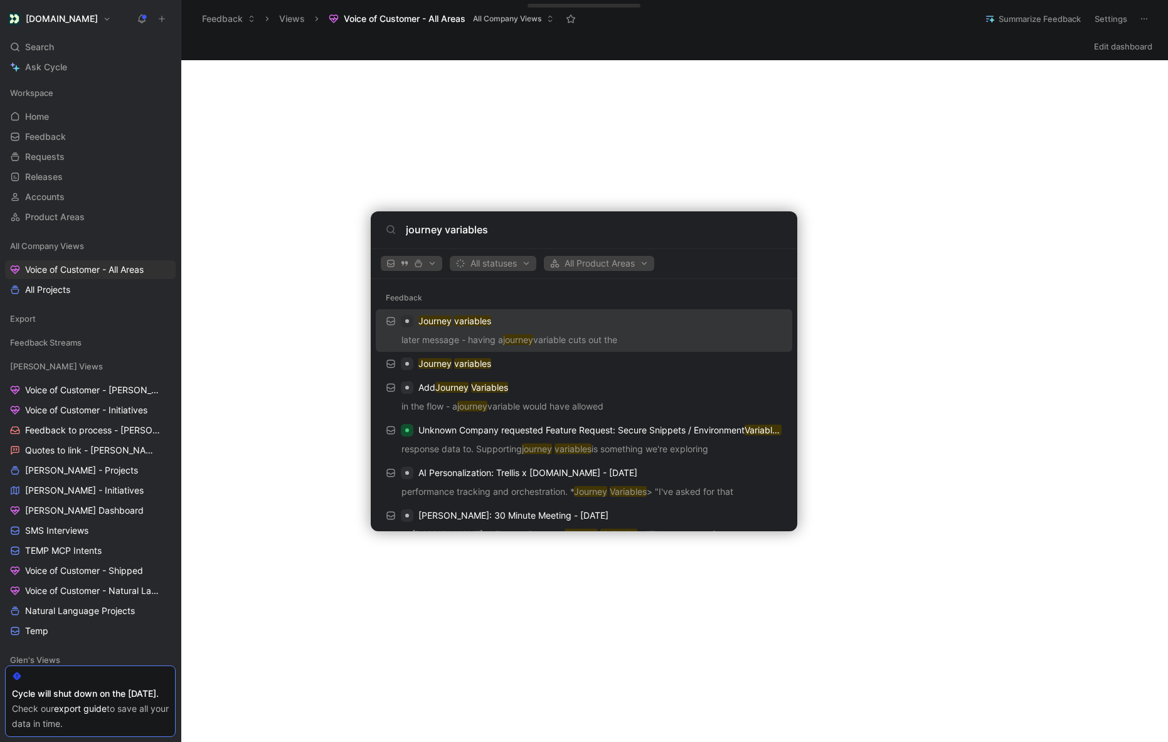
type input "journey variables"
click at [510, 319] on div "Journey variables" at bounding box center [584, 321] width 409 height 23
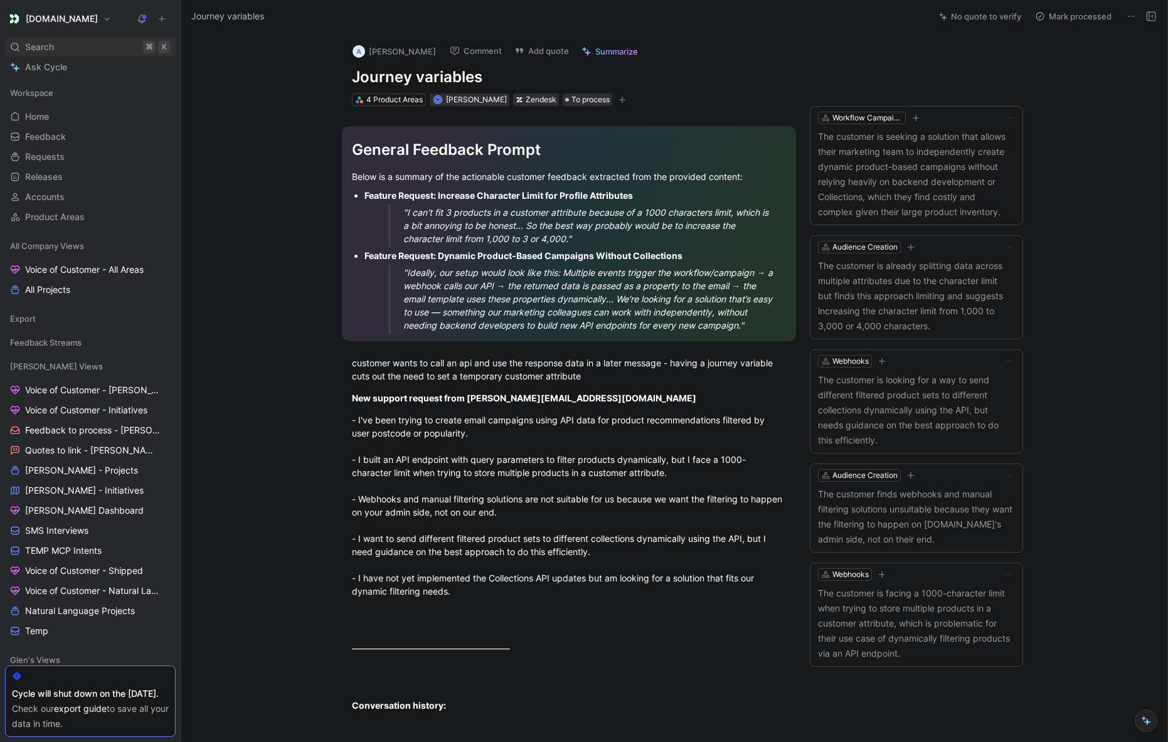
click at [50, 46] on span "Search" at bounding box center [39, 47] width 29 height 15
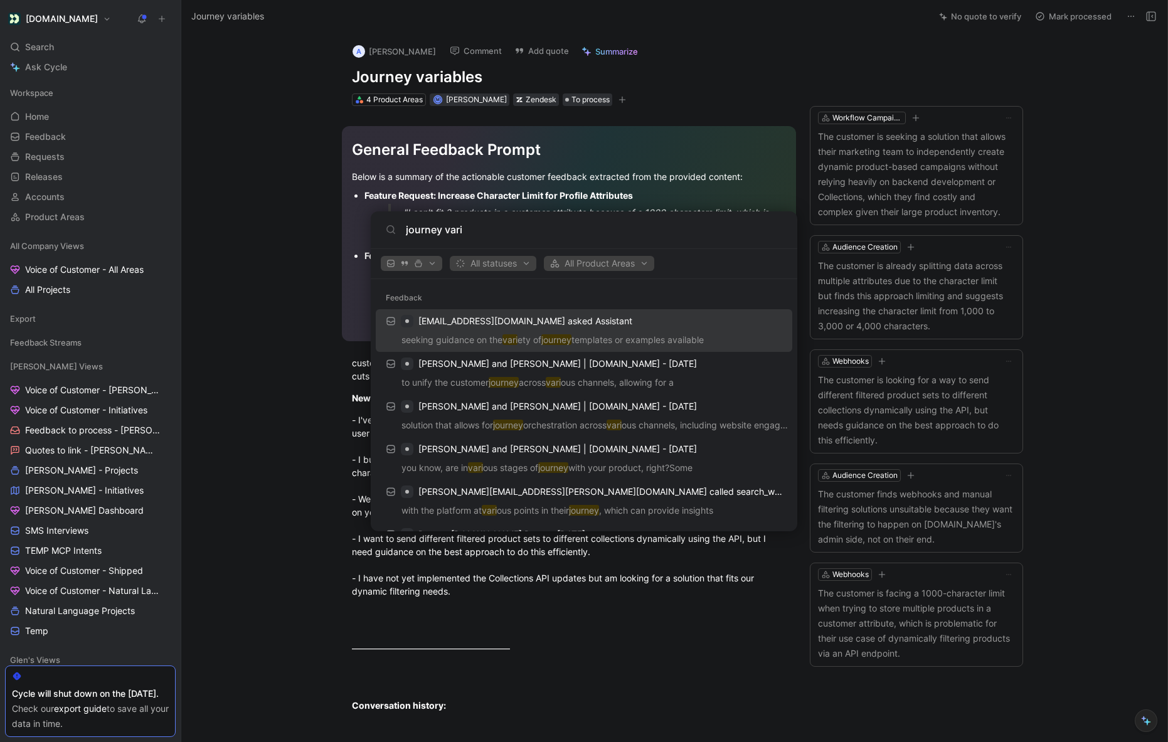
type input "journey vari"
click at [431, 264] on span "button" at bounding box center [411, 263] width 50 height 9
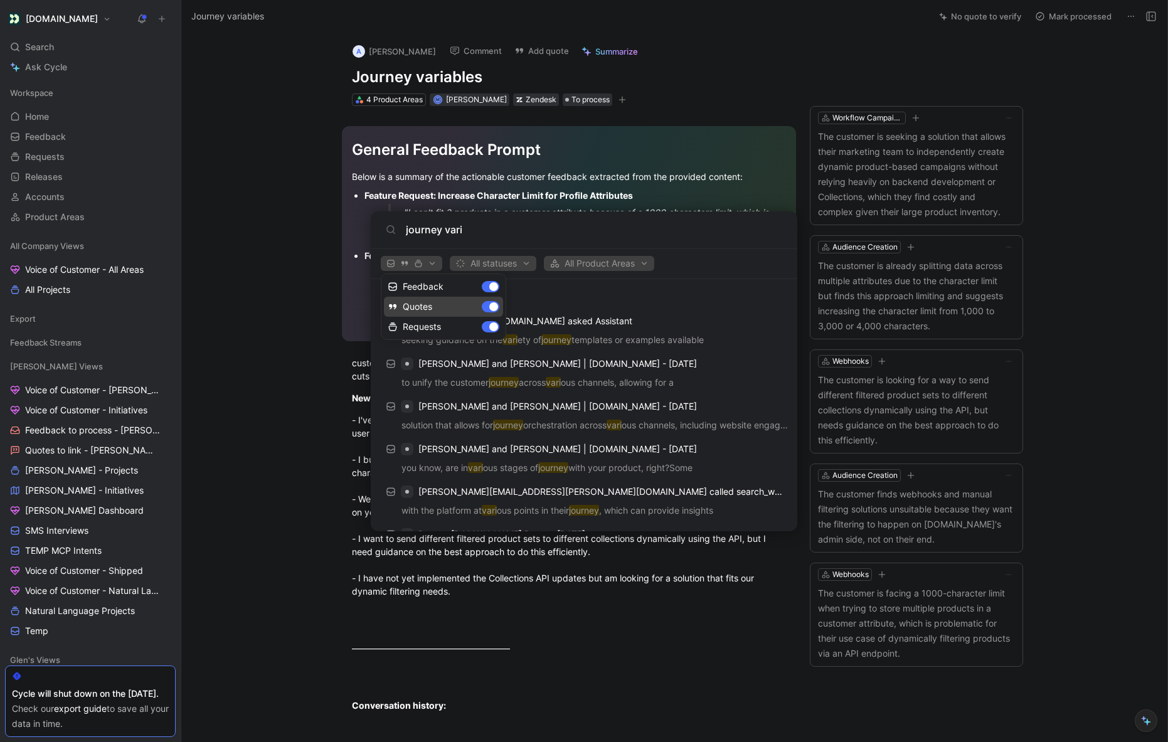
click at [491, 304] on div "Quotes" at bounding box center [443, 307] width 119 height 20
click at [495, 289] on div "Feedback" at bounding box center [443, 287] width 119 height 20
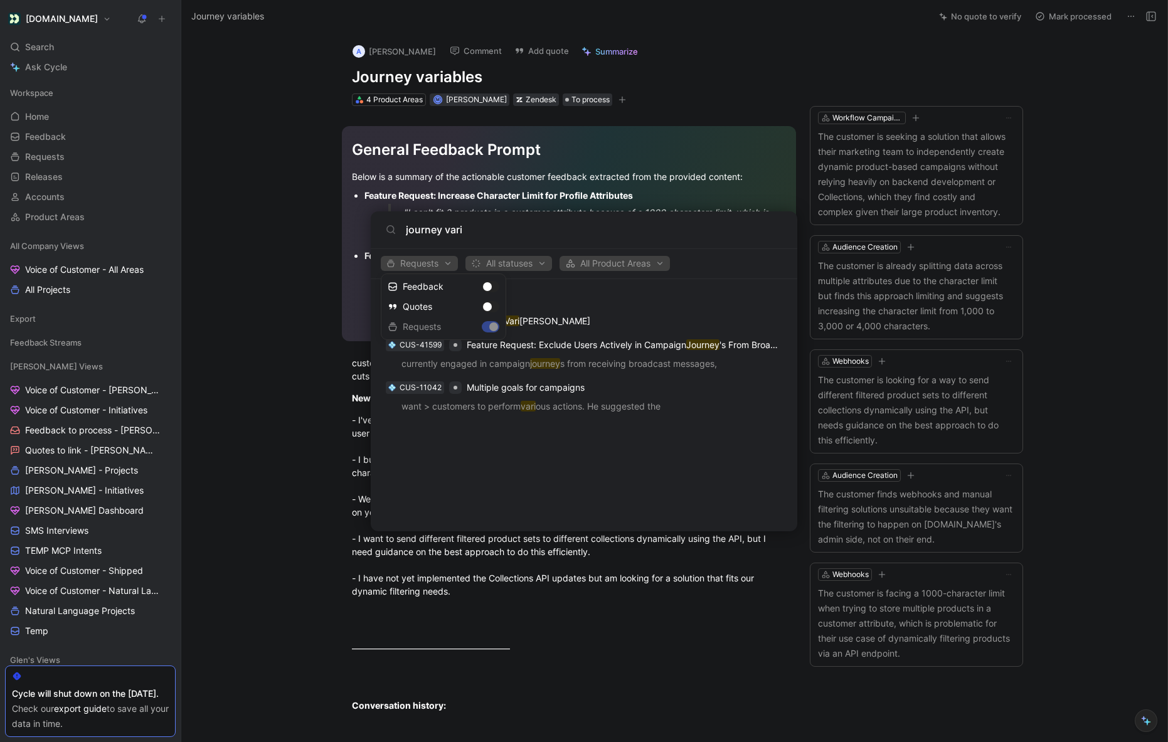
click at [604, 317] on div at bounding box center [584, 371] width 1168 height 742
click at [508, 322] on mark "Vari" at bounding box center [511, 321] width 15 height 11
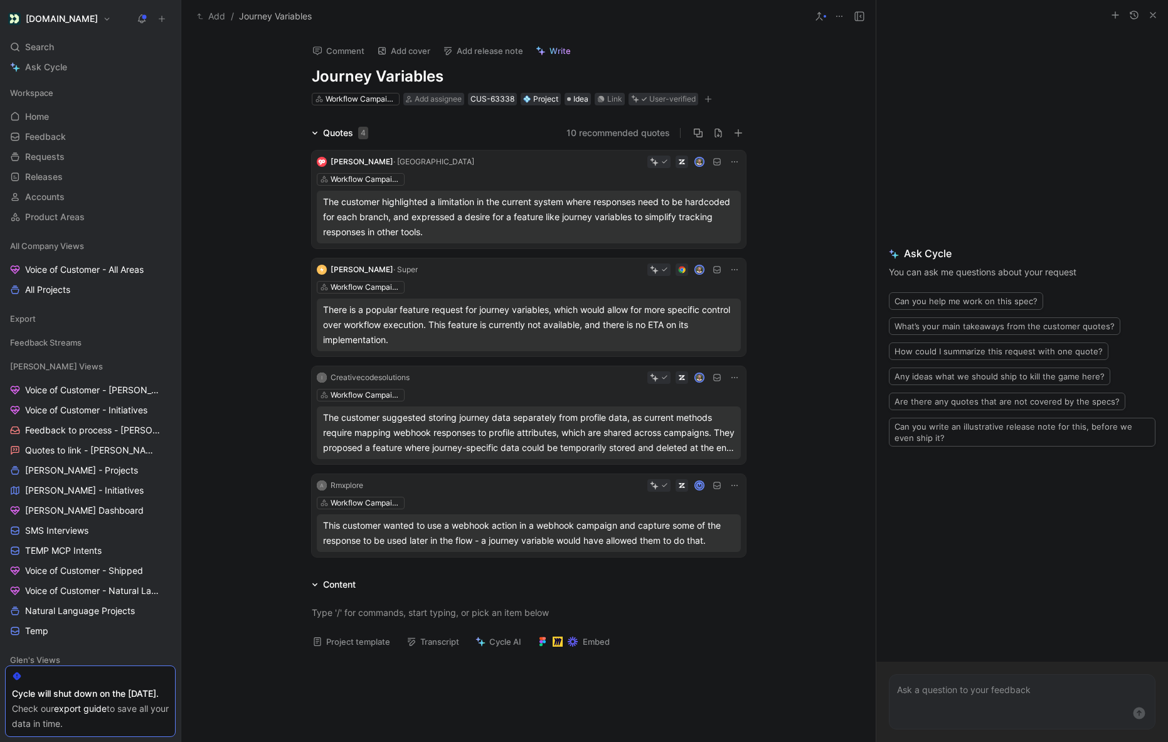
click at [608, 130] on button "10 recommended quotes" at bounding box center [618, 132] width 104 height 15
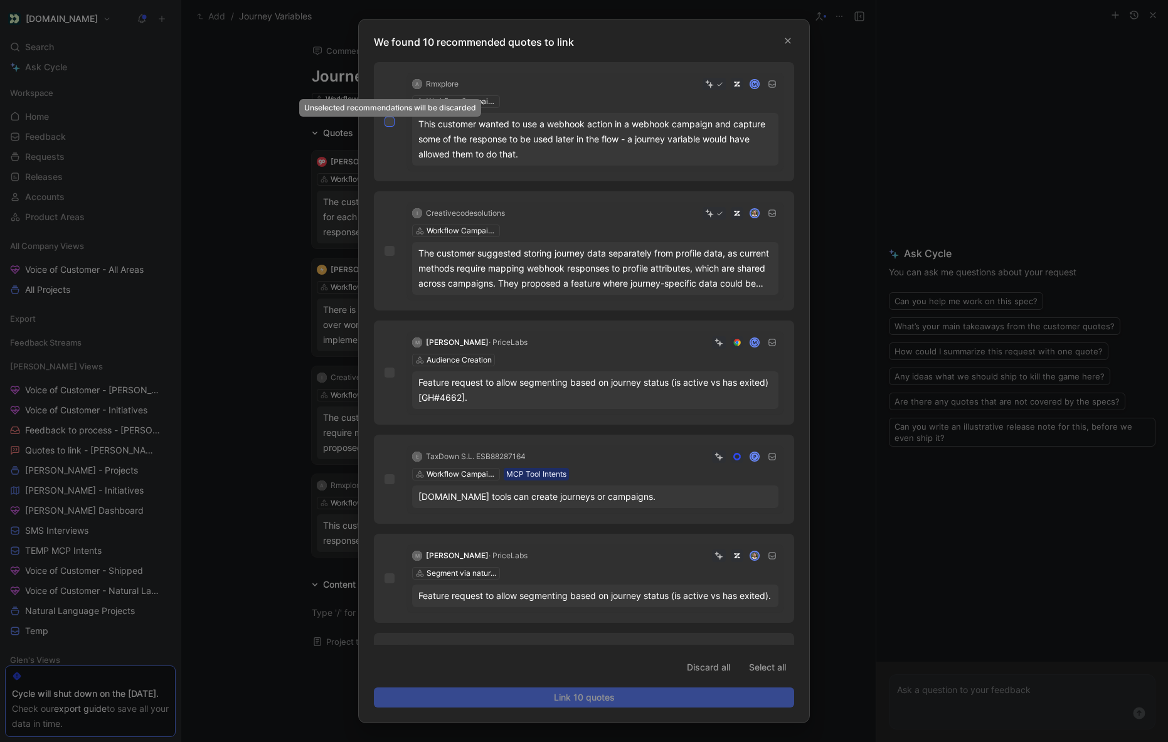
click at [387, 122] on icon at bounding box center [390, 122] width 6 height 4
click at [385, 117] on input "checkbox" at bounding box center [385, 117] width 0 height 0
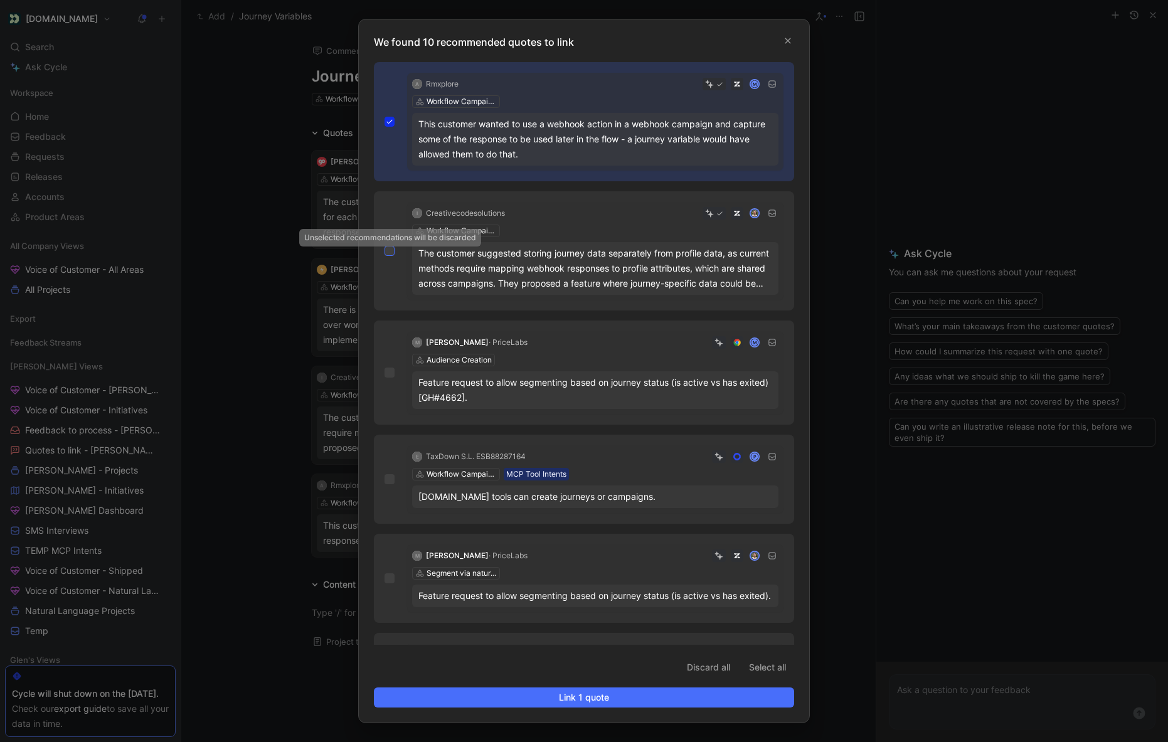
click at [390, 248] on icon at bounding box center [390, 251] width 8 height 8
click at [385, 246] on input "checkbox" at bounding box center [385, 246] width 0 height 0
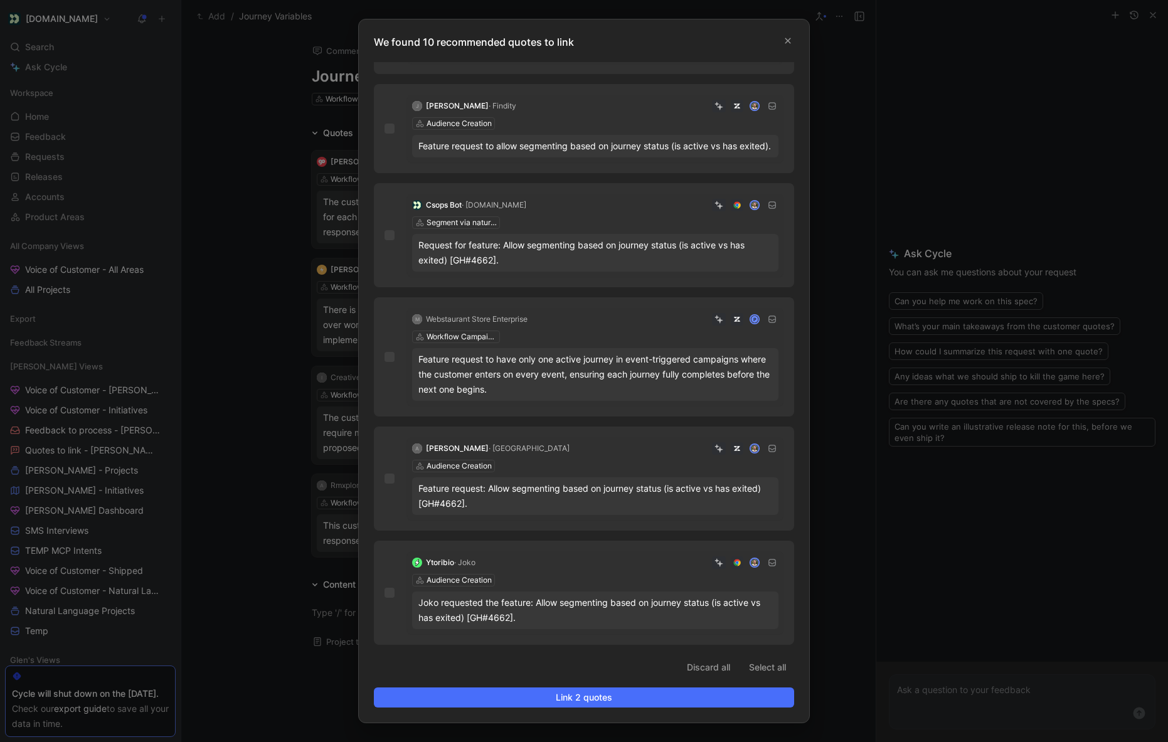
scroll to position [579, 0]
click at [558, 700] on span "Link 2 quotes" at bounding box center [584, 697] width 399 height 15
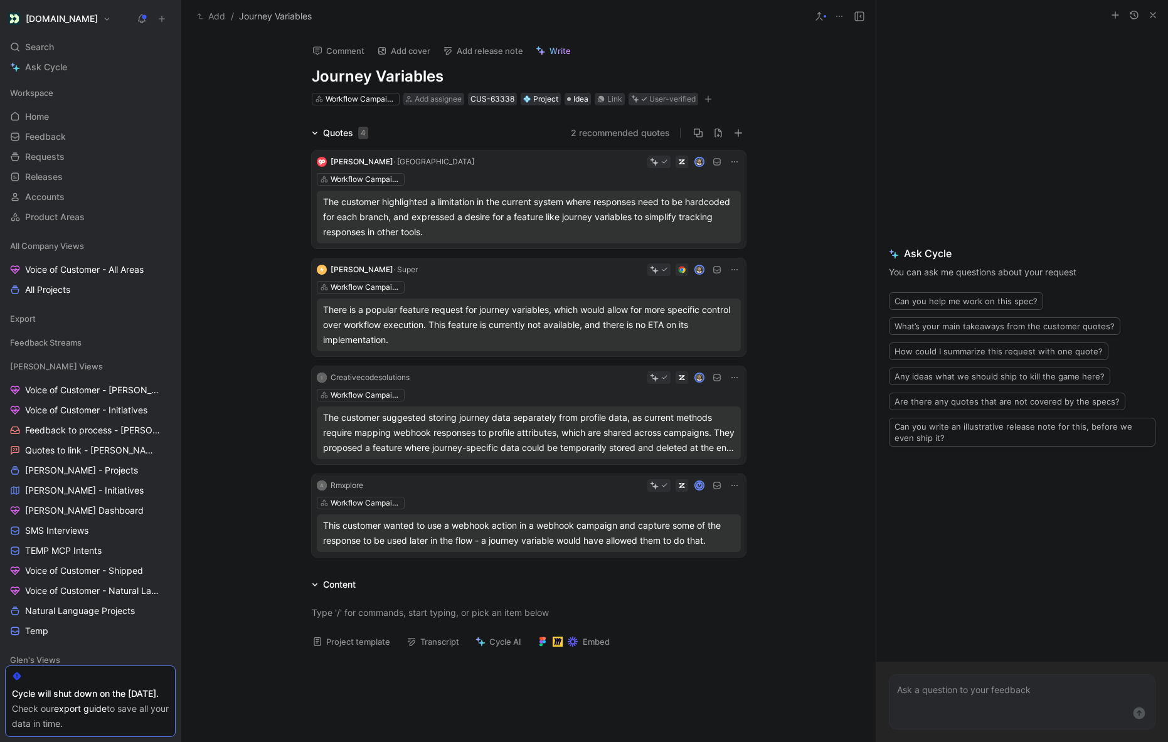
click at [557, 48] on span "Write" at bounding box center [560, 50] width 21 height 11
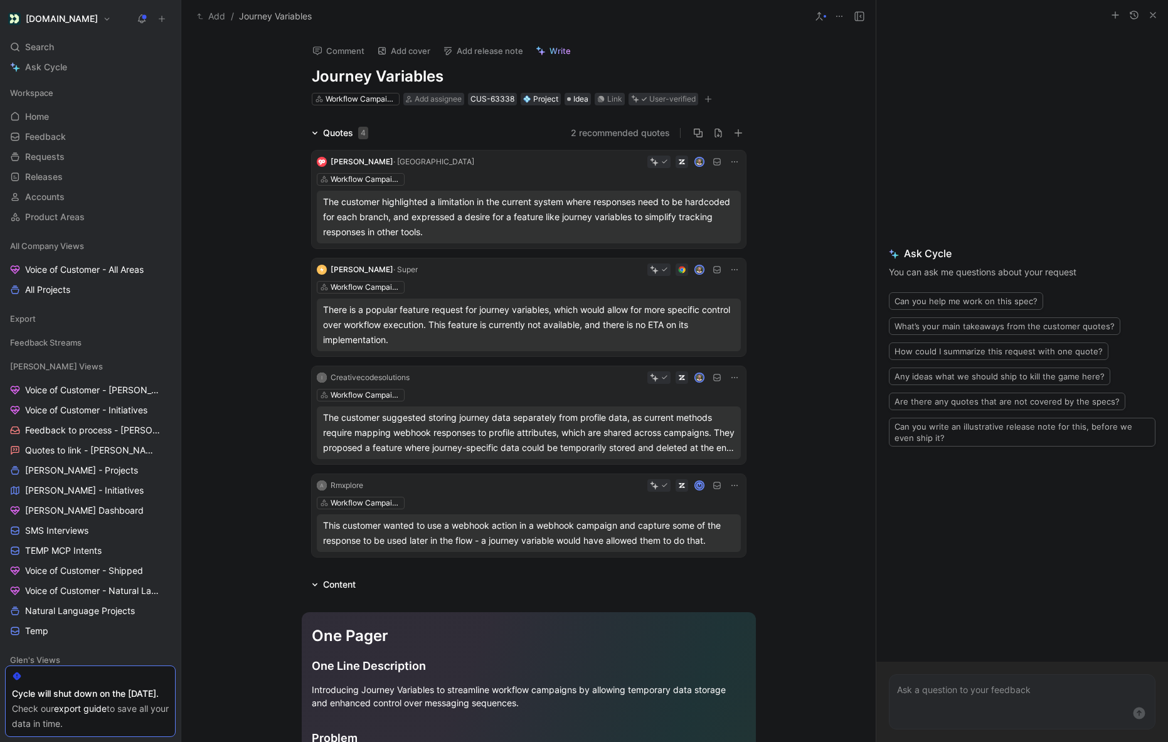
click at [958, 402] on button "Are there any quotes that are not covered by the specs?" at bounding box center [1007, 402] width 237 height 18
click at [1141, 714] on use "submit" at bounding box center [1140, 714] width 12 height 12
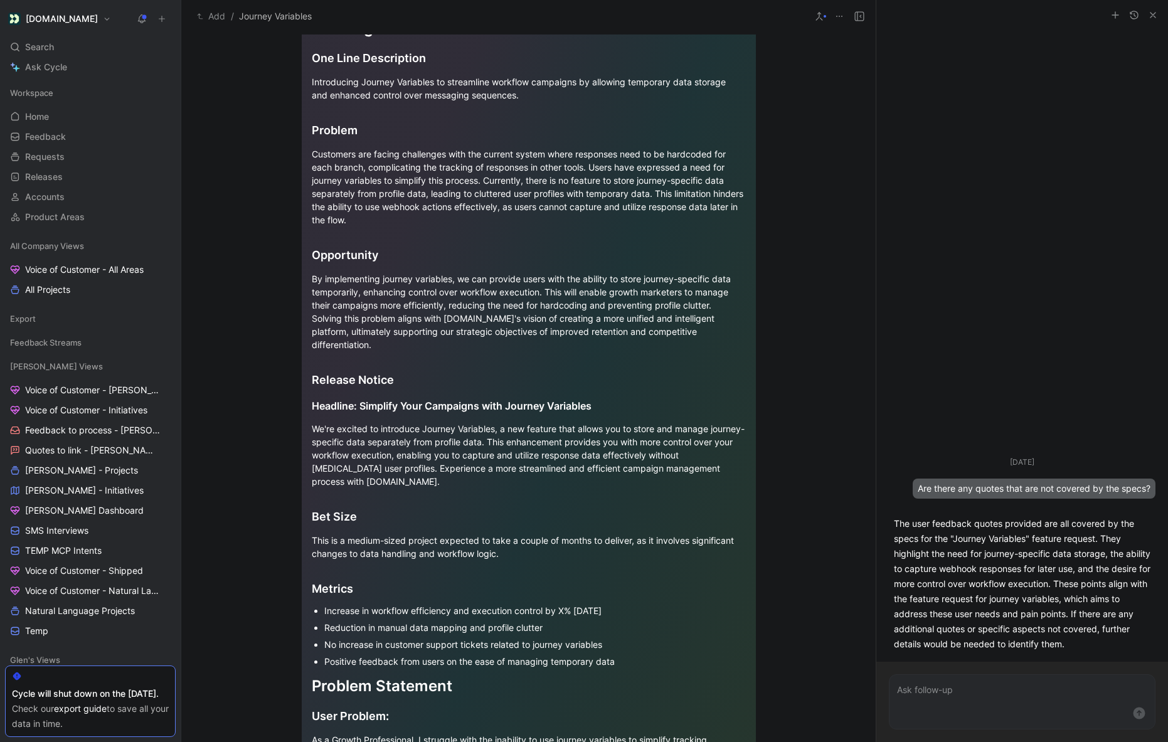
scroll to position [410, 0]
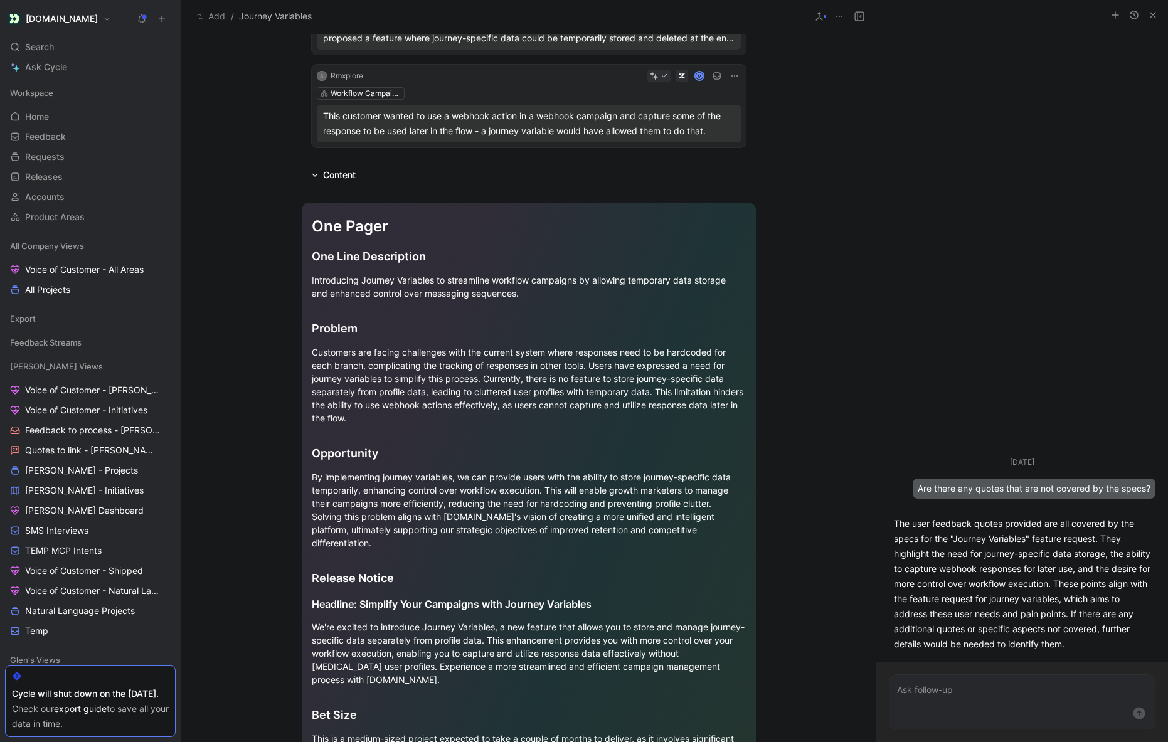
click at [372, 238] on h1 "One Pager" at bounding box center [529, 226] width 434 height 33
drag, startPoint x: 312, startPoint y: 221, endPoint x: 429, endPoint y: 710, distance: 503.0
click at [428, 708] on div "One Pager One Line Description Introducing Journey Variables to streamline work…" at bounding box center [529, 726] width 454 height 1047
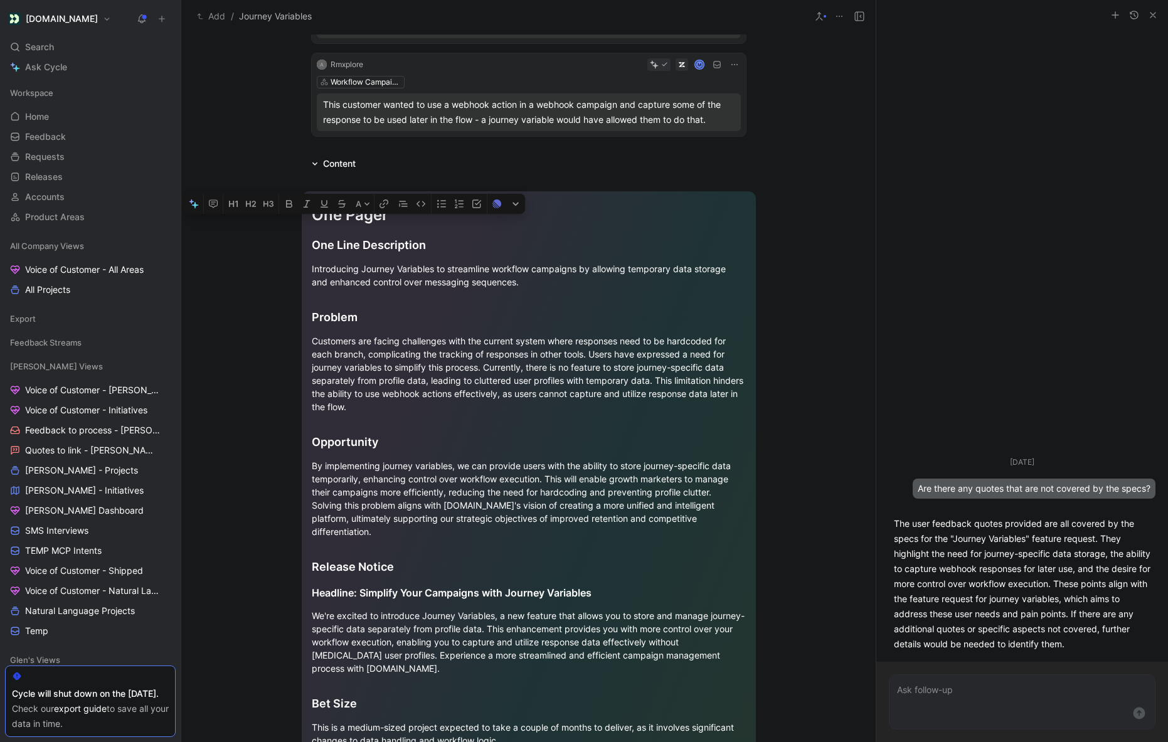
scroll to position [420, 0]
click at [547, 401] on div "Customers are facing challenges with the current system where responses need to…" at bounding box center [529, 375] width 434 height 79
click at [356, 193] on div "One Pager One Line Description Introducing Journey Variables to streamline work…" at bounding box center [529, 716] width 454 height 1047
click at [309, 213] on div "One Pager One Line Description Introducing Journey Variables to streamline work…" at bounding box center [529, 716] width 454 height 1047
click at [315, 173] on div "One Pager One Line Description Introducing Journey Variables to streamline work…" at bounding box center [528, 716] width 694 height 1087
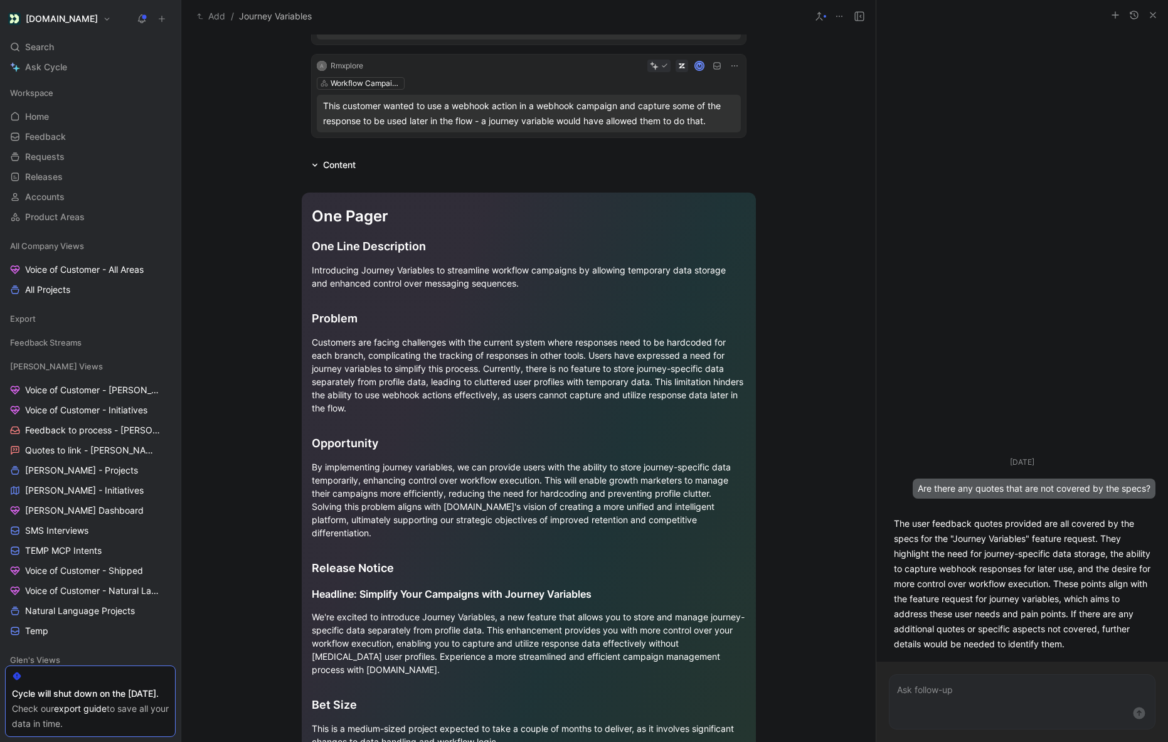
click at [347, 225] on div "One Pager" at bounding box center [529, 216] width 434 height 23
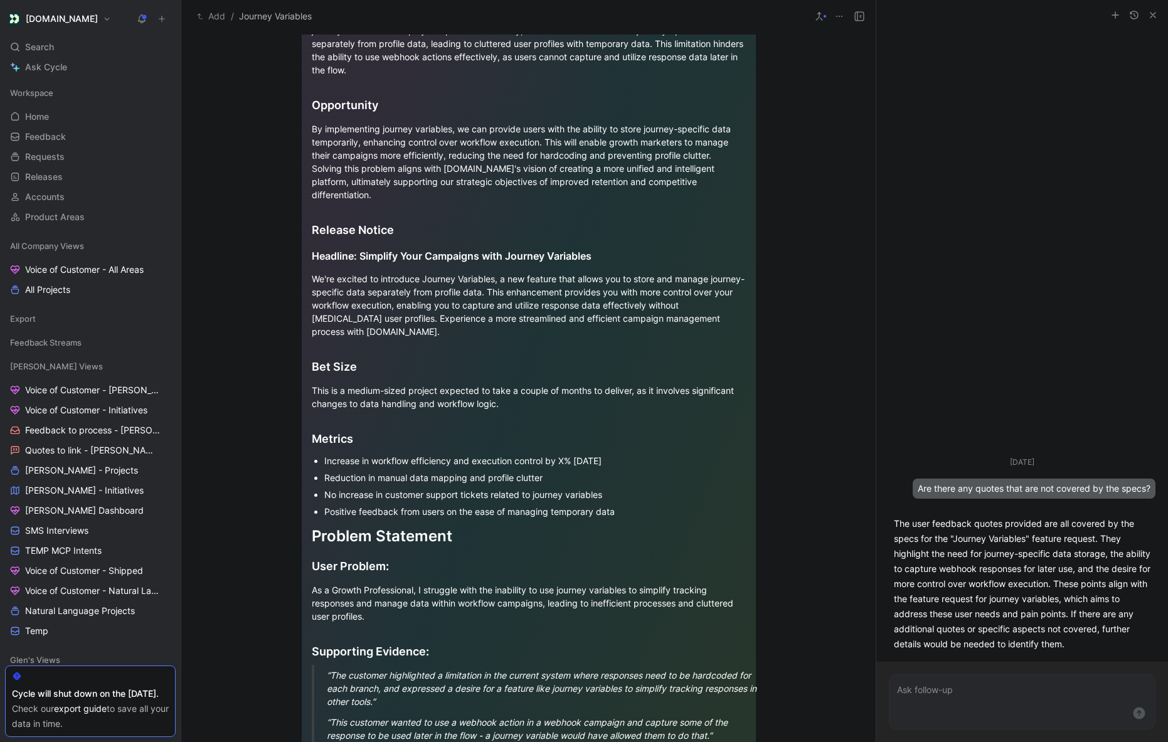
scroll to position [1021, 0]
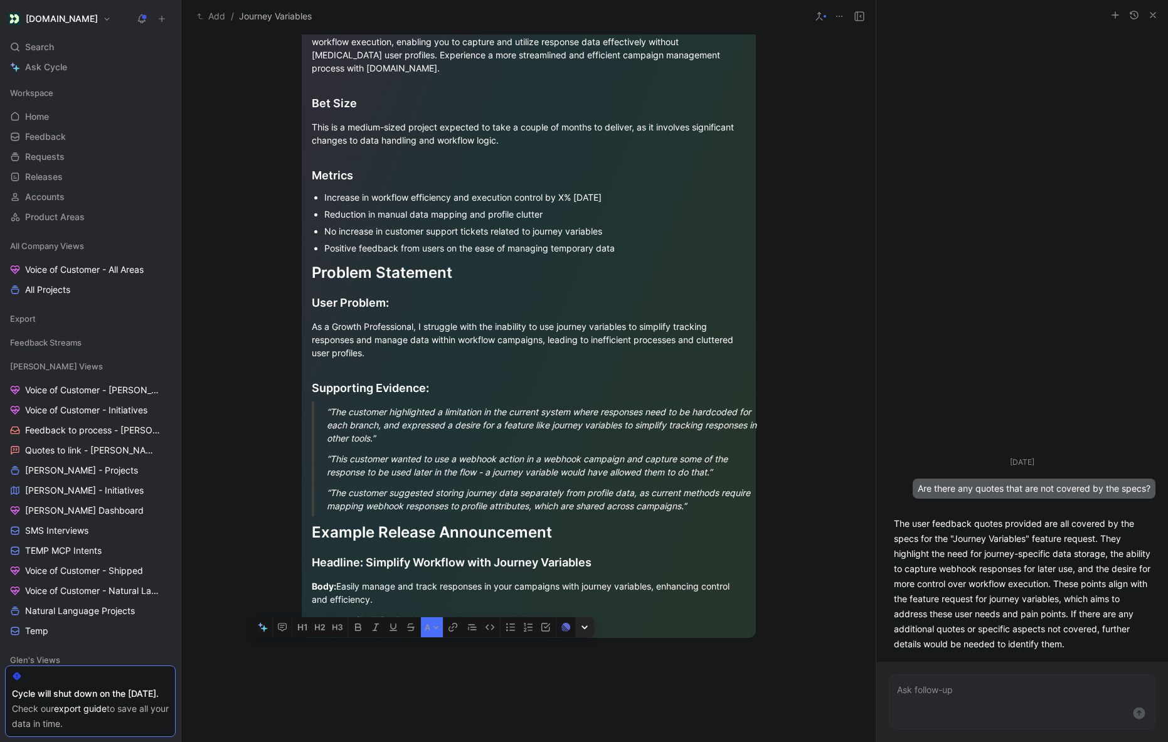
click at [587, 631] on button "button" at bounding box center [584, 627] width 19 height 20
click at [563, 631] on icon "button" at bounding box center [566, 627] width 10 height 10
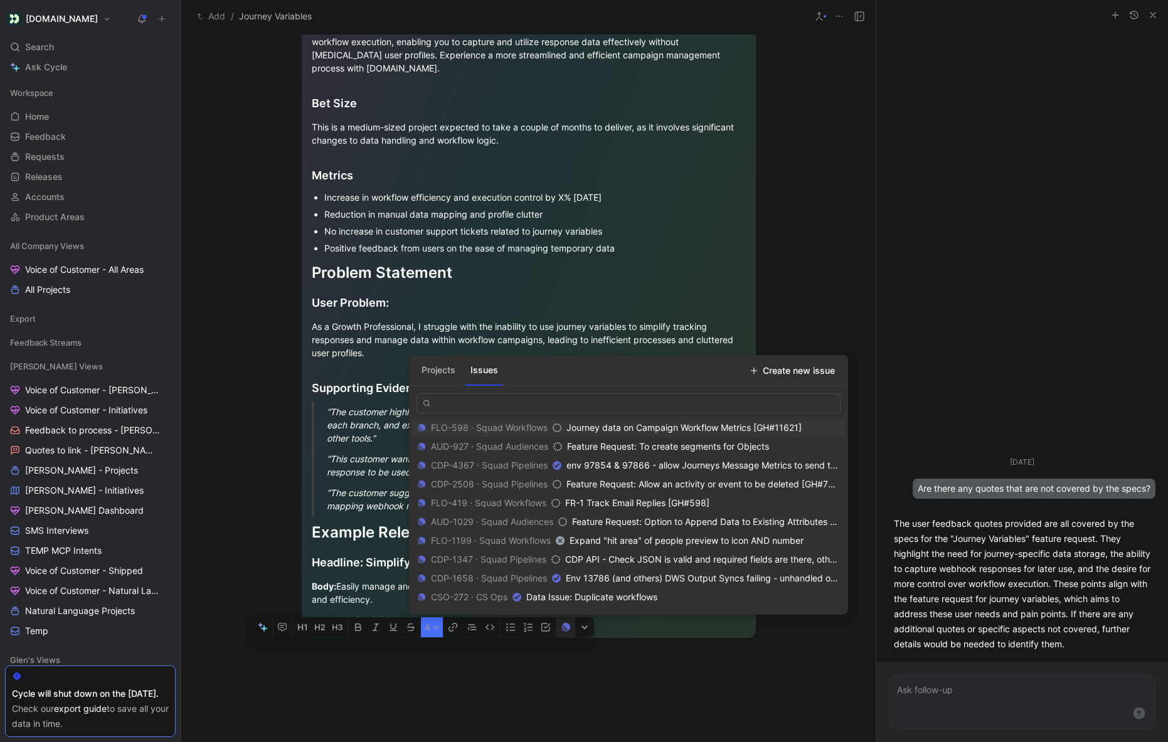
scroll to position [0, 0]
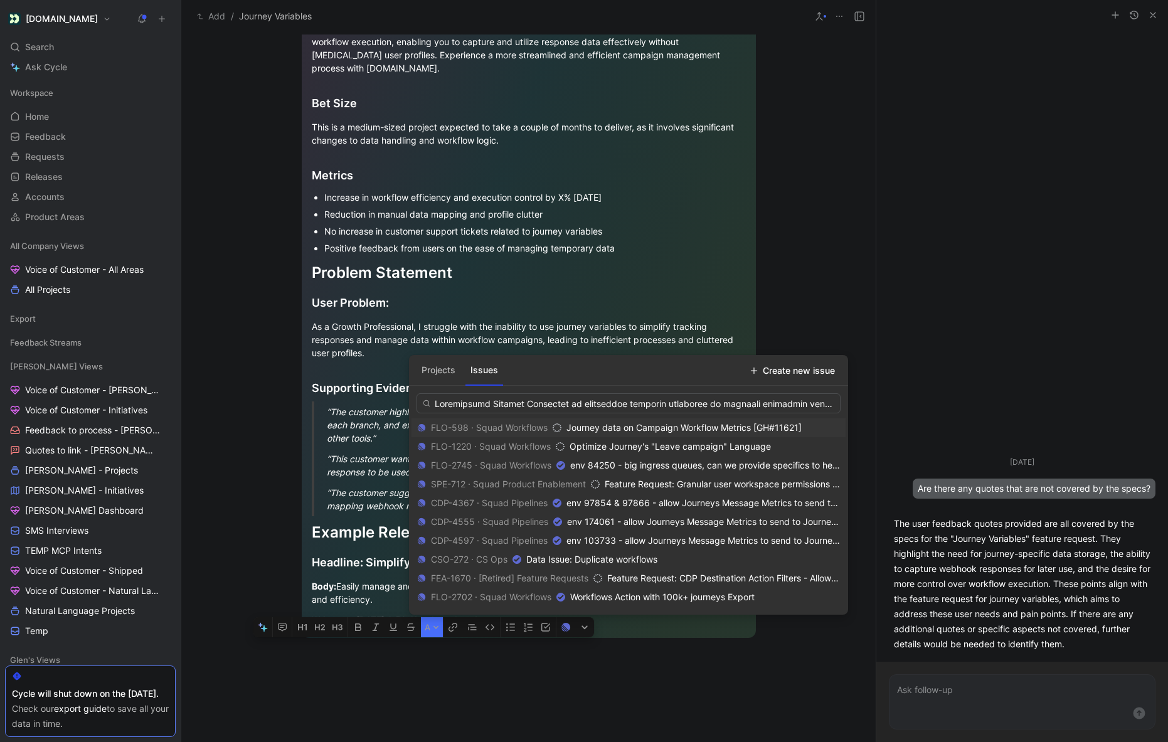
drag, startPoint x: 561, startPoint y: 403, endPoint x: 658, endPoint y: 405, distance: 97.2
click at [658, 405] on input "text" at bounding box center [629, 403] width 424 height 20
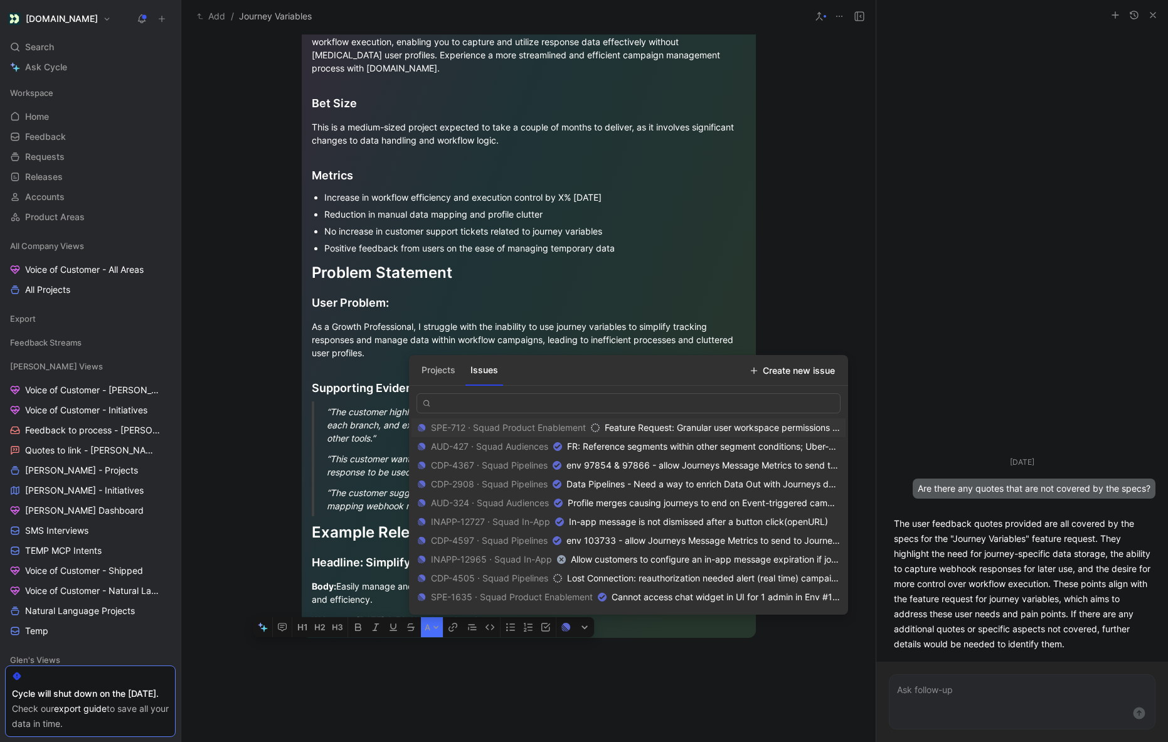
drag, startPoint x: 619, startPoint y: 402, endPoint x: 852, endPoint y: 409, distance: 233.5
click at [852, 409] on body "[DOMAIN_NAME] Search ⌘ K Ask Cycle Workspace Home G then H Feedback G then F Re…" at bounding box center [584, 371] width 1168 height 742
drag, startPoint x: 437, startPoint y: 403, endPoint x: 839, endPoint y: 402, distance: 401.5
click at [839, 402] on input "text" at bounding box center [629, 403] width 424 height 20
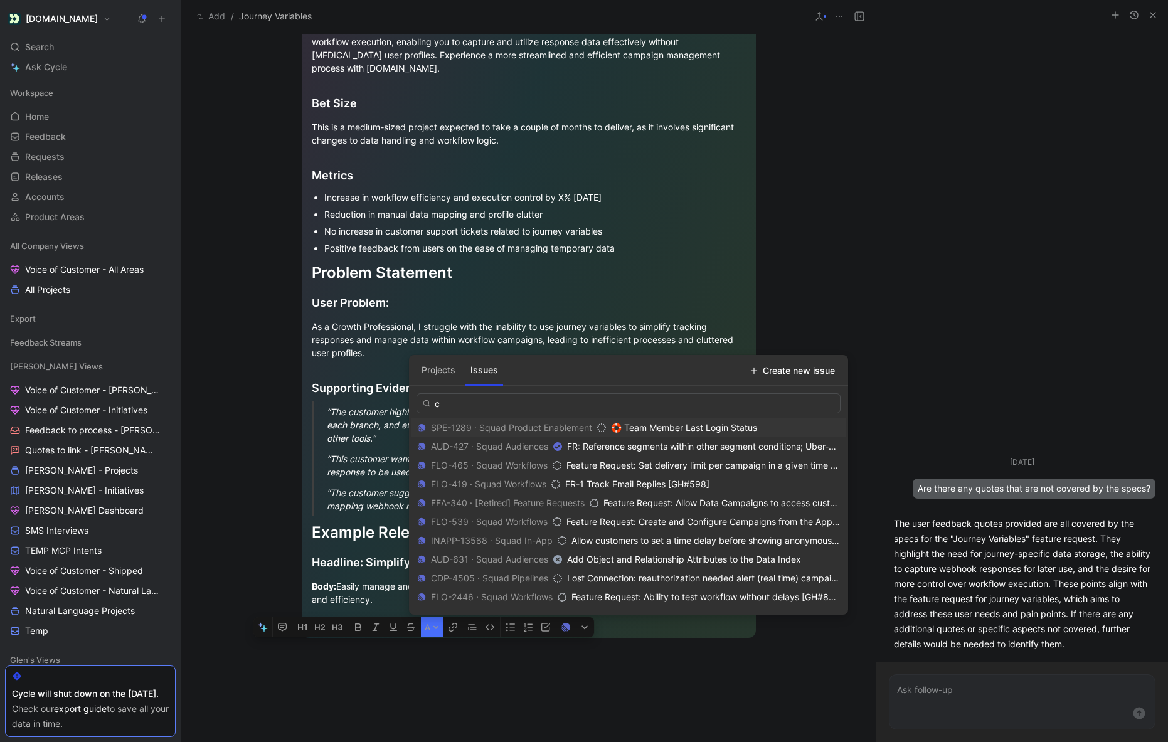
scroll to position [0, 0]
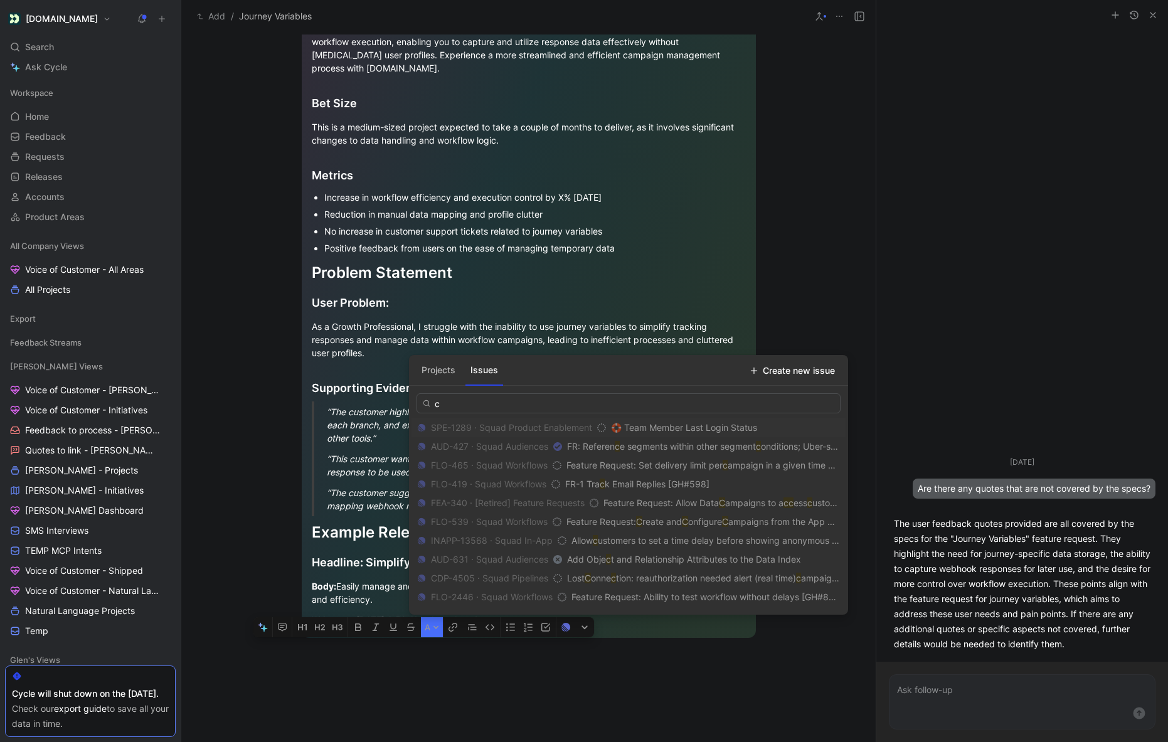
type input "c"
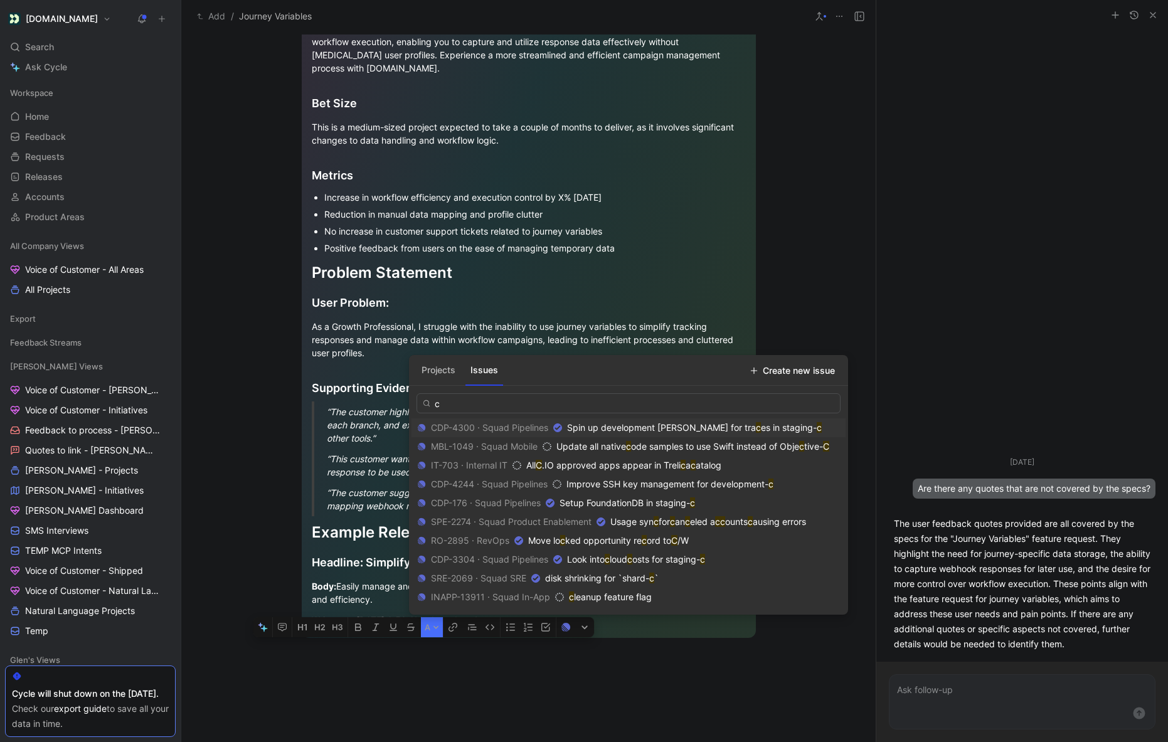
click at [443, 370] on button "Projects" at bounding box center [439, 370] width 44 height 20
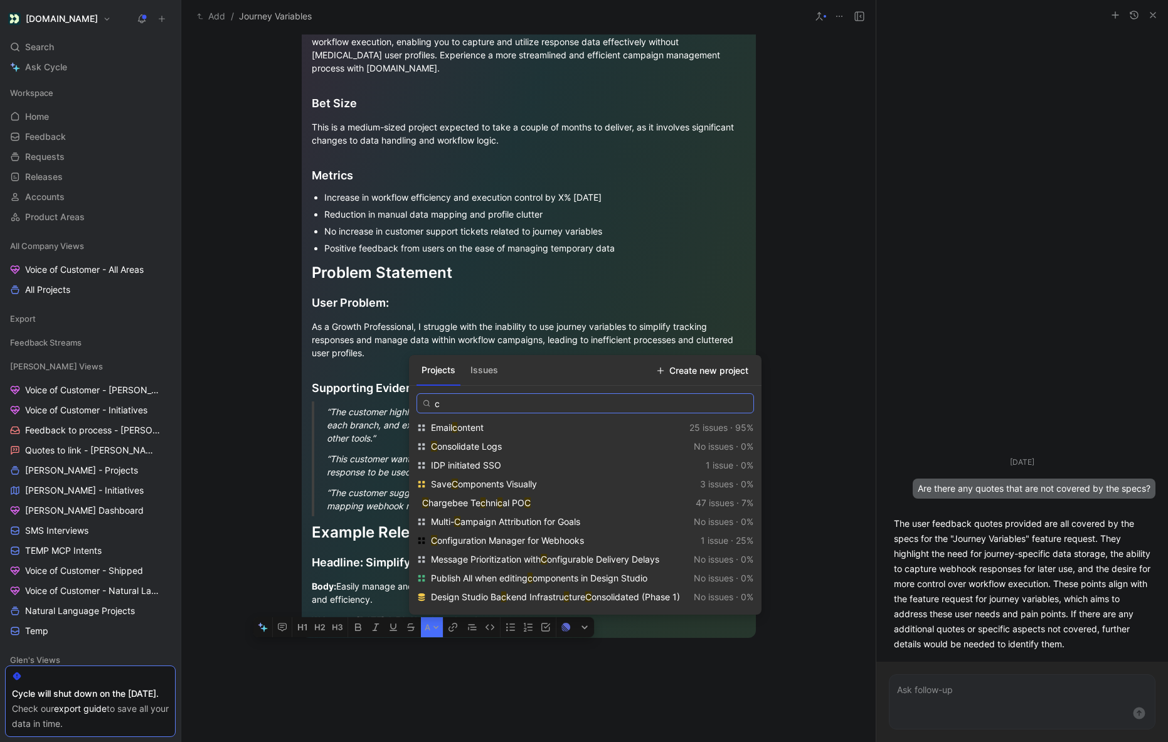
click at [454, 407] on input "c" at bounding box center [586, 403] width 338 height 20
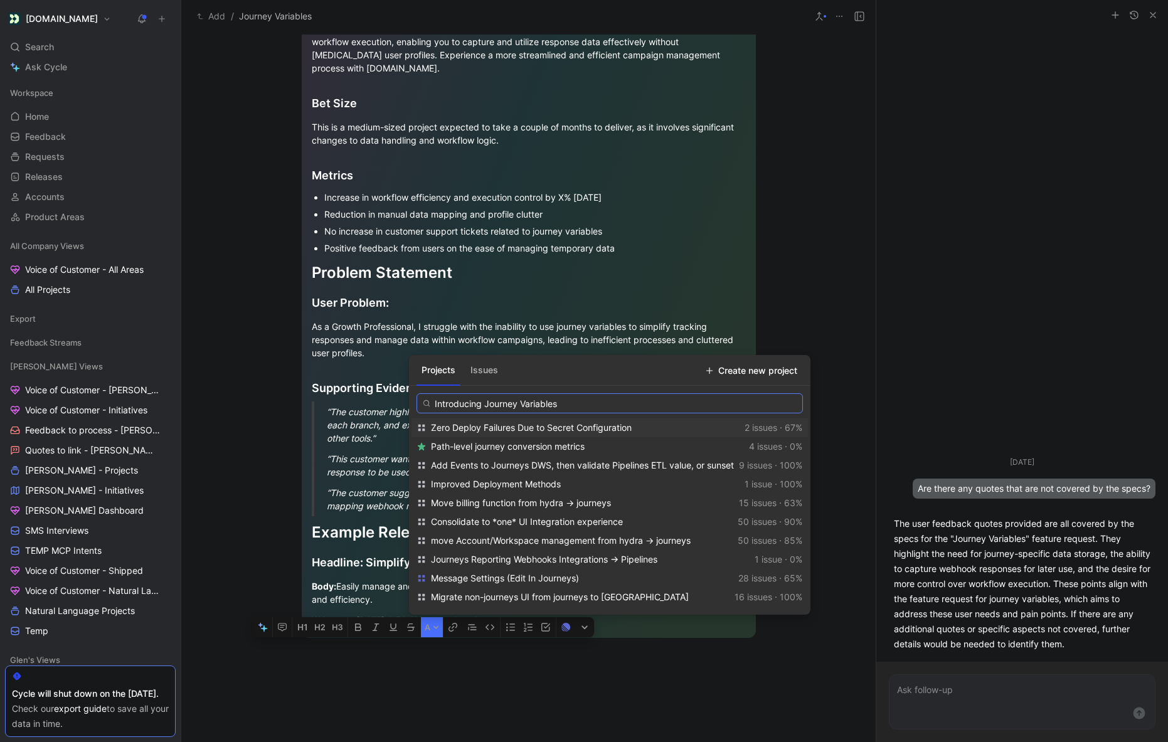
click at [456, 407] on input "Introducing Journey Variables" at bounding box center [610, 403] width 386 height 20
type input "Journey Variables"
click at [770, 365] on span "Create new project" at bounding box center [752, 370] width 92 height 15
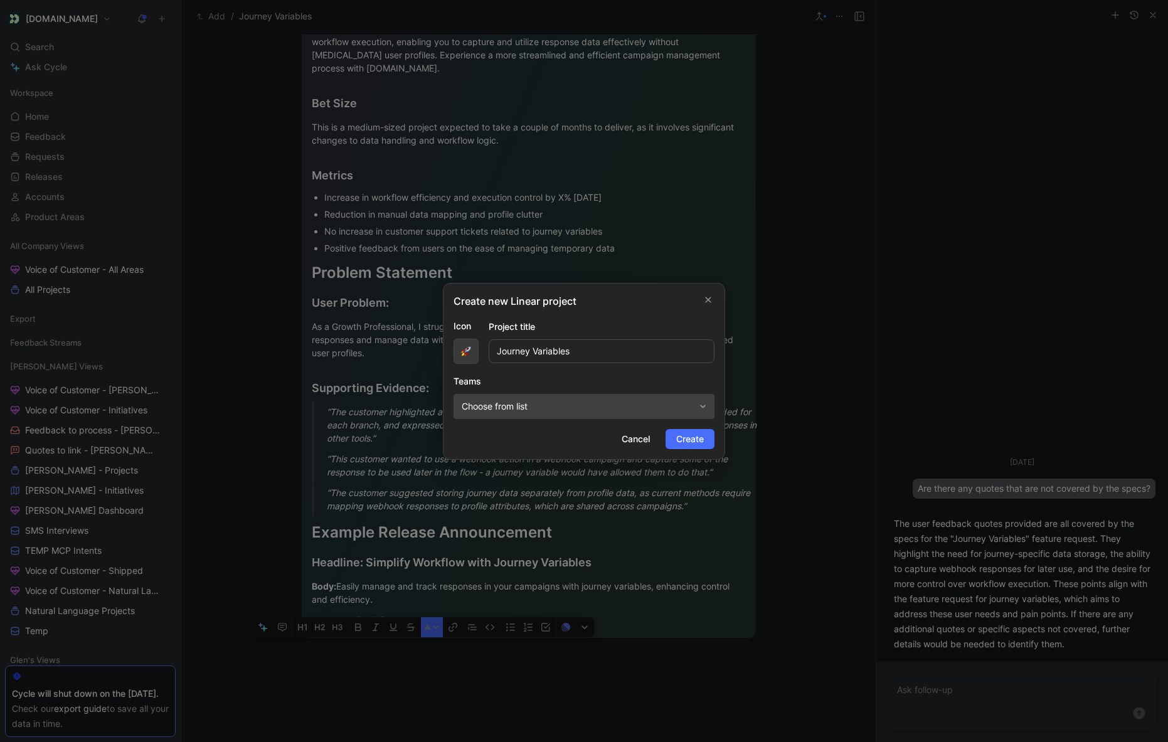
click at [466, 348] on img "button" at bounding box center [466, 351] width 10 height 10
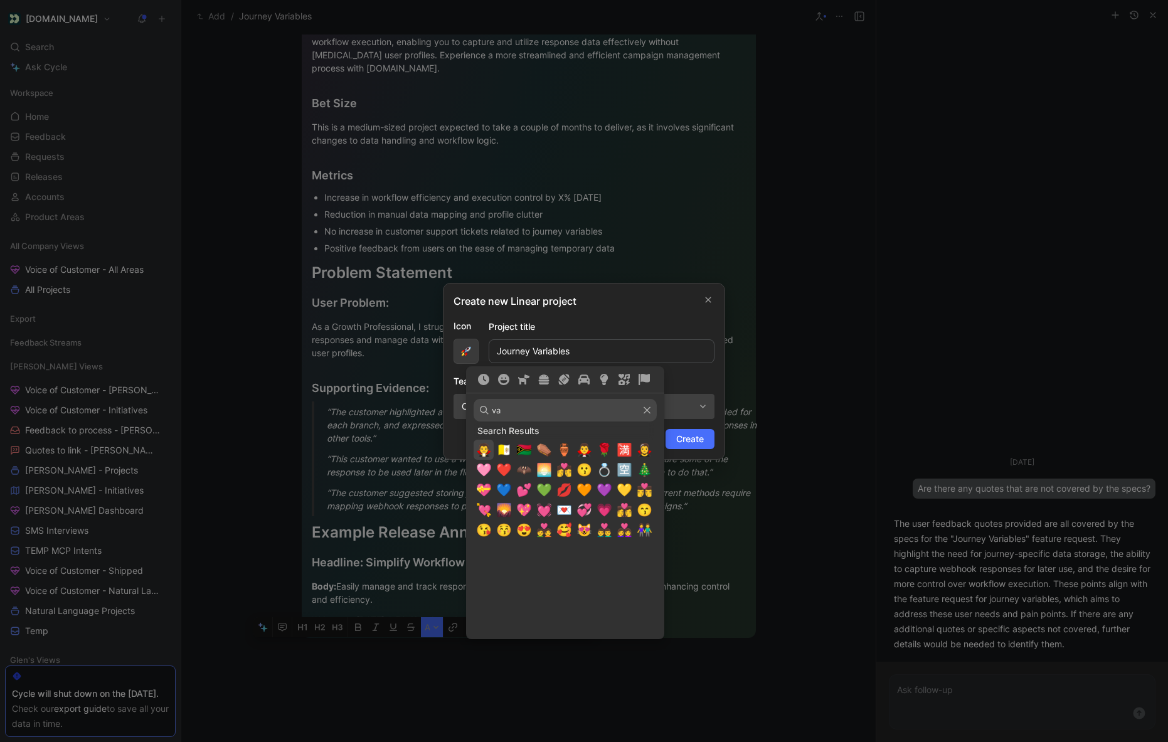
type input "v"
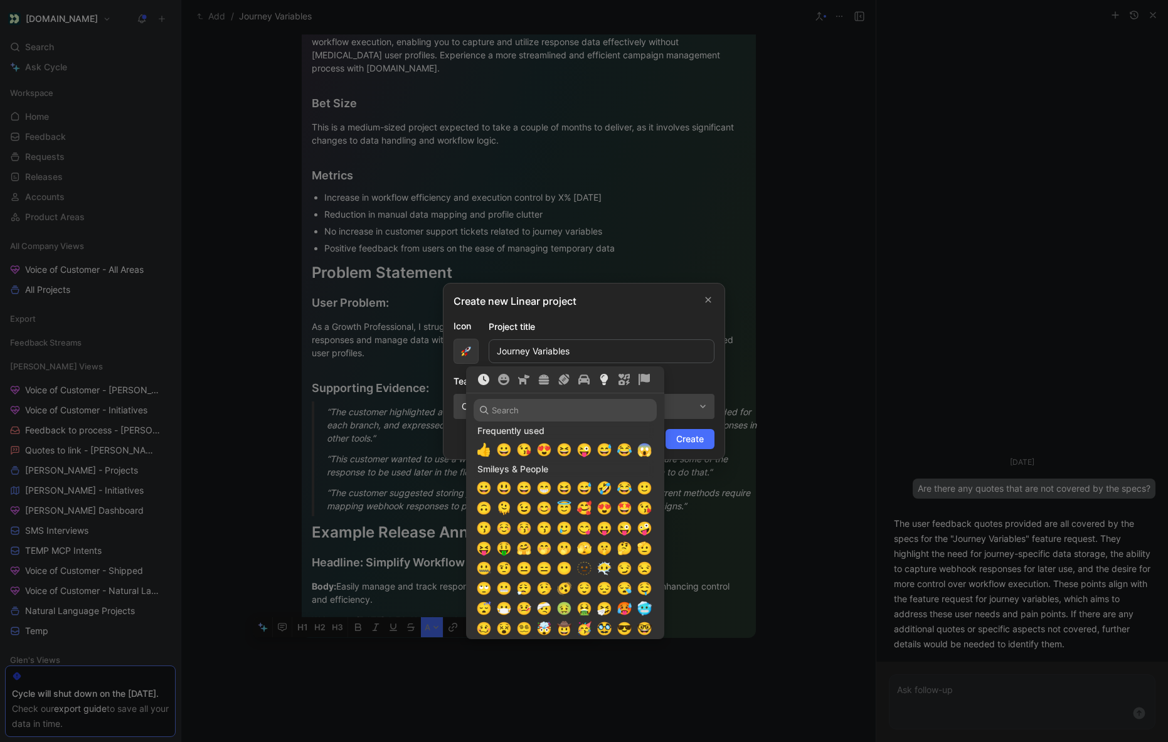
click at [602, 382] on icon "Objects" at bounding box center [603, 379] width 11 height 11
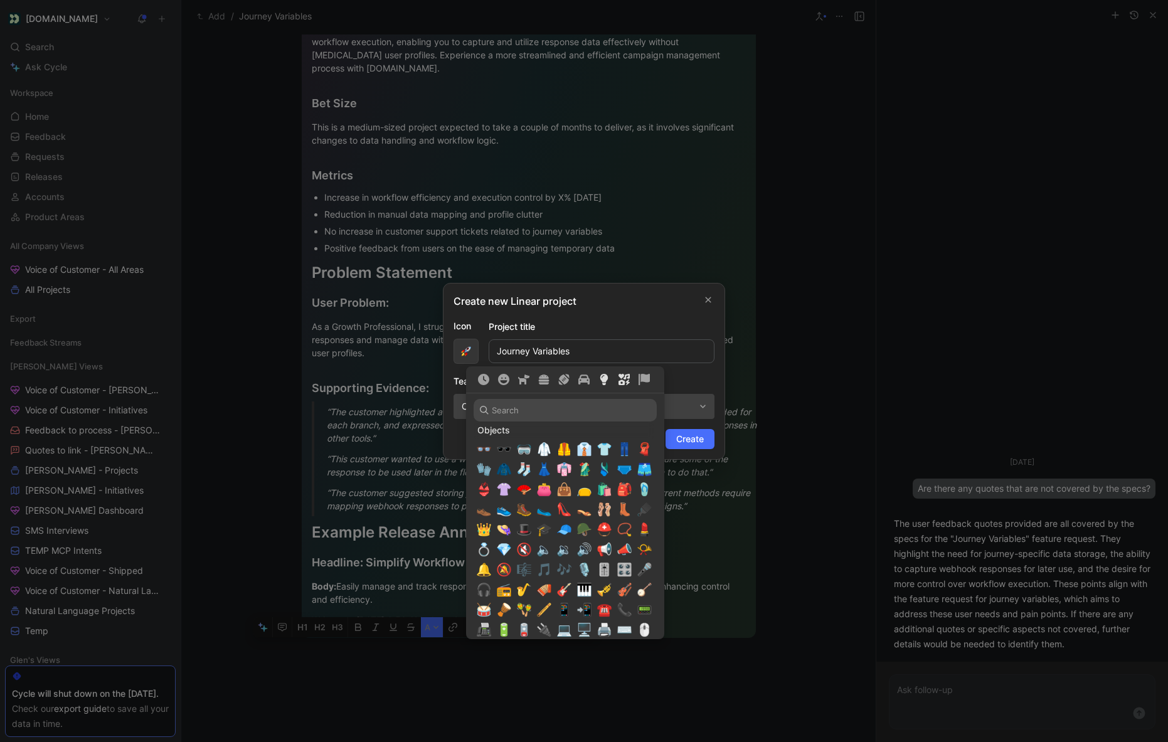
click at [624, 380] on icon "Symbols" at bounding box center [624, 379] width 11 height 11
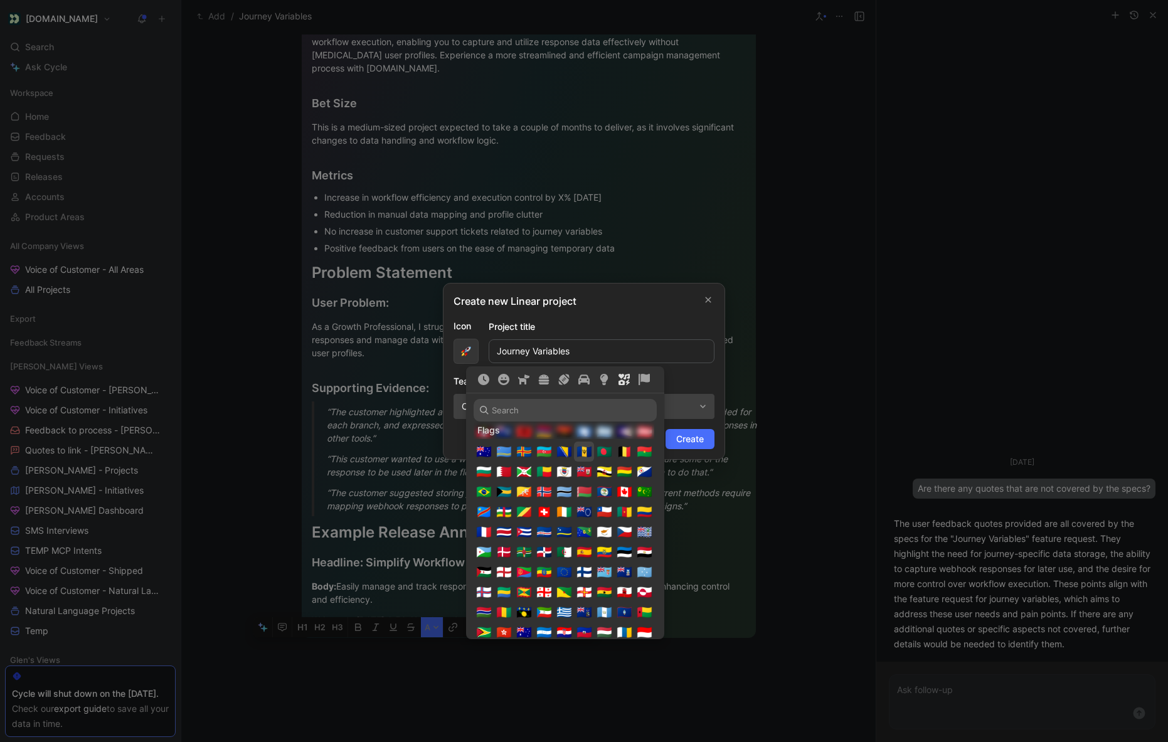
scroll to position [3824, 0]
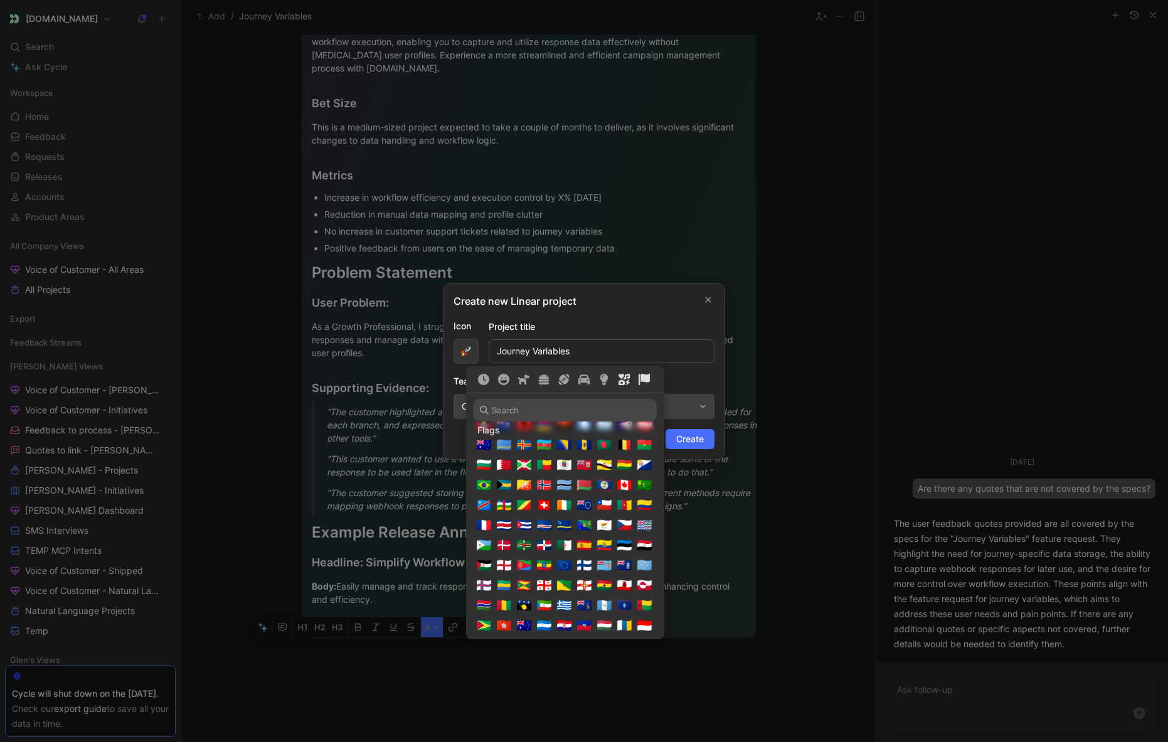
click at [640, 375] on icon "Flags" at bounding box center [644, 379] width 11 height 11
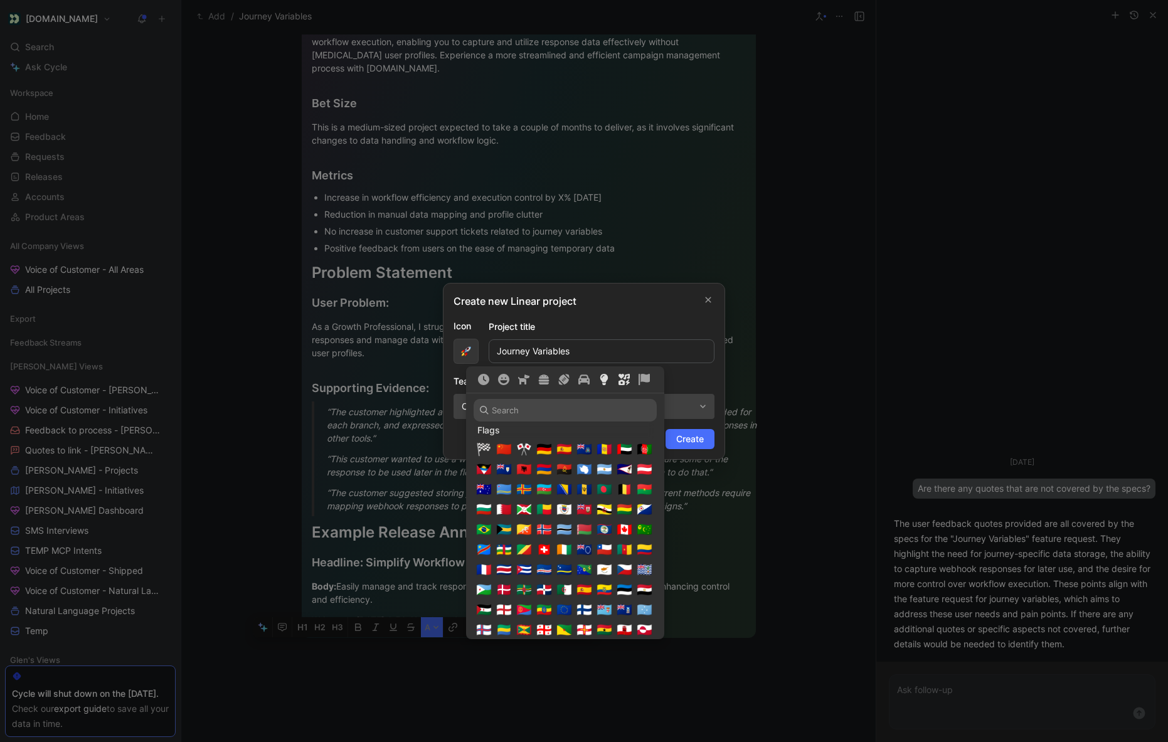
click at [605, 380] on icon "Objects" at bounding box center [604, 379] width 8 height 11
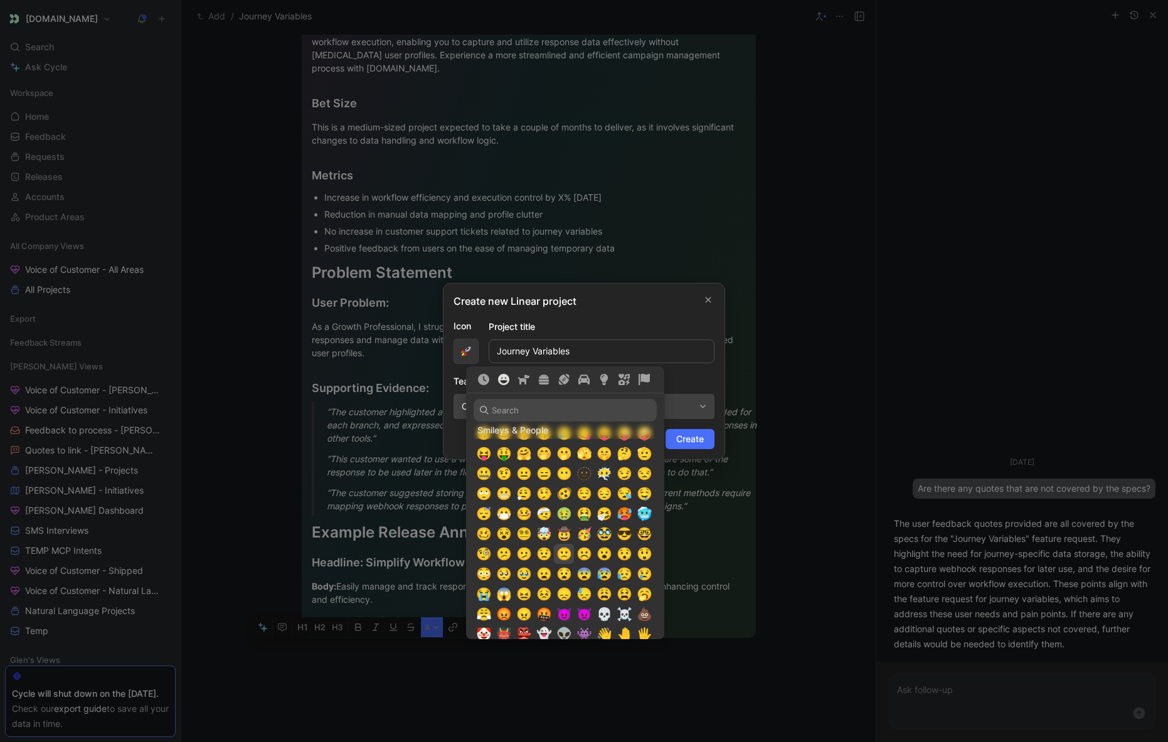
scroll to position [97, 0]
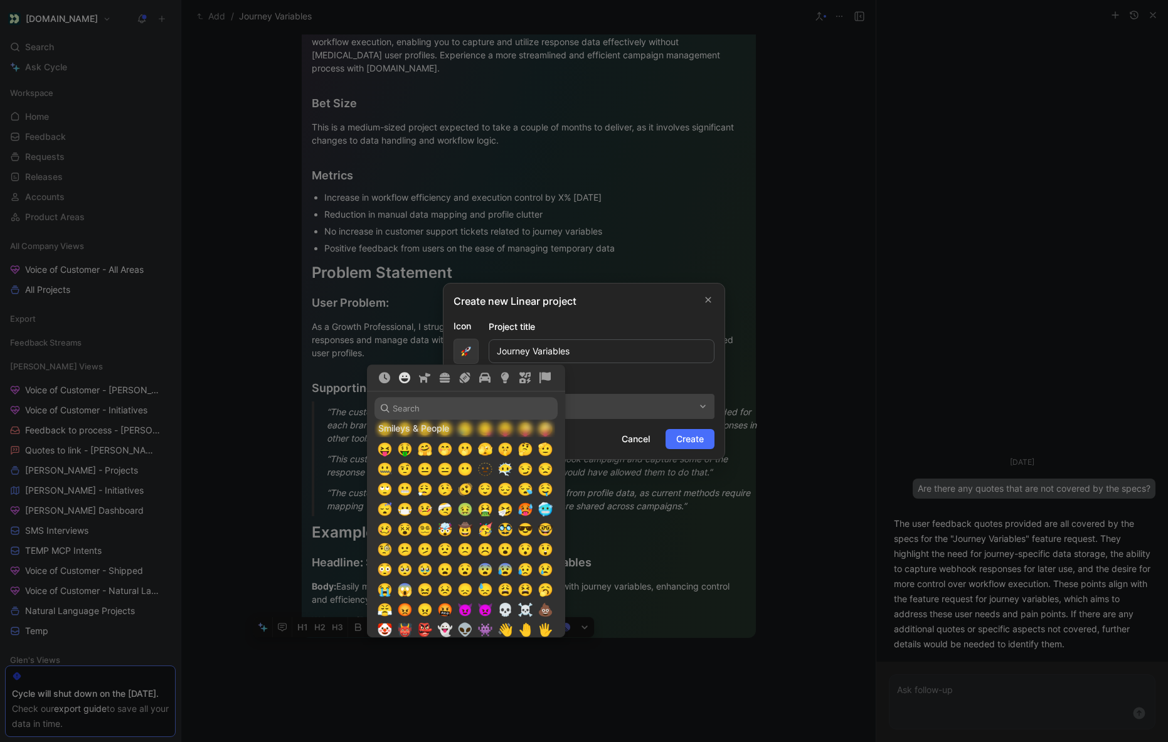
click at [646, 312] on div "Create new Linear project Icon Project title Journey Variables Teams Choose fro…" at bounding box center [584, 371] width 282 height 177
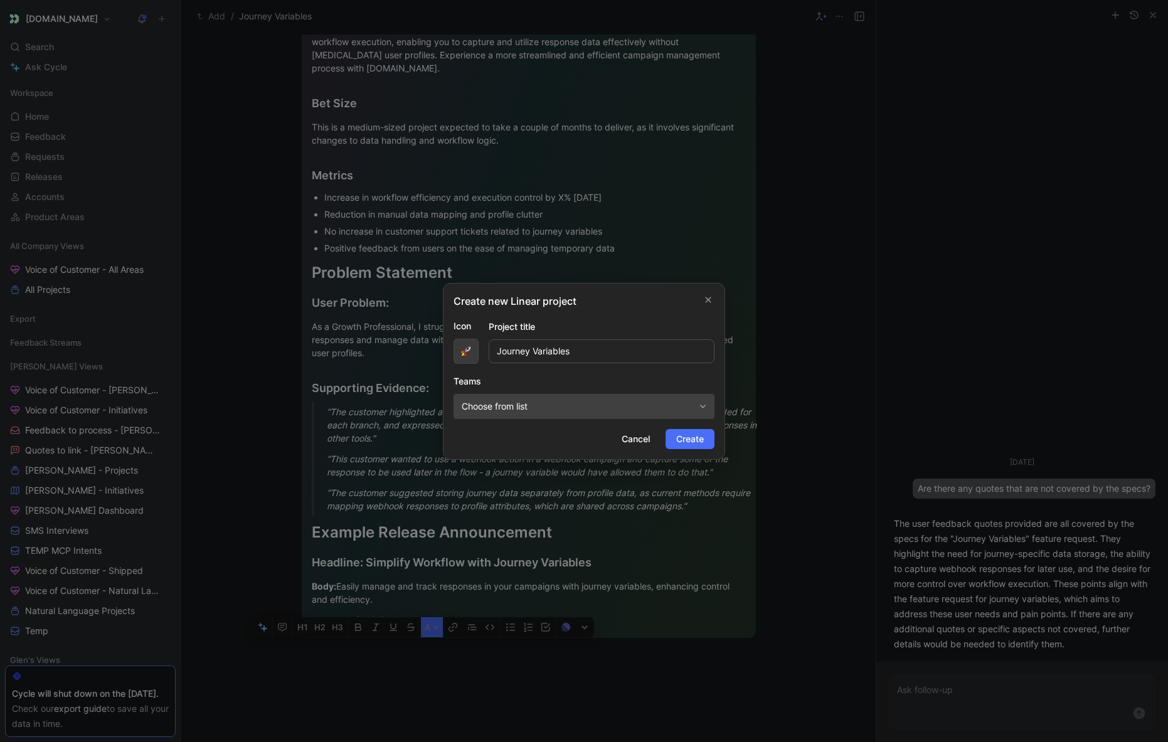
click at [475, 354] on button "button" at bounding box center [466, 351] width 25 height 25
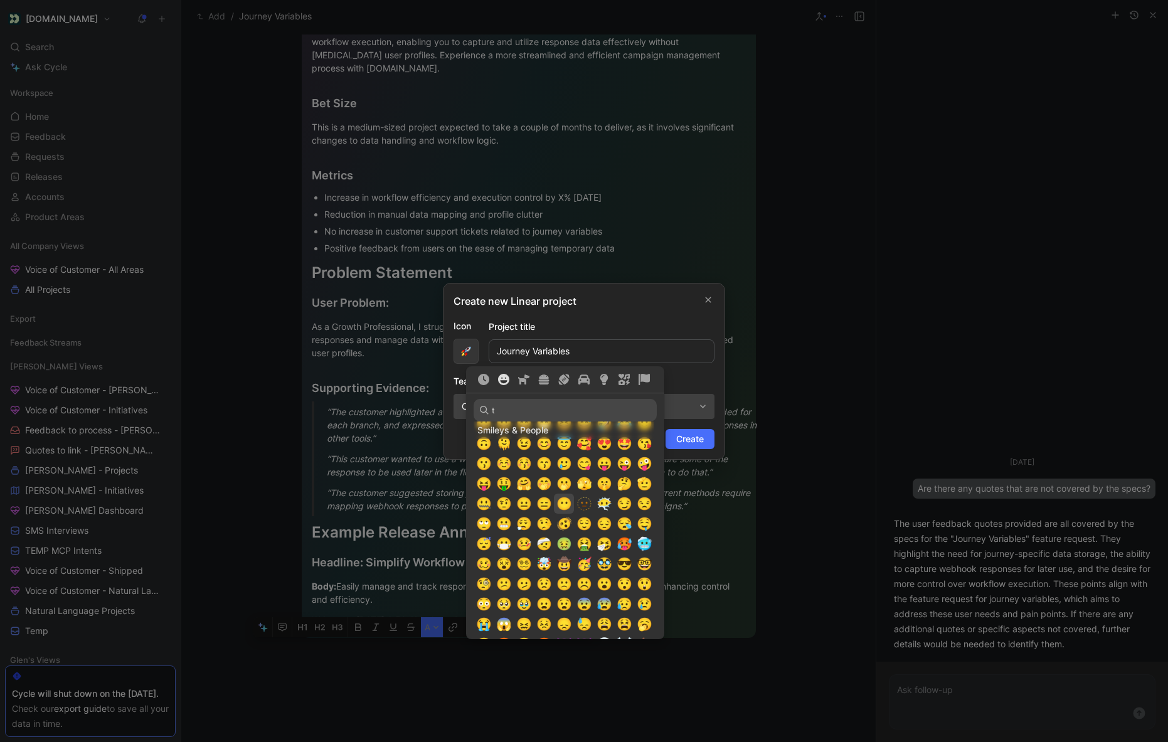
scroll to position [0, 0]
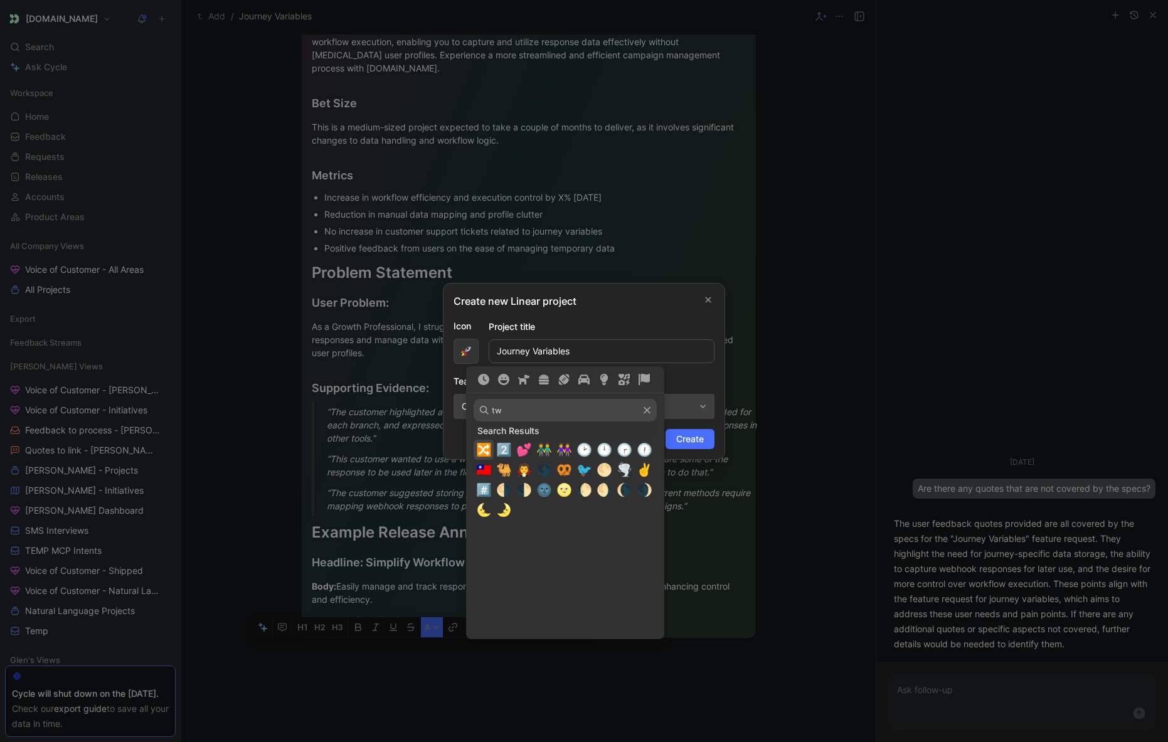
type input "t"
type input "cop"
click at [503, 450] on span "©️" at bounding box center [504, 449] width 16 height 15
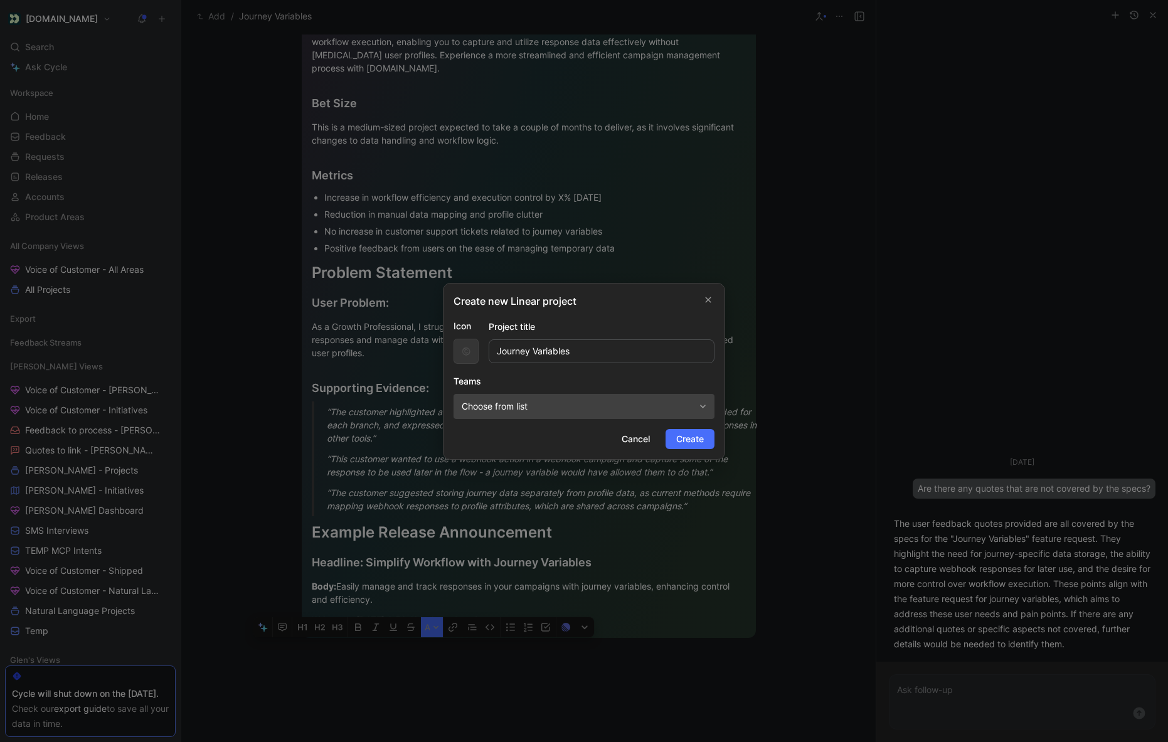
click at [506, 405] on span "Choose from list" at bounding box center [578, 406] width 233 height 15
click at [607, 482] on div at bounding box center [611, 485] width 9 height 9
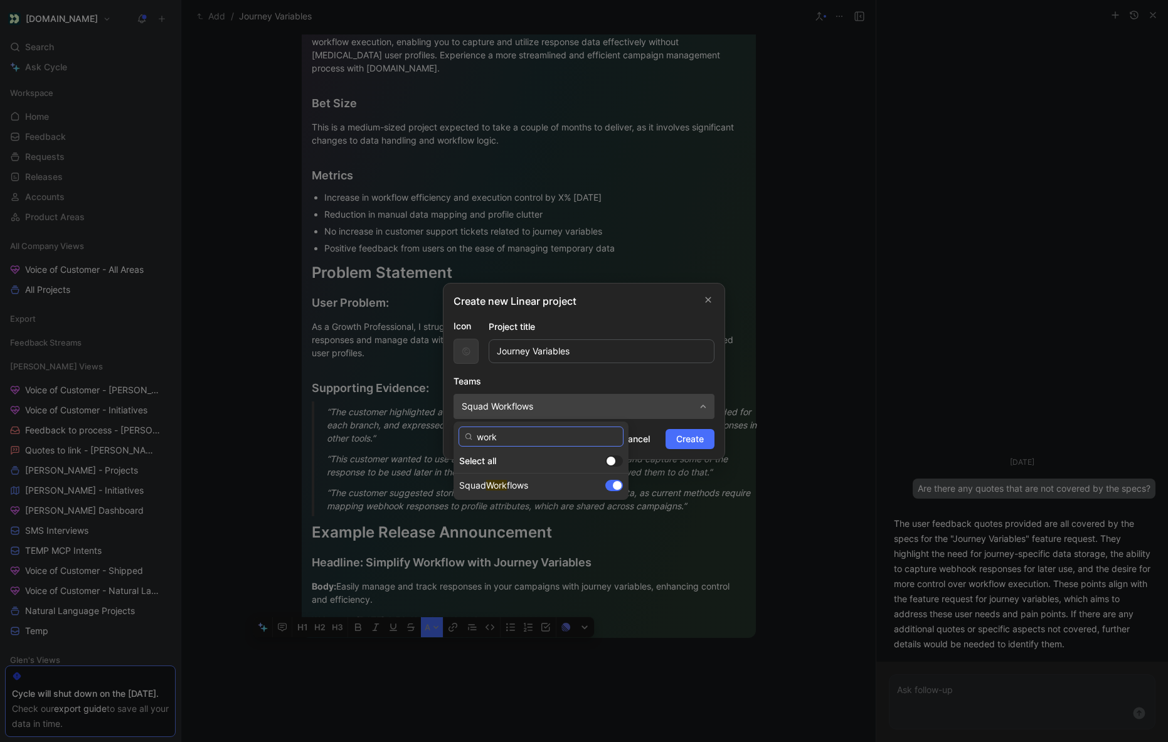
click at [502, 437] on input "work" at bounding box center [541, 437] width 165 height 20
type input "plat"
click at [607, 504] on div at bounding box center [611, 504] width 9 height 9
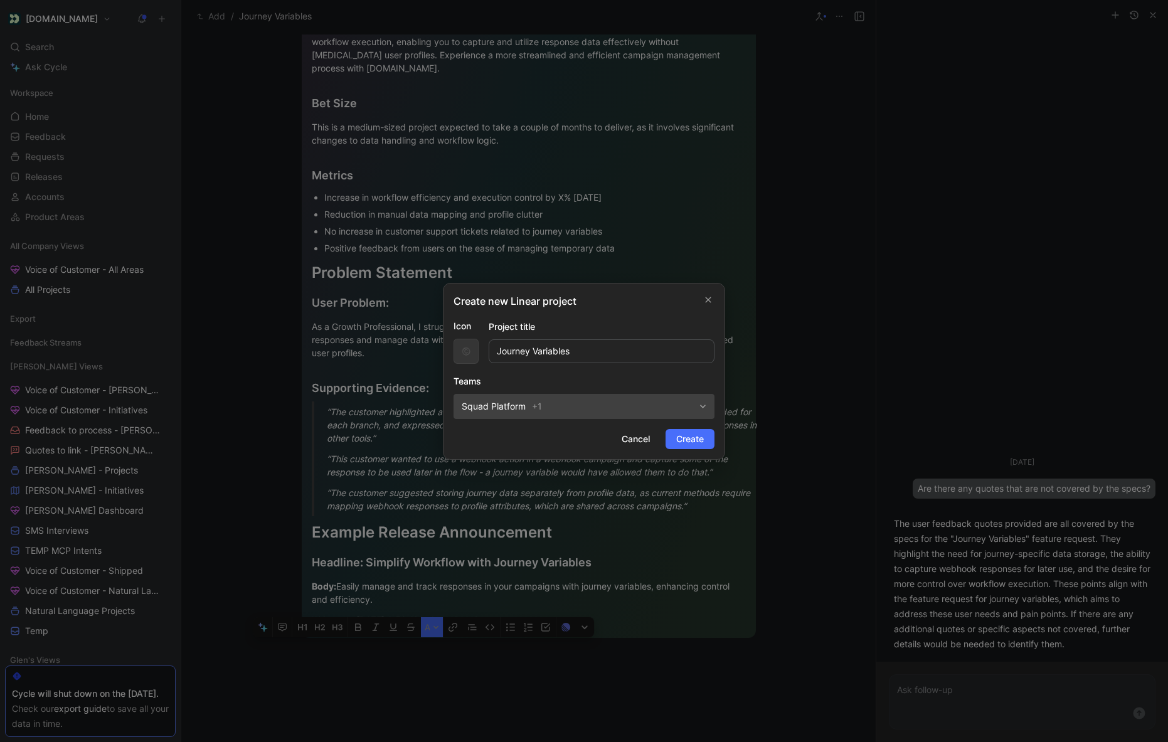
click at [684, 444] on span "Create" at bounding box center [690, 439] width 28 height 15
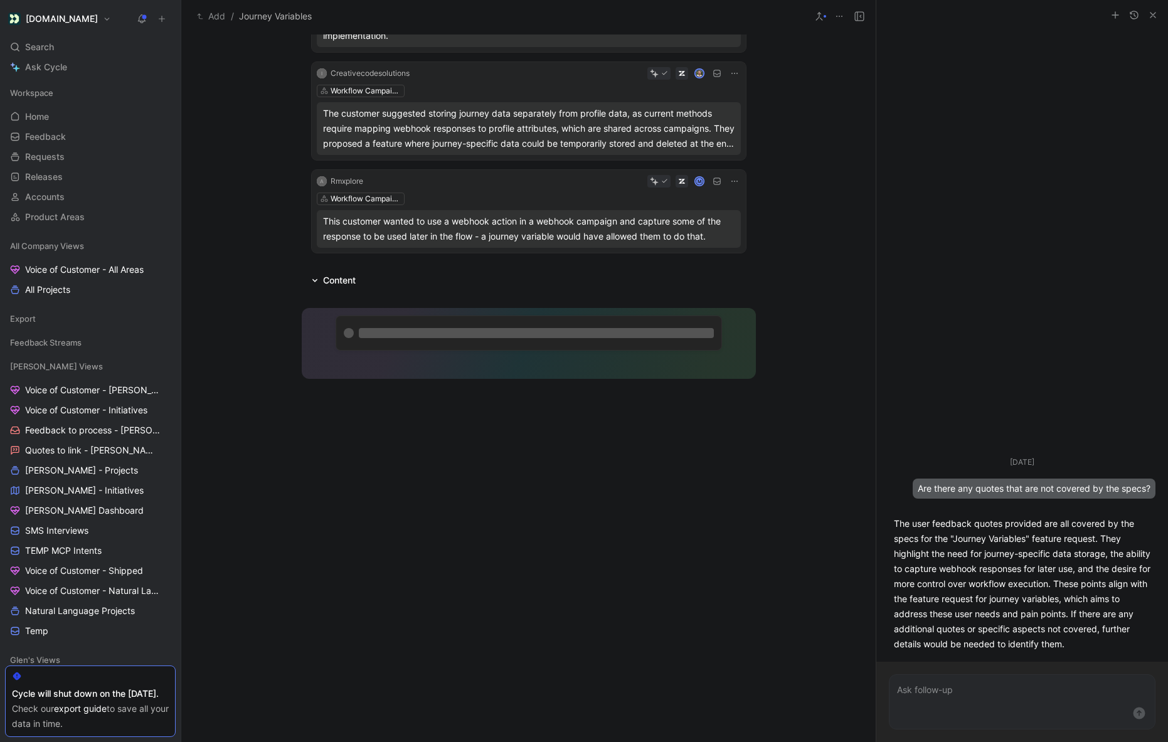
scroll to position [311, 0]
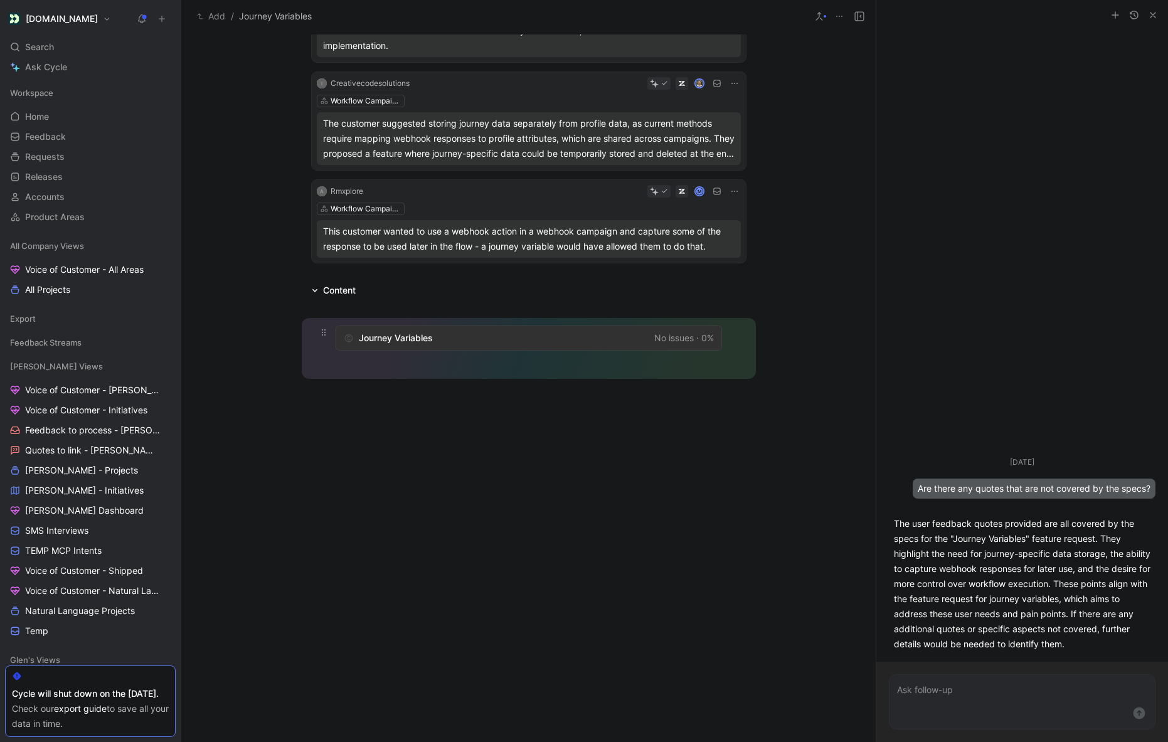
click at [501, 341] on span "Journey Variables" at bounding box center [504, 338] width 290 height 15
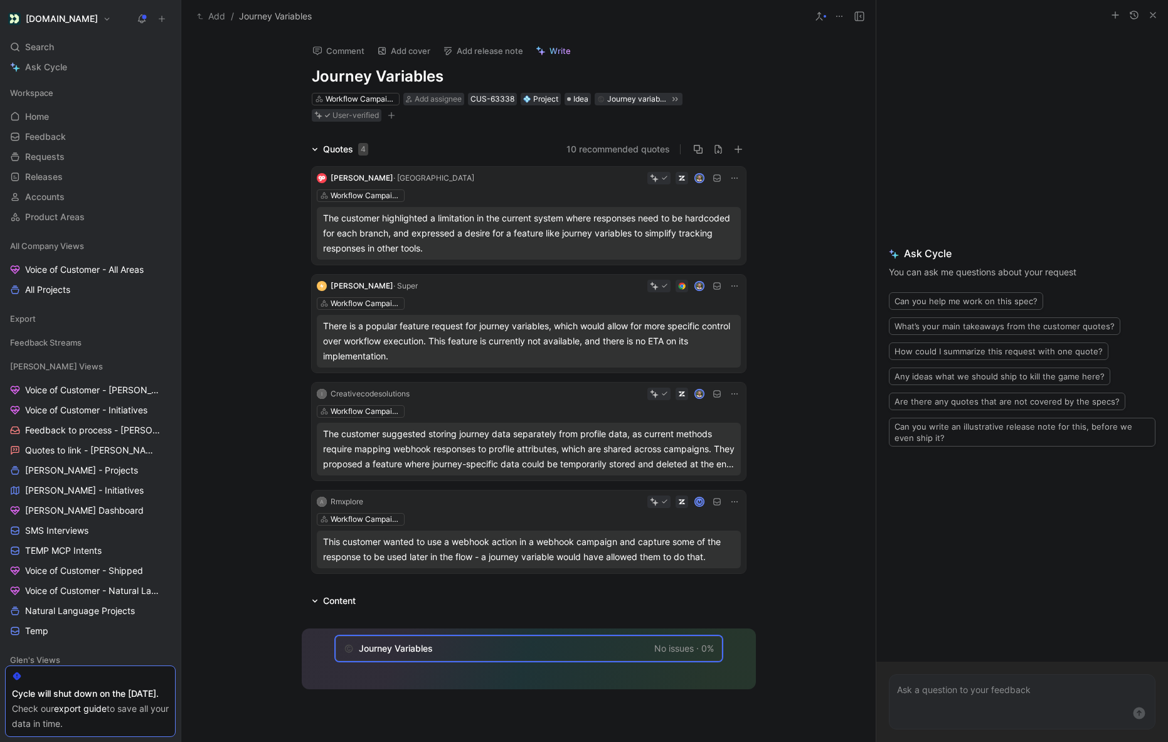
click at [560, 54] on span "Write" at bounding box center [560, 50] width 21 height 11
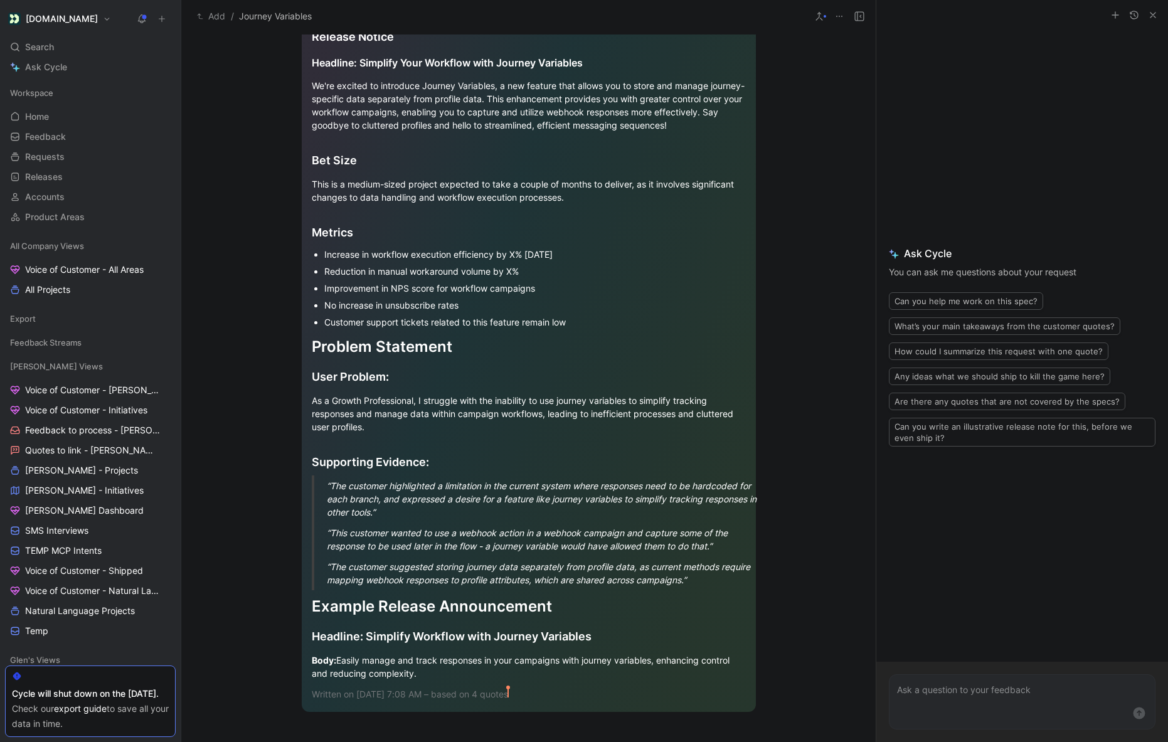
scroll to position [1011, 0]
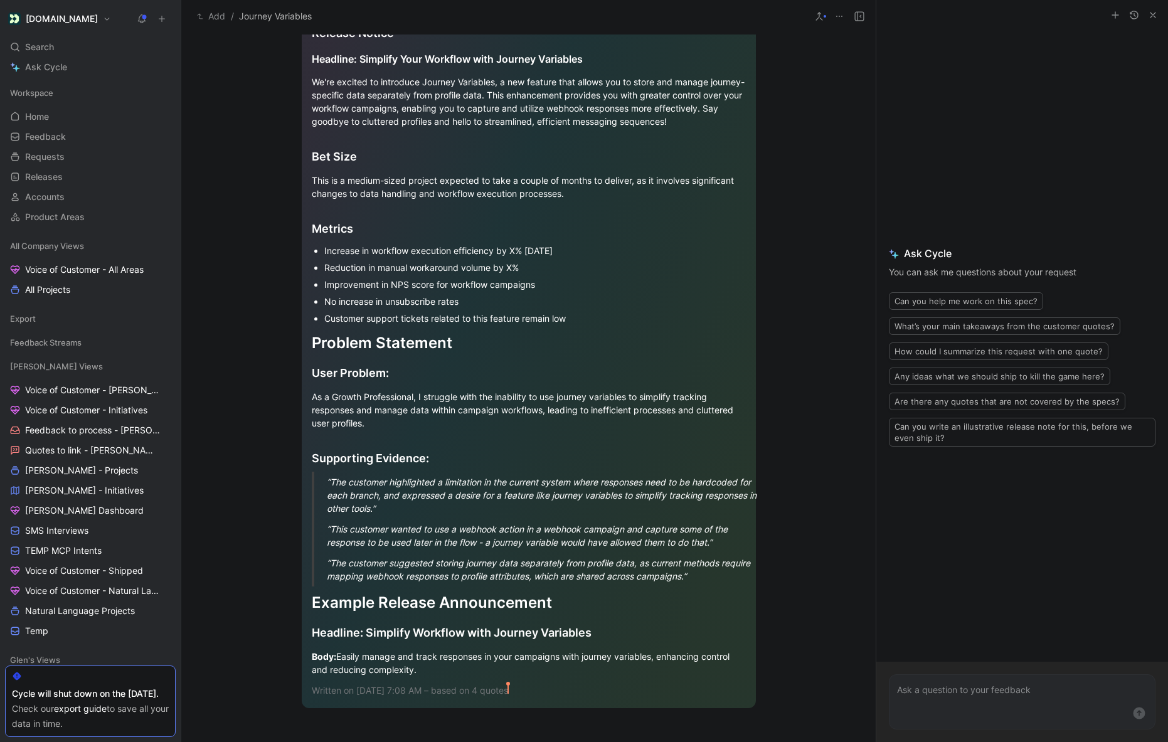
click at [435, 669] on div "Body: Easily manage and track responses in your campaigns with journey variable…" at bounding box center [529, 663] width 434 height 26
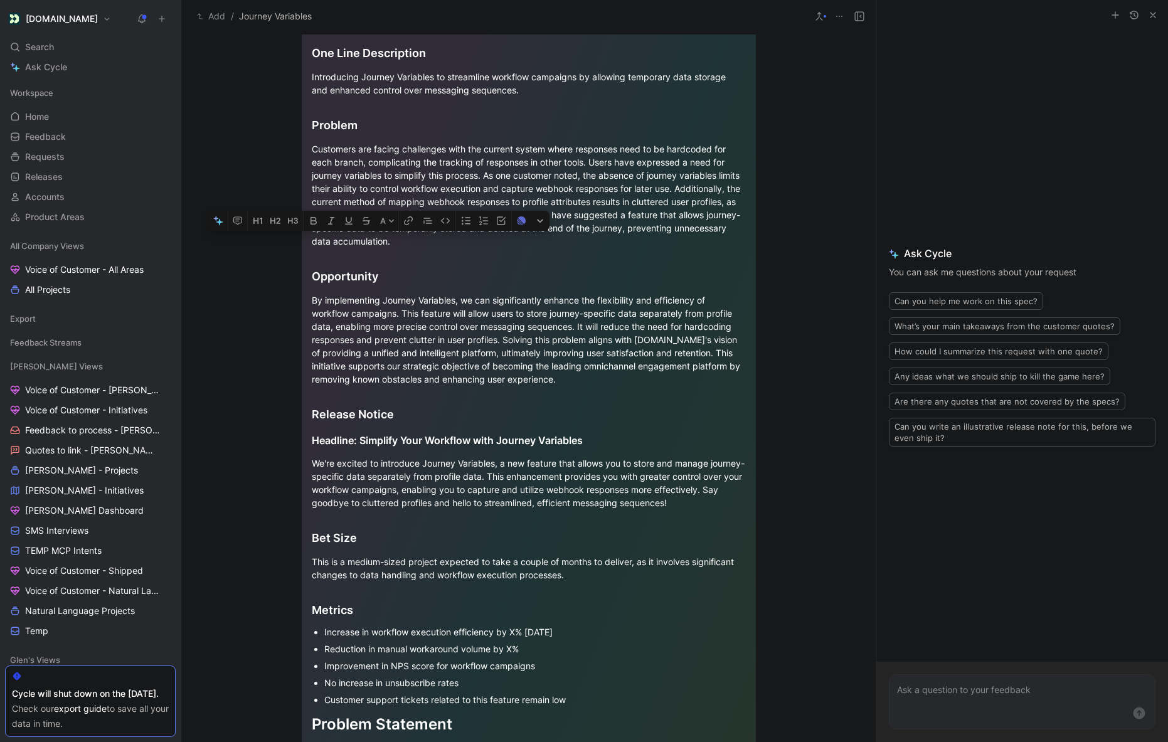
scroll to position [560, 0]
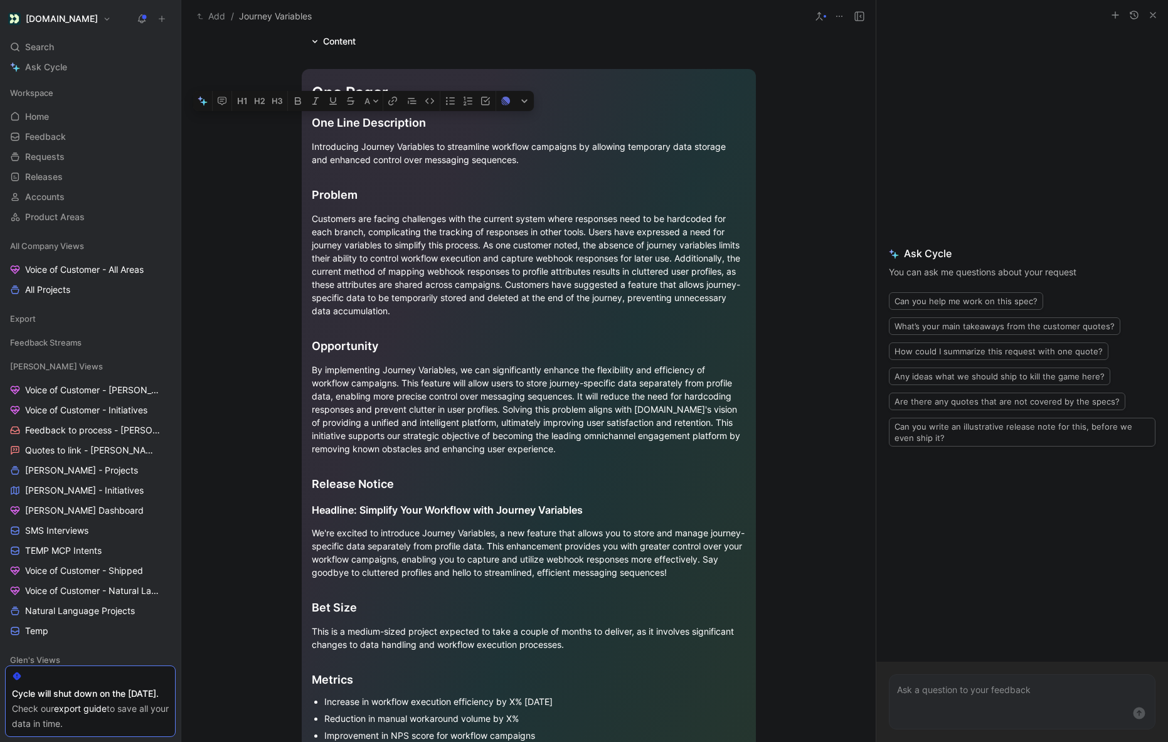
drag, startPoint x: 435, startPoint y: 669, endPoint x: 301, endPoint y: 126, distance: 559.0
click at [302, 126] on div "One Pager One Line Description Introducing Journey Variables to streamline work…" at bounding box center [529, 614] width 454 height 1090
copy div "One Line Description Introducing Journey Variables to streamline workflow campa…"
